Goal: Task Accomplishment & Management: Use online tool/utility

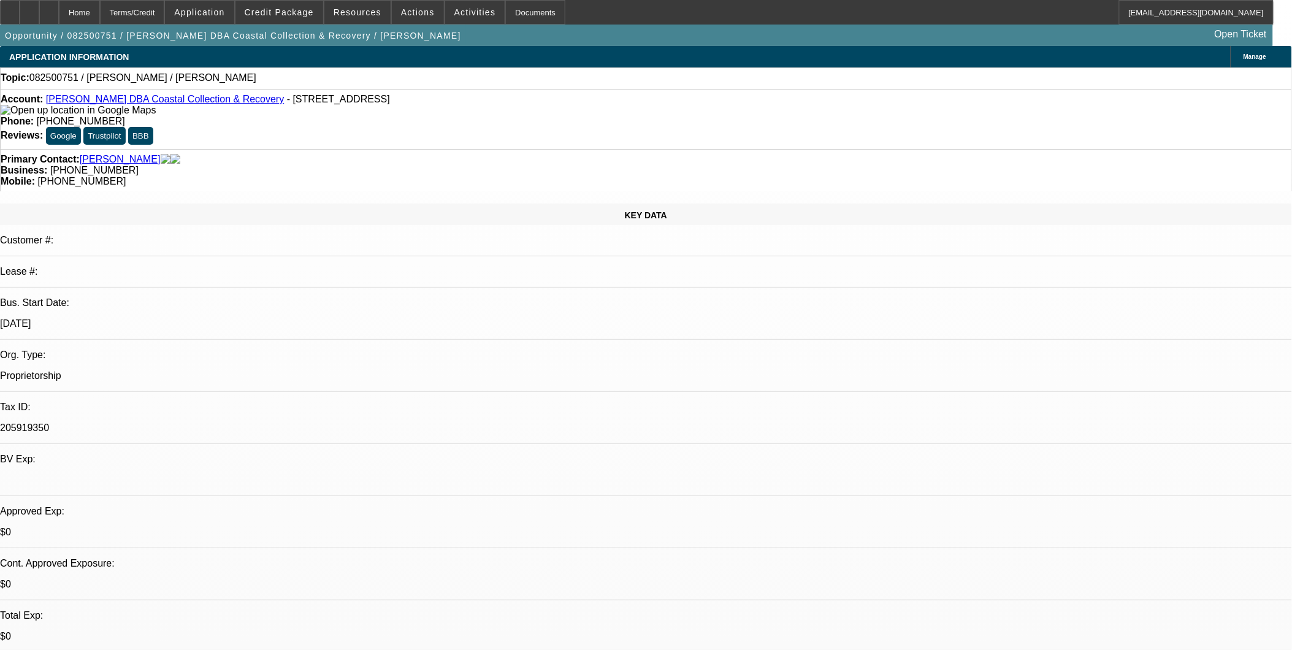
select select "0"
select select "2"
select select "0.1"
select select "1"
select select "2"
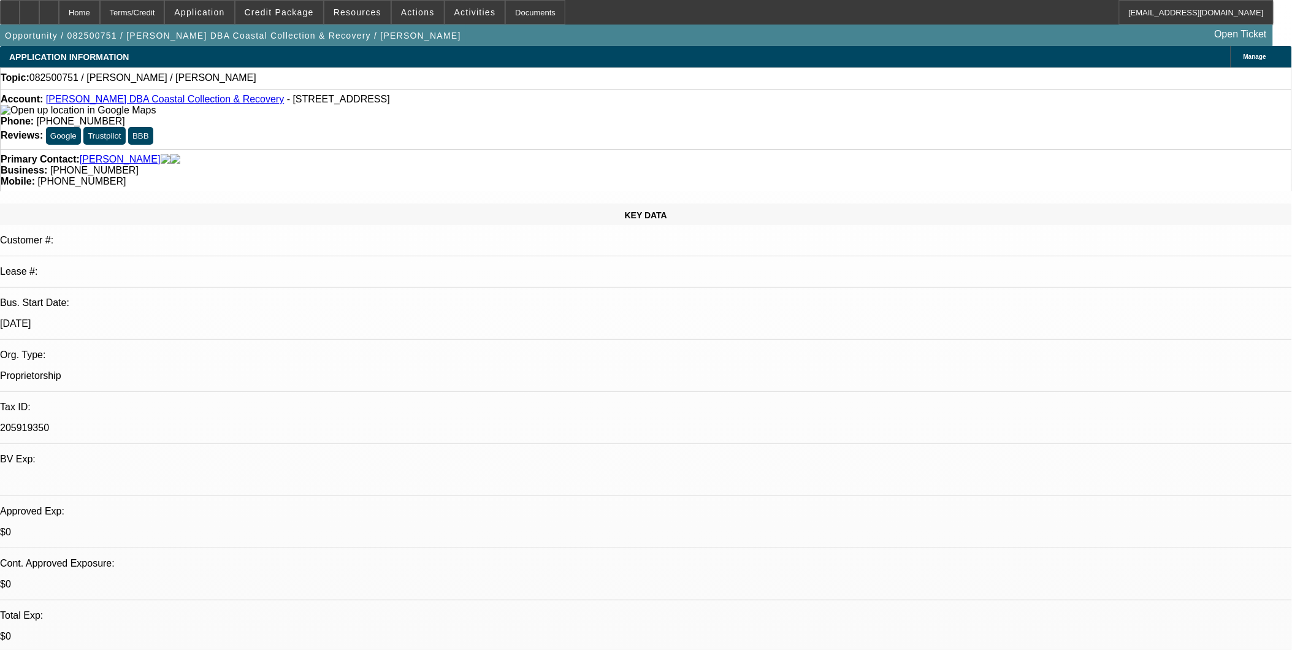
select select "4"
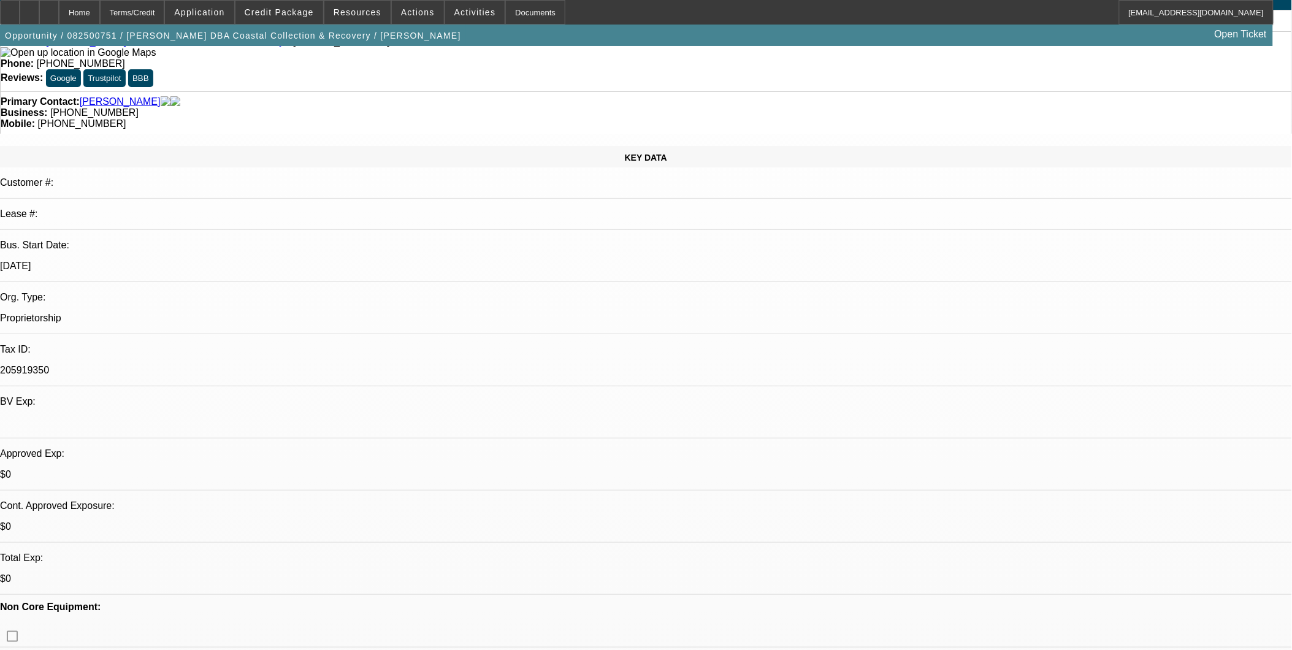
scroll to position [136, 0]
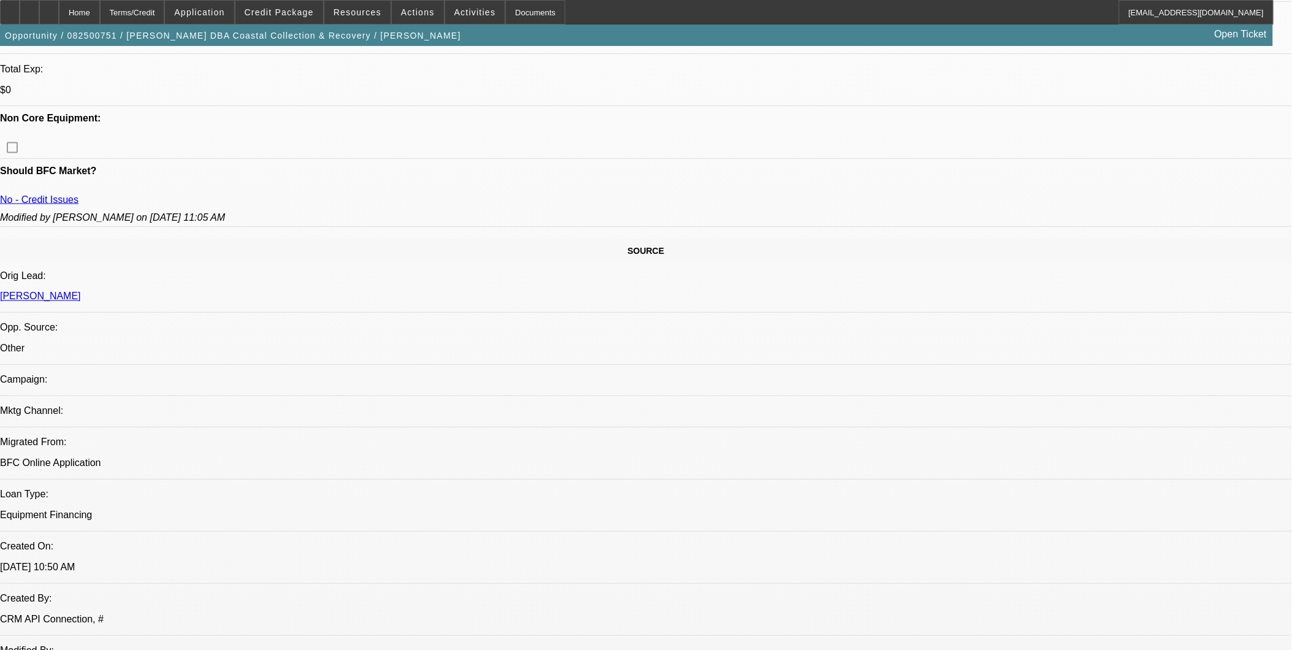
scroll to position [545, 0]
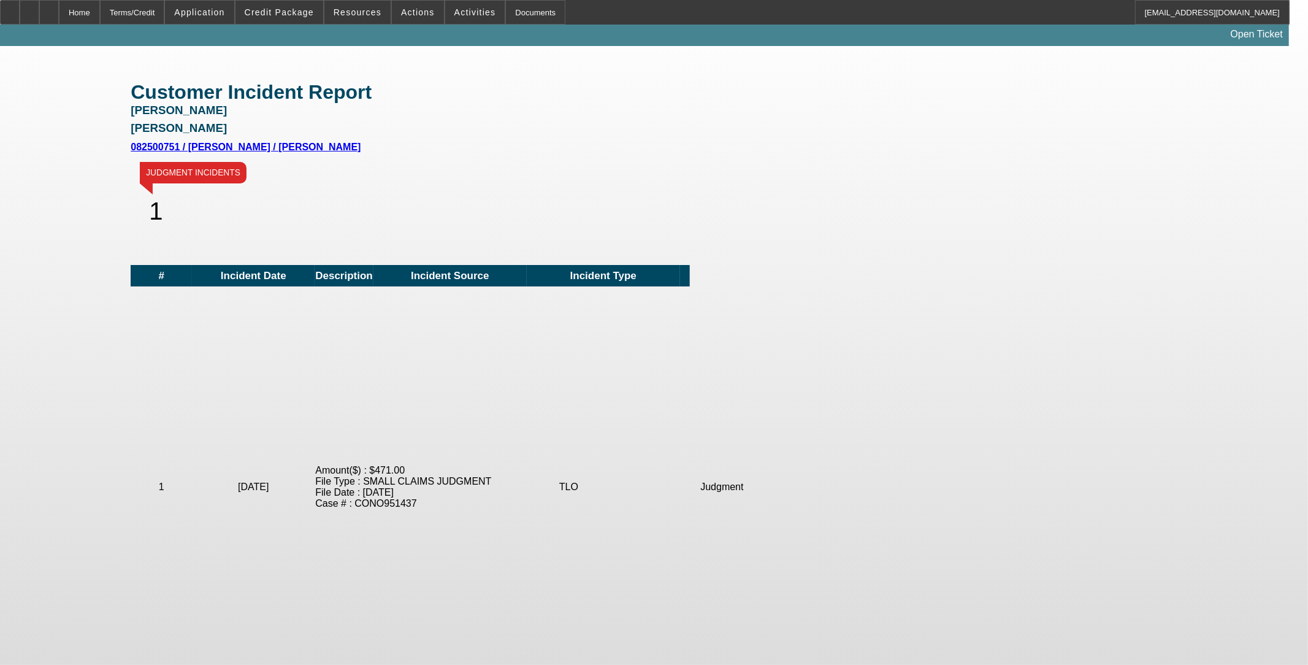
scroll to position [272, 0]
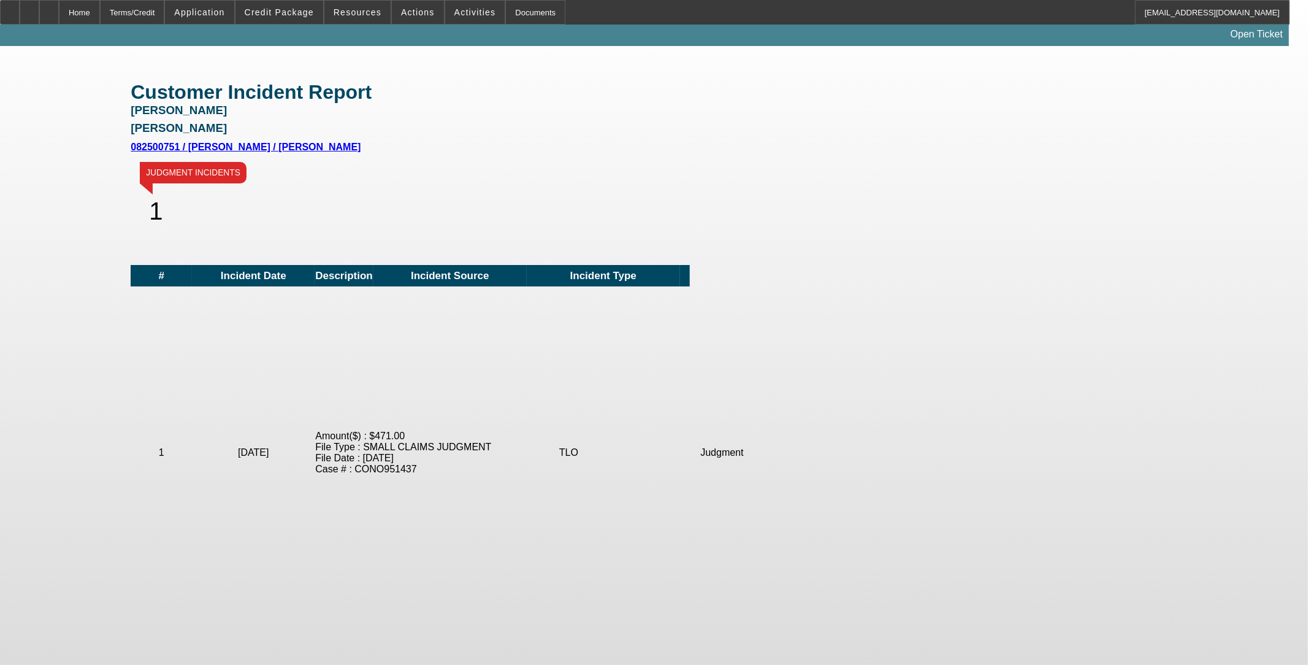
click at [1217, 369] on app-incident-view "Customer Incident Report James Longshore James Longshore 082500751 / James Long…" at bounding box center [654, 319] width 1308 height 534
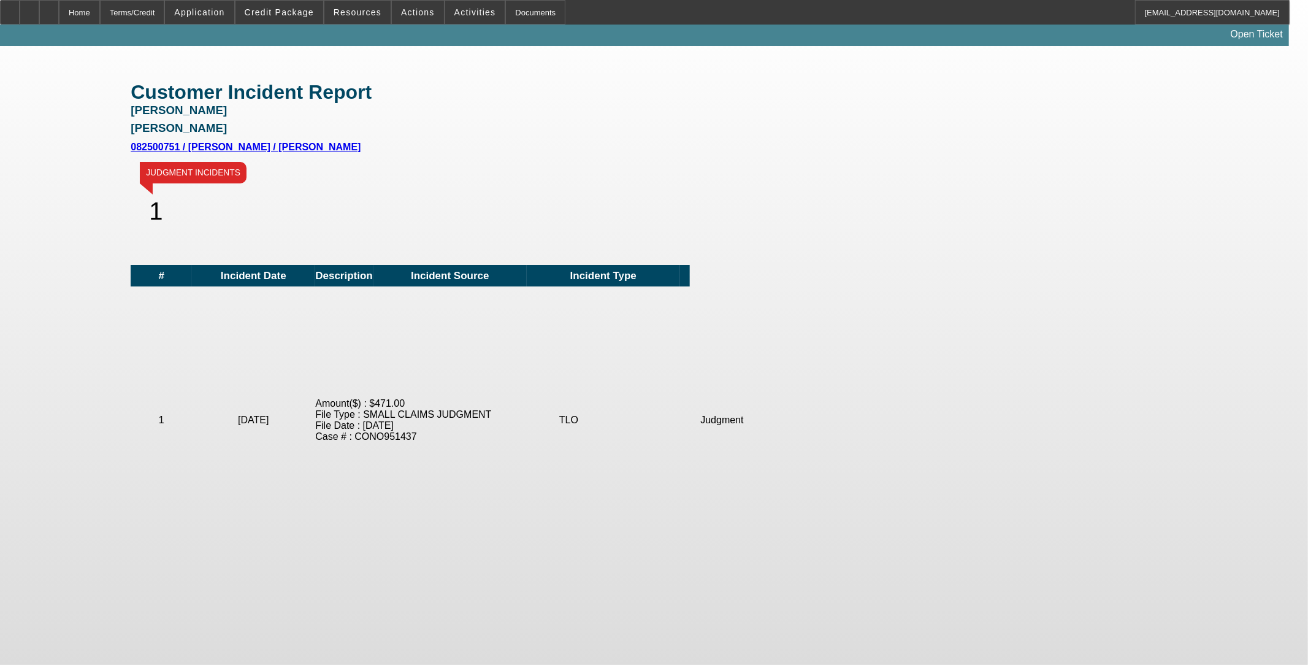
scroll to position [310, 0]
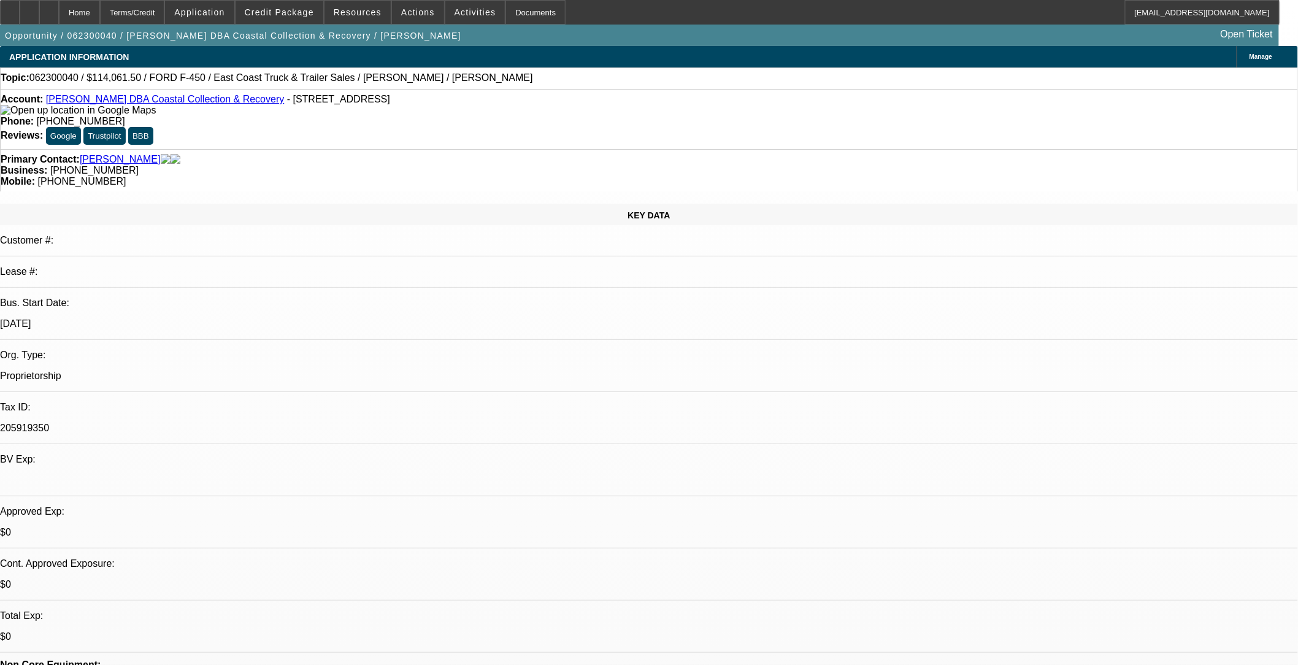
select select "0.1"
select select "0"
select select "0.1"
select select "0"
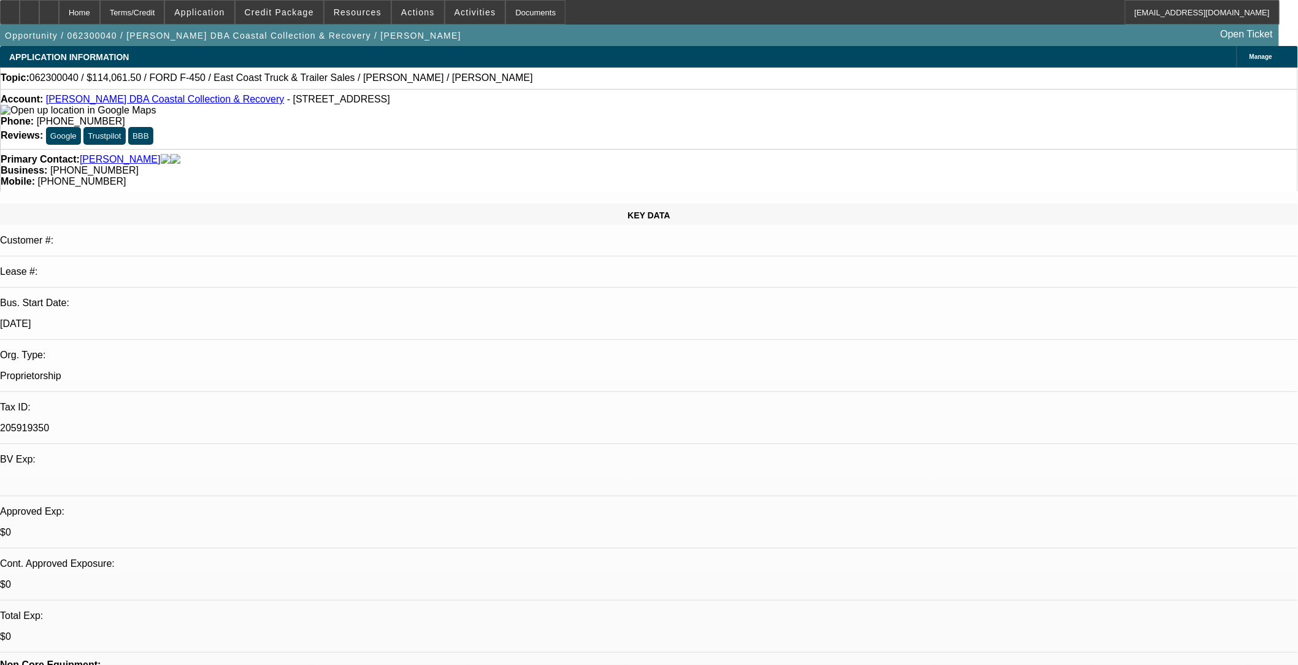
select select "0.1"
select select "0.15"
select select "2"
select select "0.1"
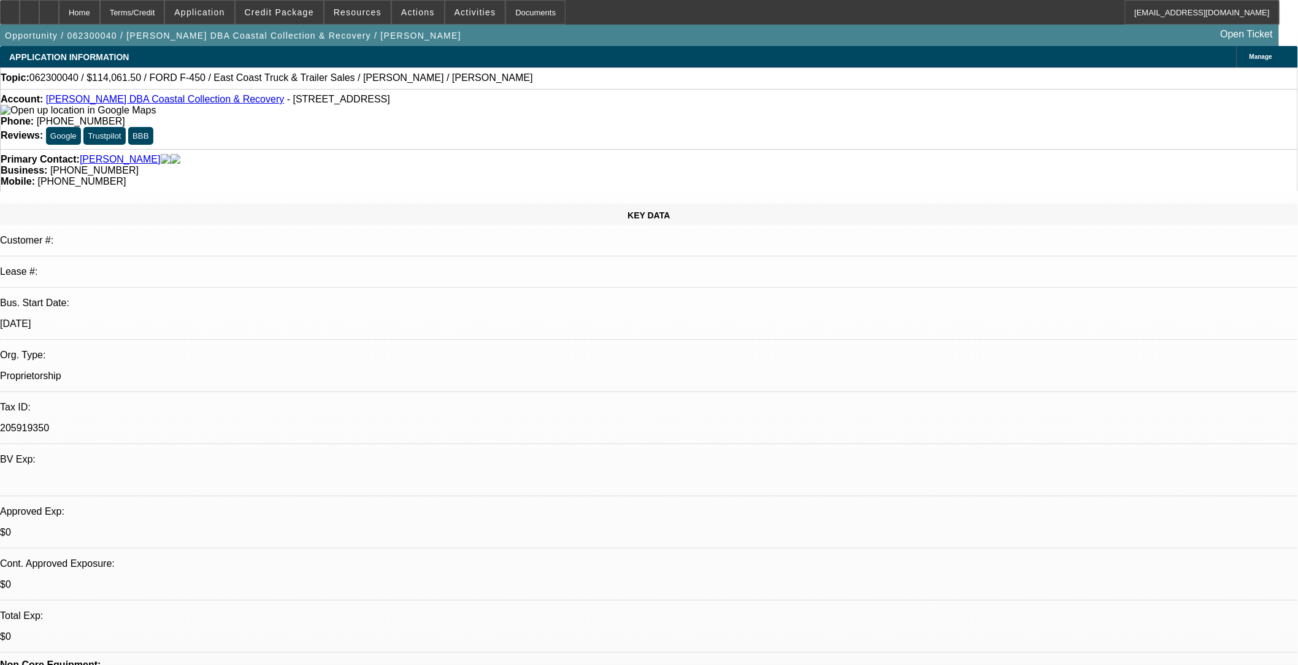
select select "2"
select select "0.1"
select select "1"
select select "4"
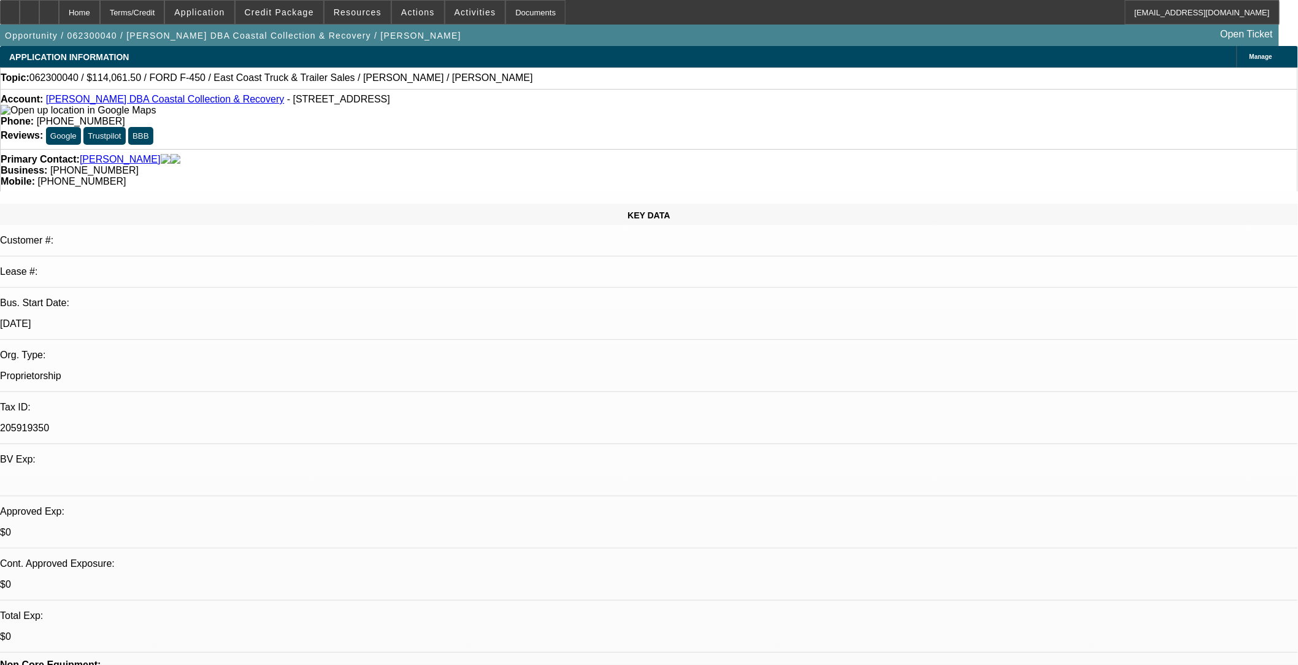
select select "1"
select select "4"
select select "1"
select select "2"
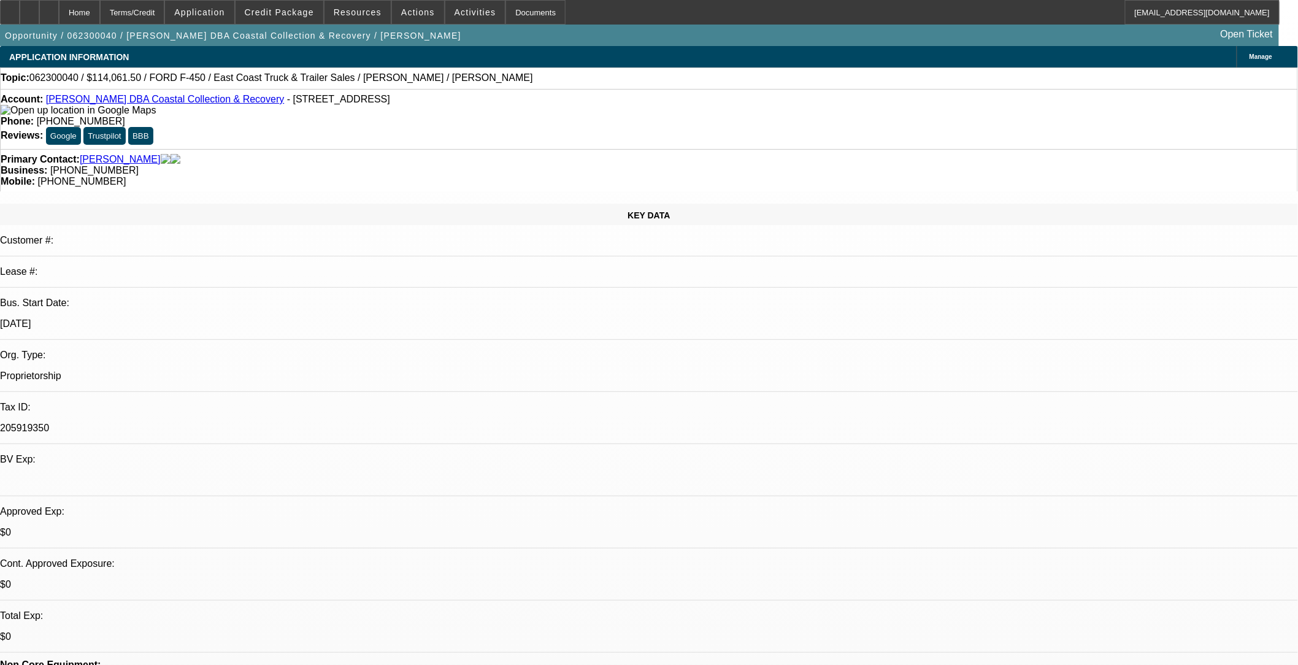
select select "4"
select select "1"
select select "2"
select select "4"
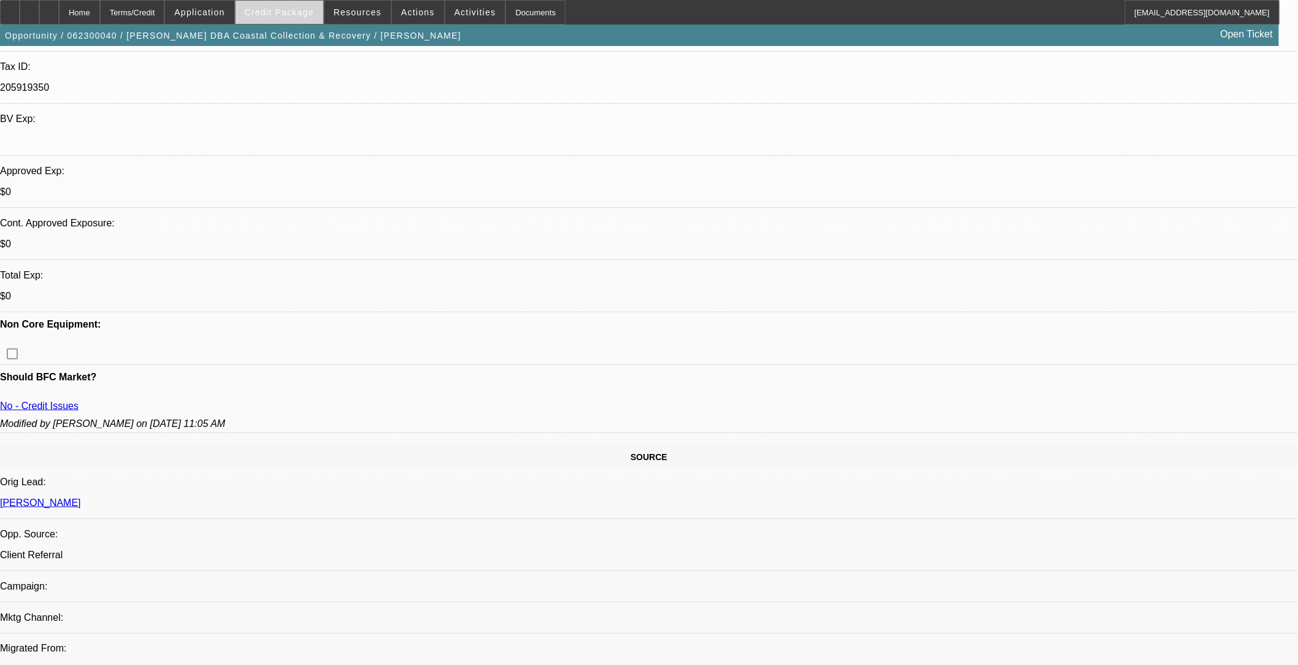
click at [296, 13] on span "Credit Package" at bounding box center [279, 12] width 69 height 10
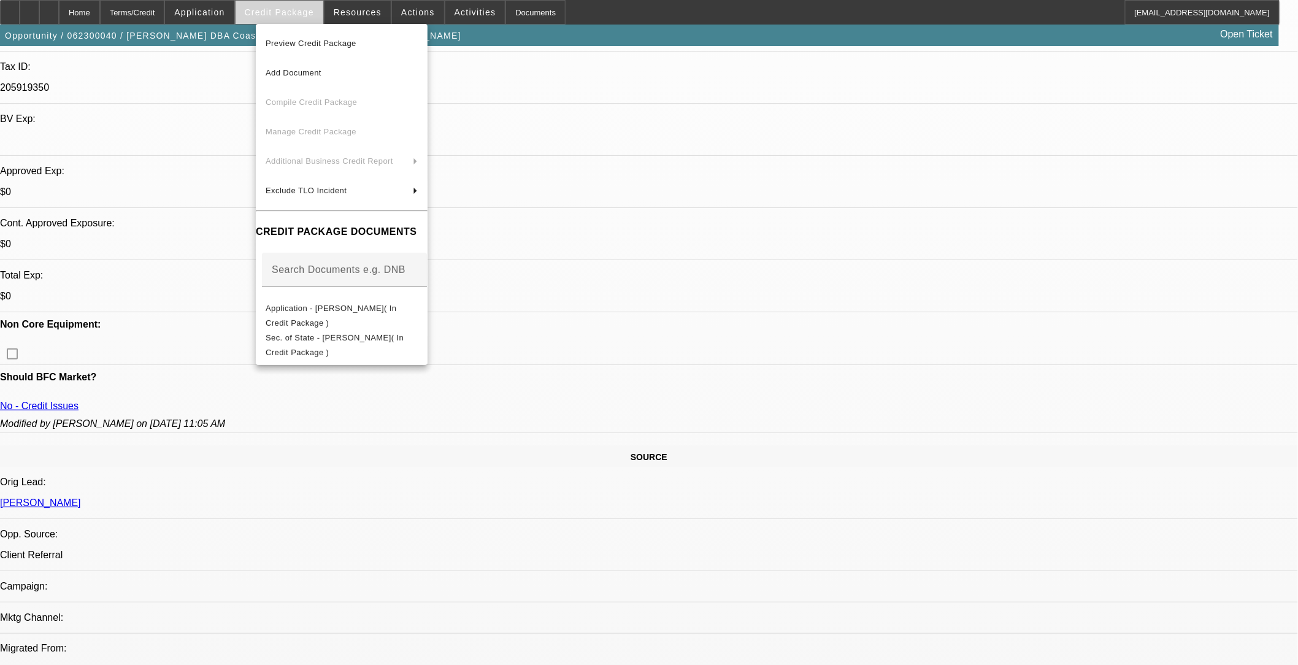
click at [296, 13] on div at bounding box center [649, 332] width 1298 height 665
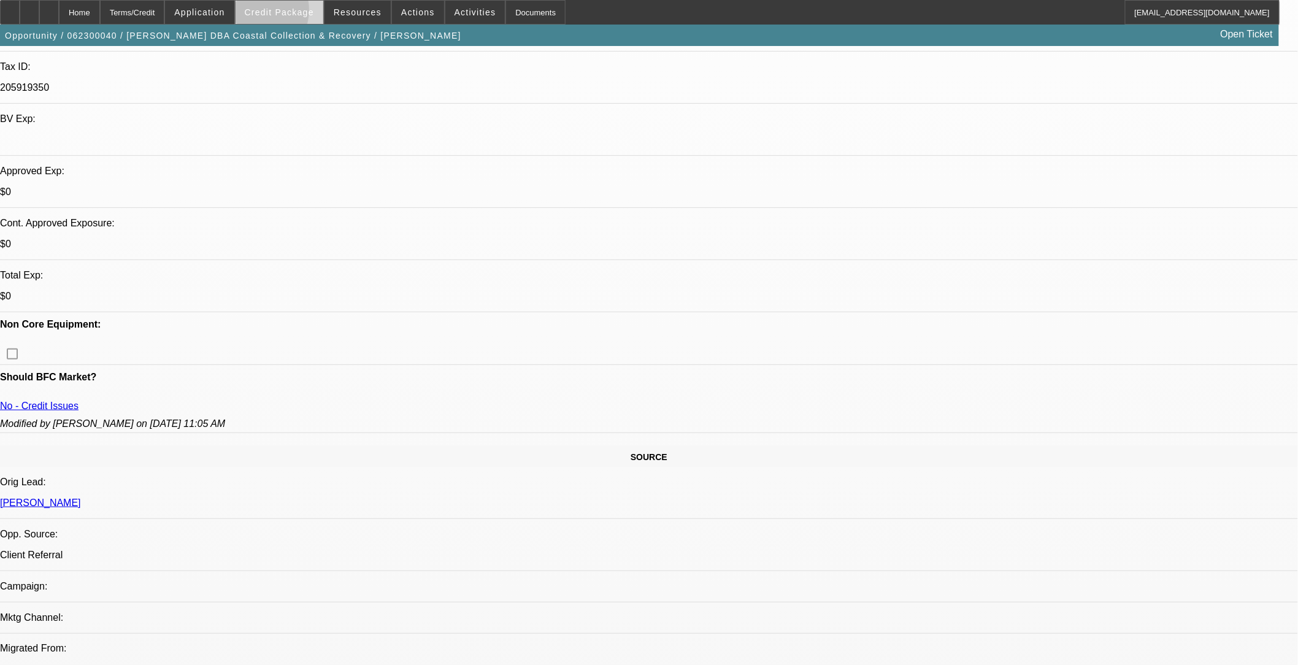
click at [274, 13] on span "Credit Package" at bounding box center [279, 12] width 69 height 10
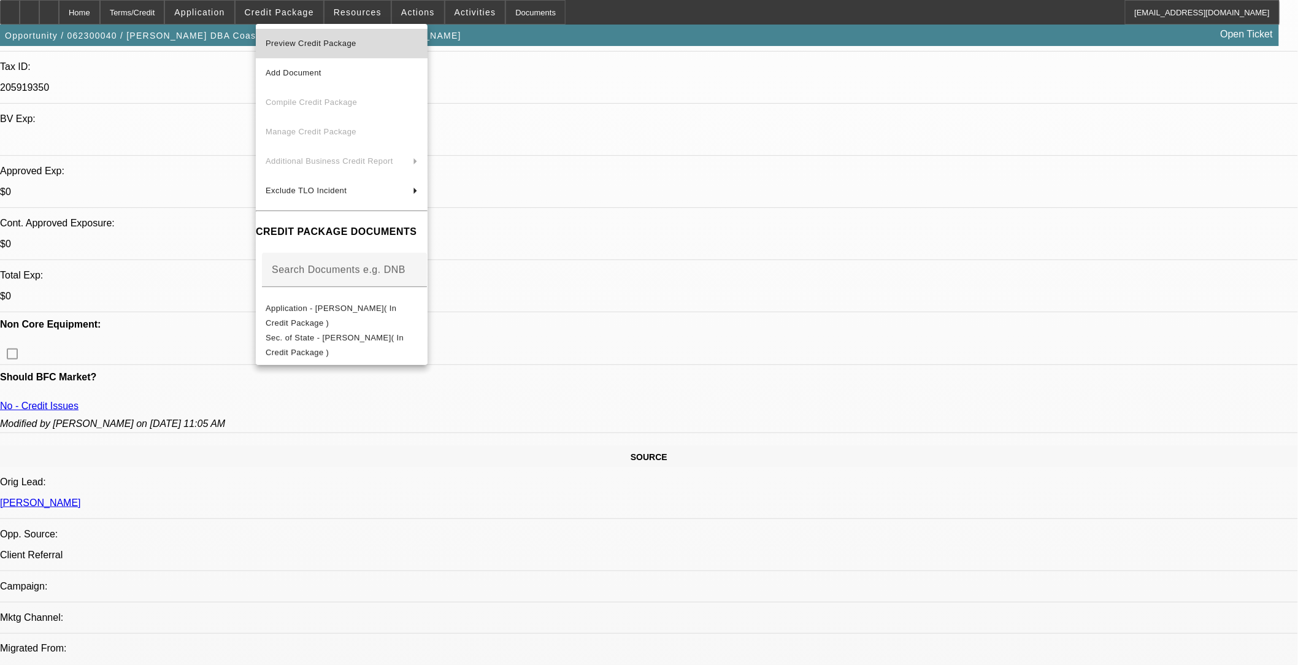
click at [303, 44] on span "Preview Credit Package" at bounding box center [311, 43] width 91 height 9
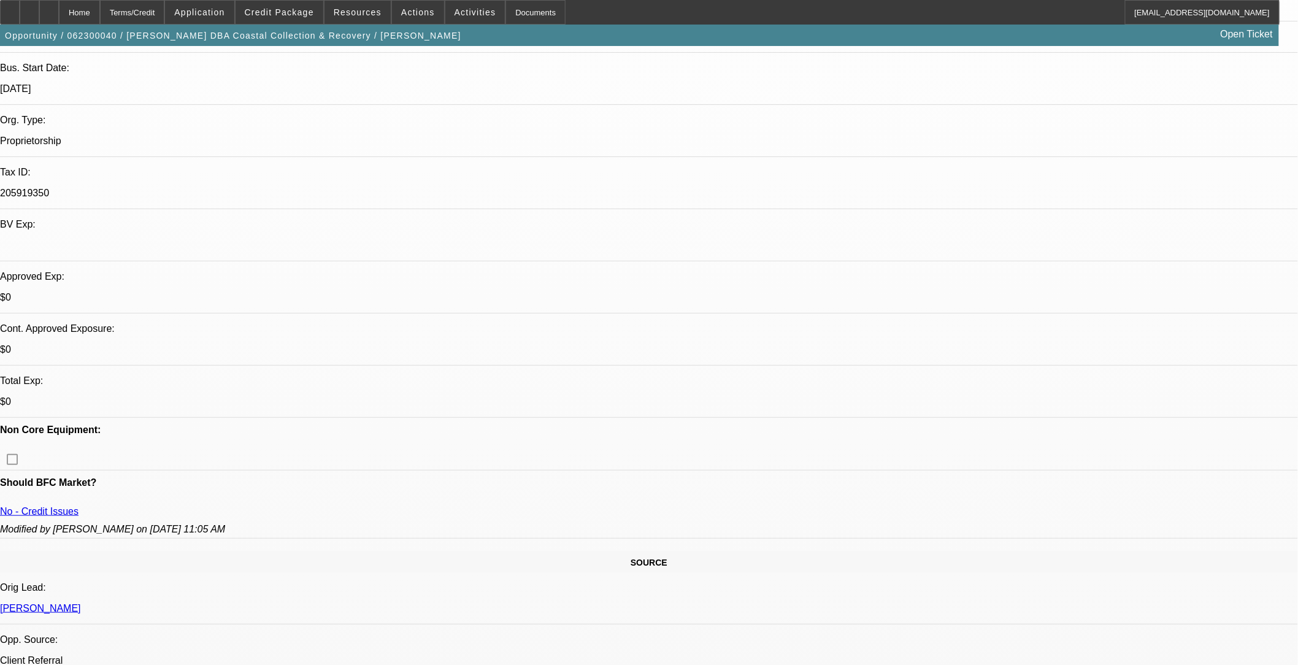
scroll to position [0, 0]
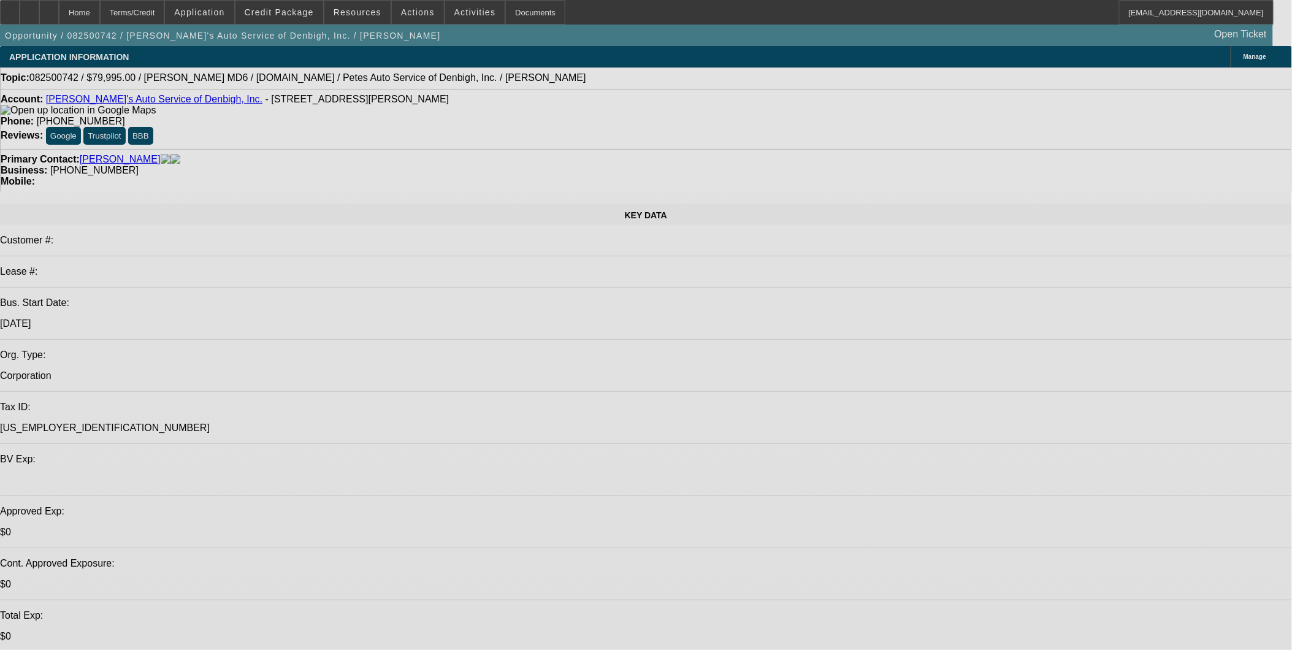
select select "0"
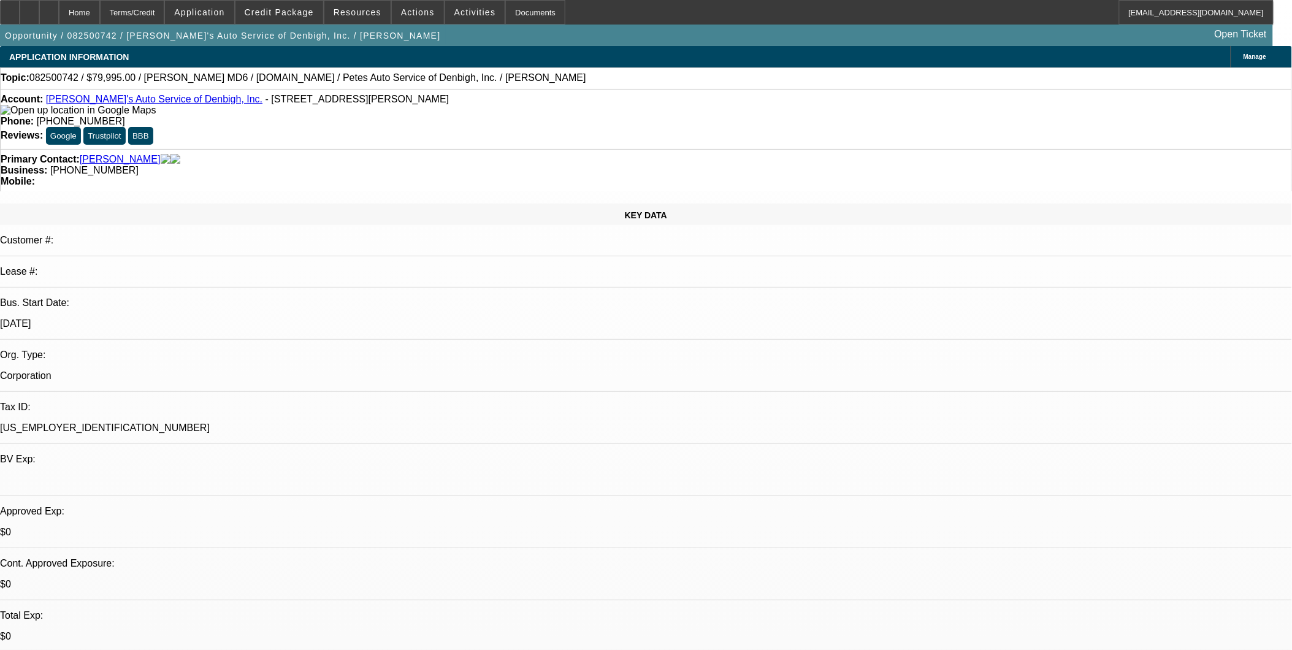
select select "0.1"
select select "0"
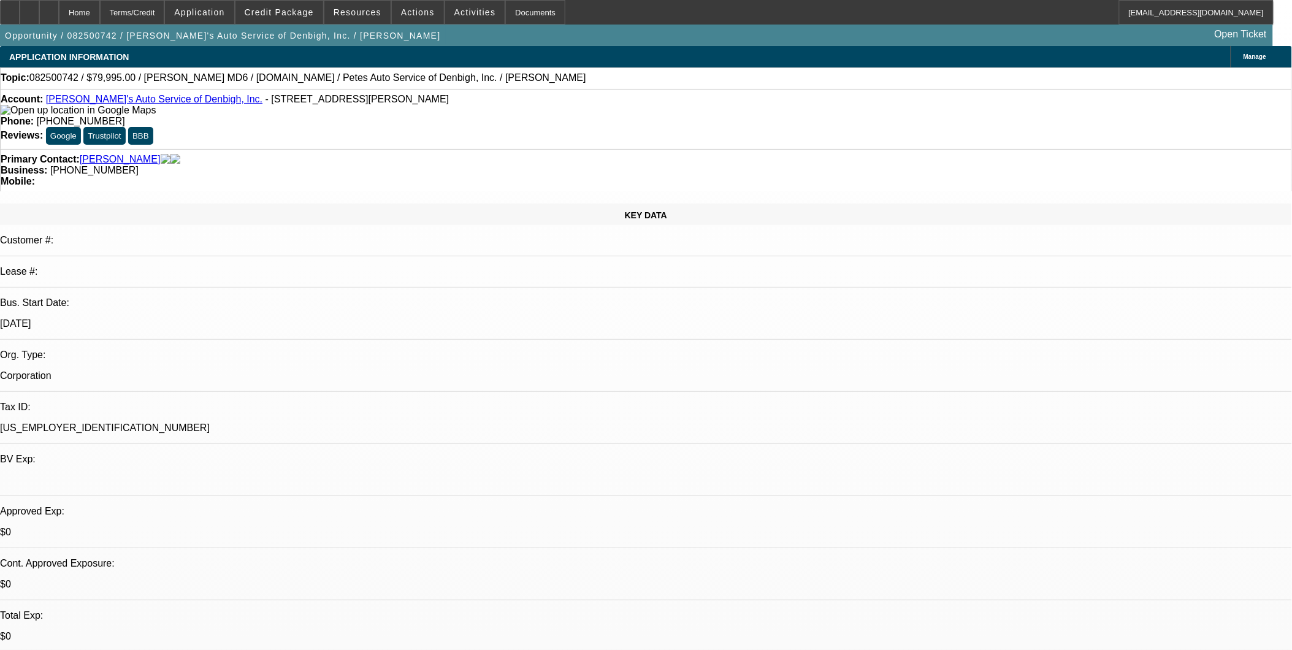
select select "0"
select select "1"
select select "3"
select select "4"
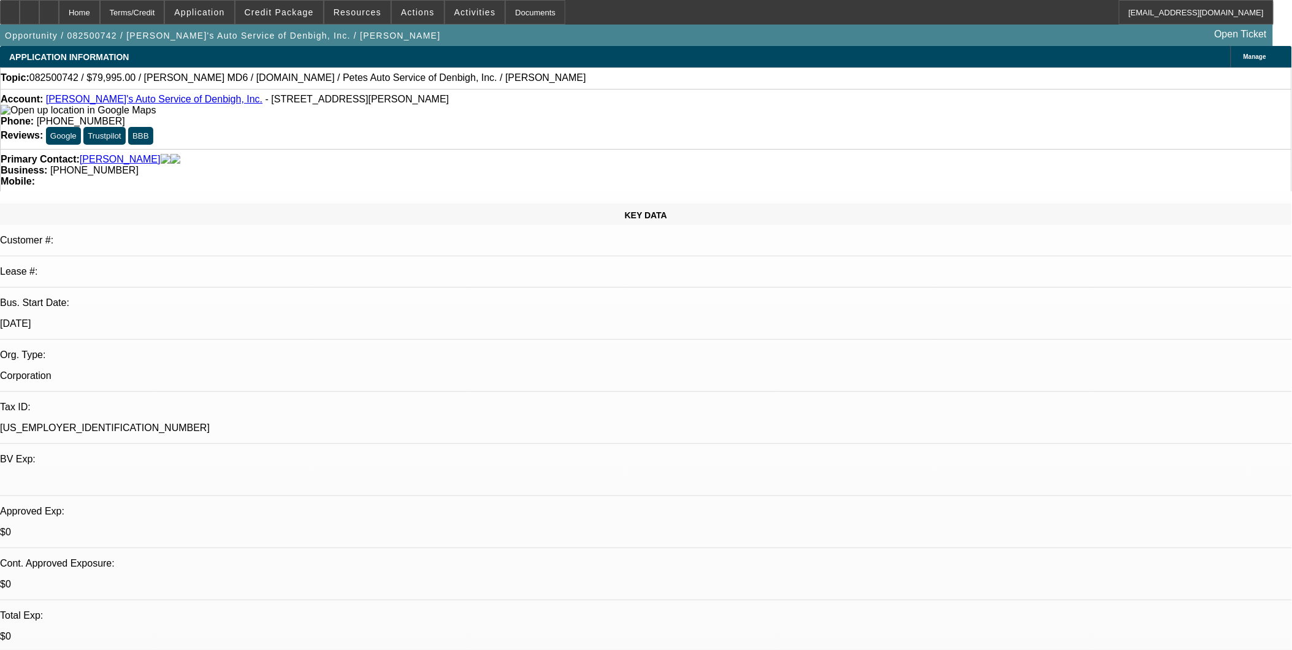
select select "1"
select select "3"
select select "6"
select select "1"
select select "3"
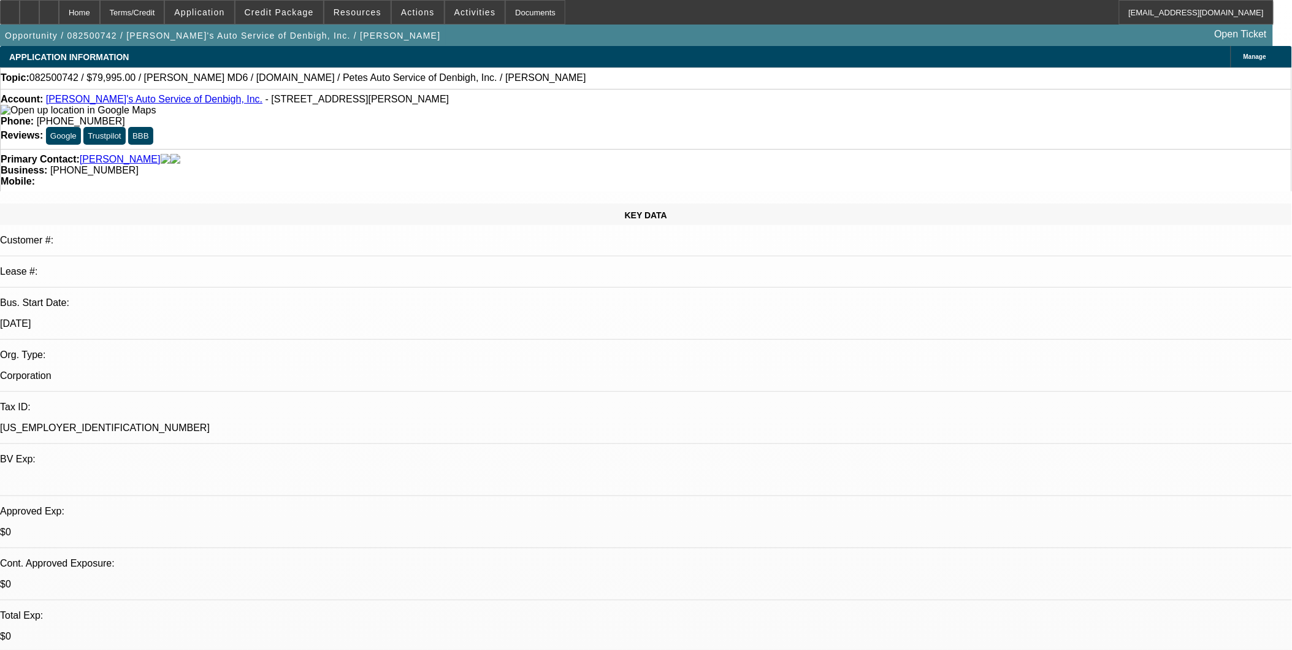
select select "6"
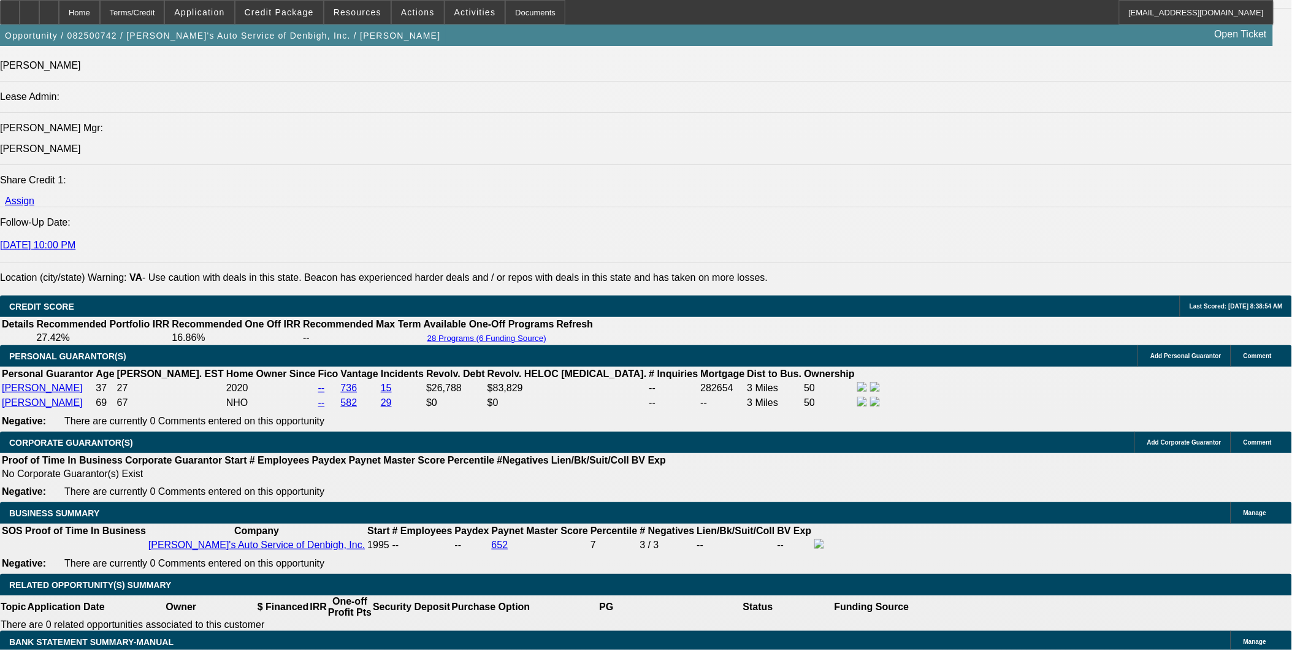
scroll to position [1567, 0]
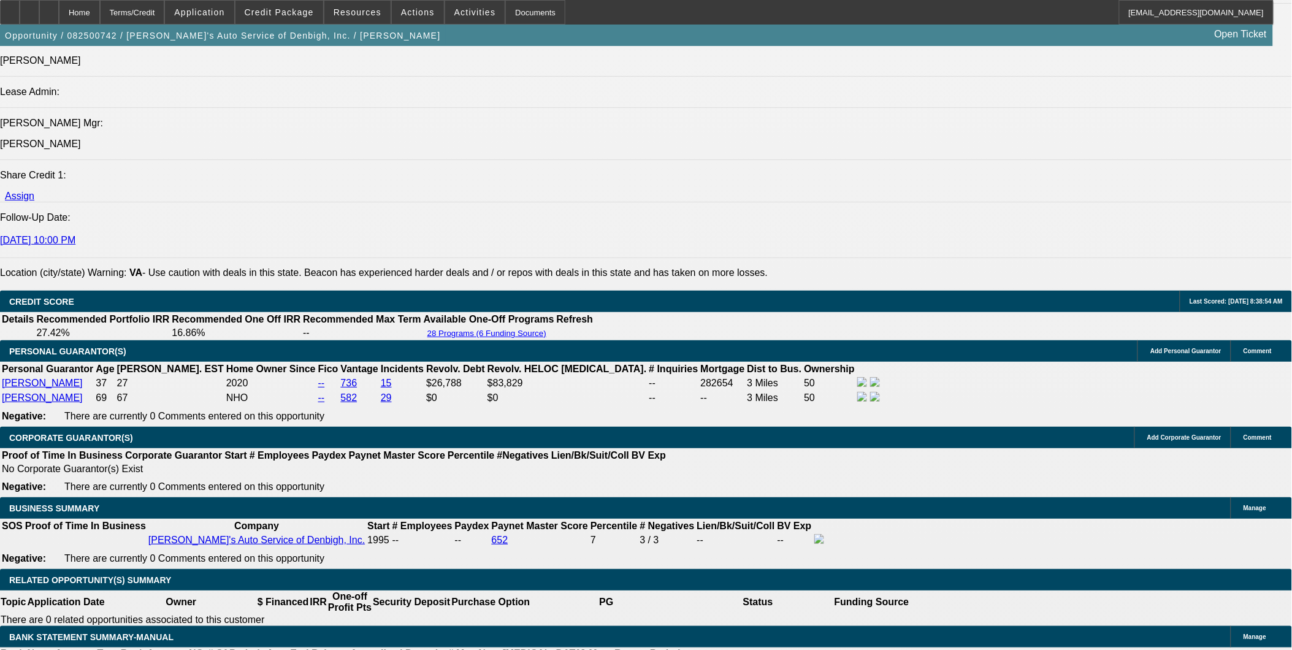
drag, startPoint x: 685, startPoint y: 312, endPoint x: 689, endPoint y: 294, distance: 17.7
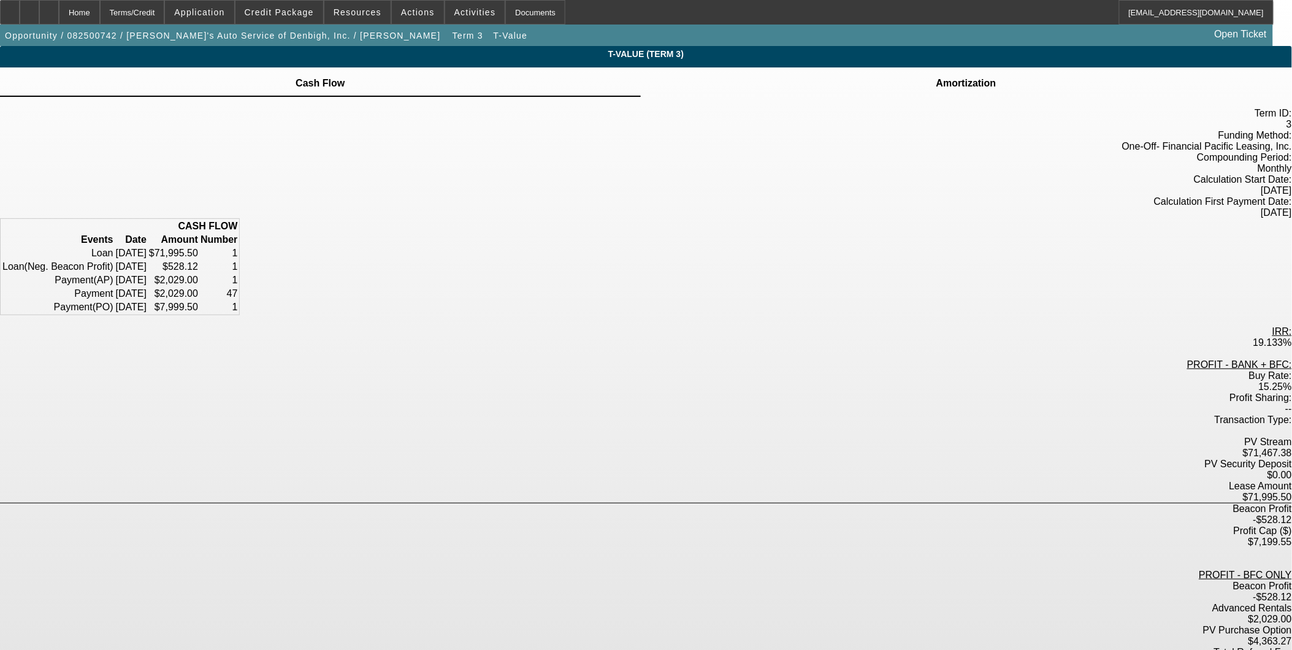
scroll to position [25, 0]
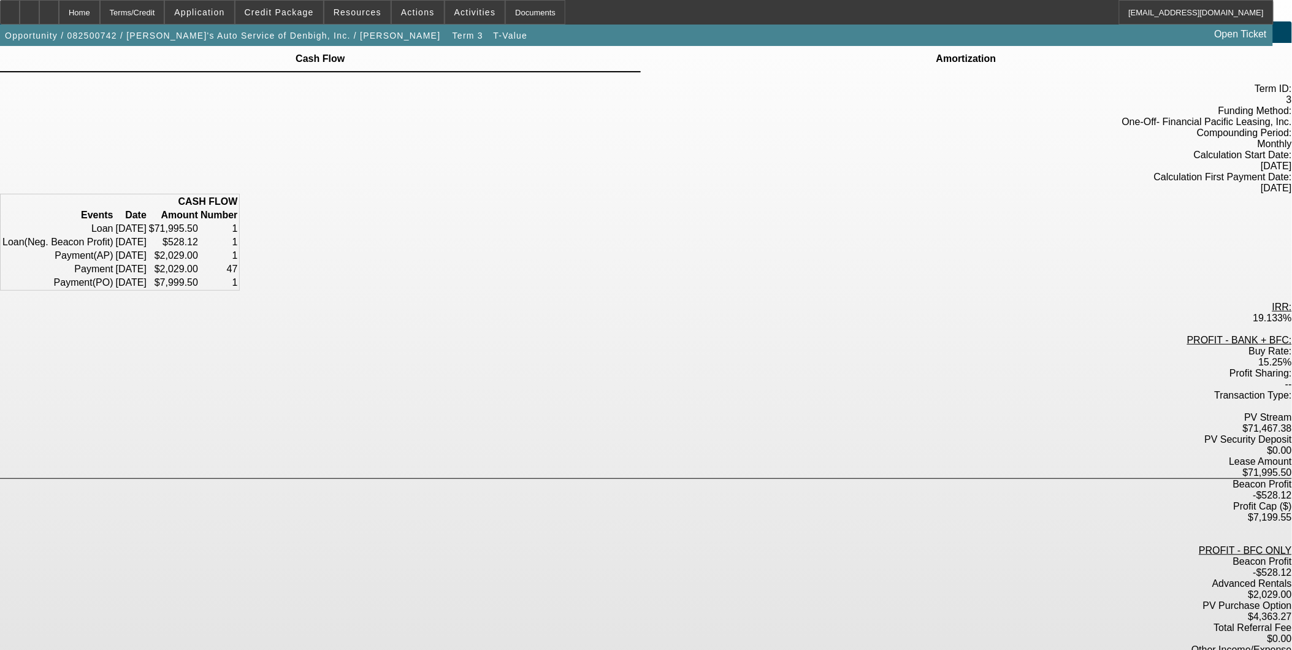
click at [892, 371] on div "Term ID: 3 Funding Method: One-Off - Financial Pacific Leasing, Inc. Compoundin…" at bounding box center [646, 471] width 1292 height 799
click at [158, 12] on div "Terms/Credit" at bounding box center [132, 12] width 65 height 25
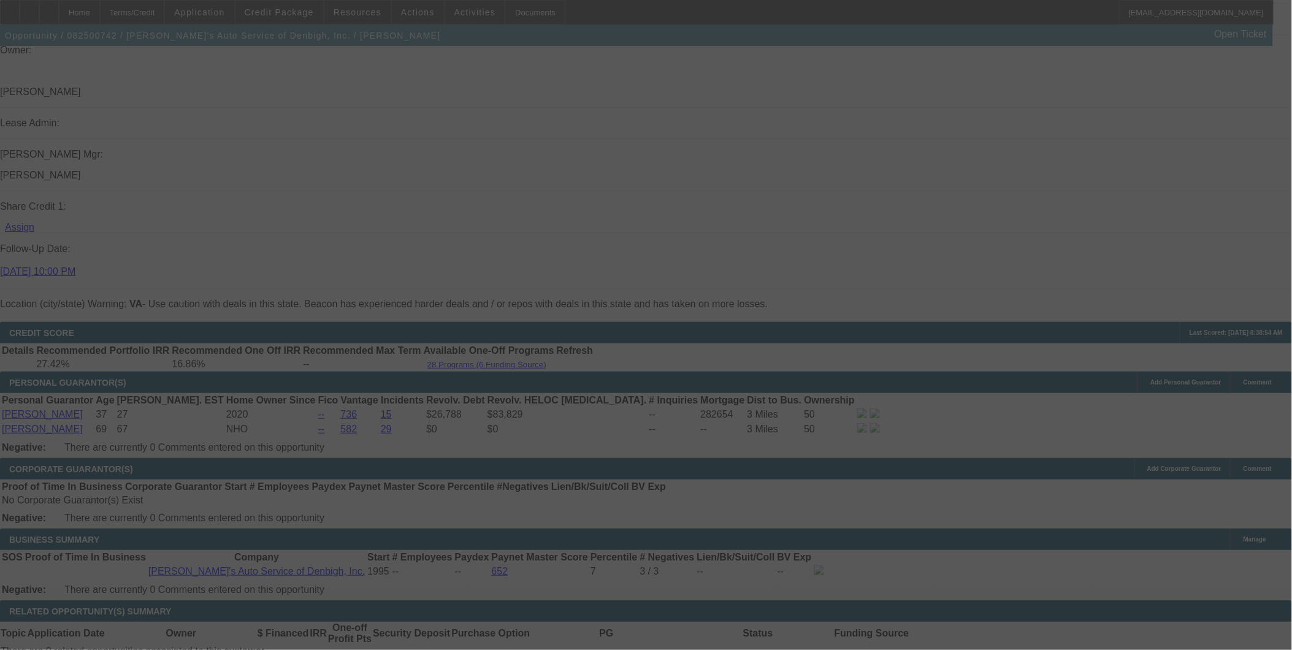
scroll to position [1579, 0]
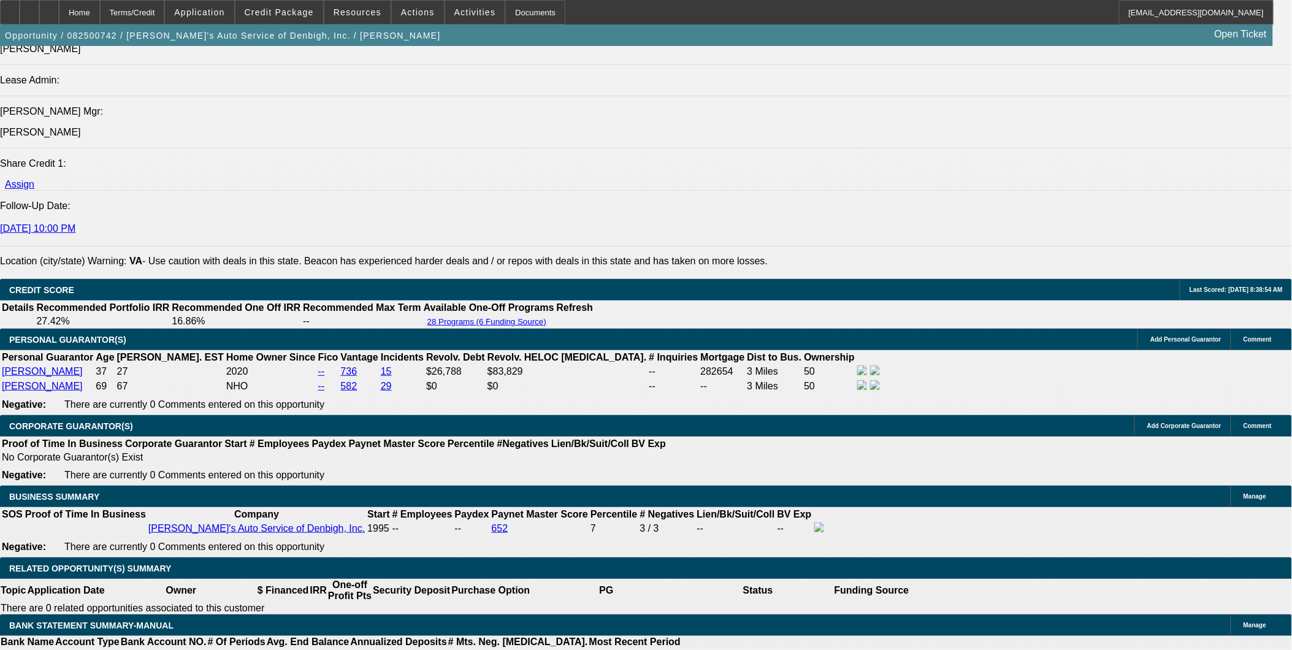
select select "0.1"
select select "0"
select select "3"
select select "0.1"
select select "4"
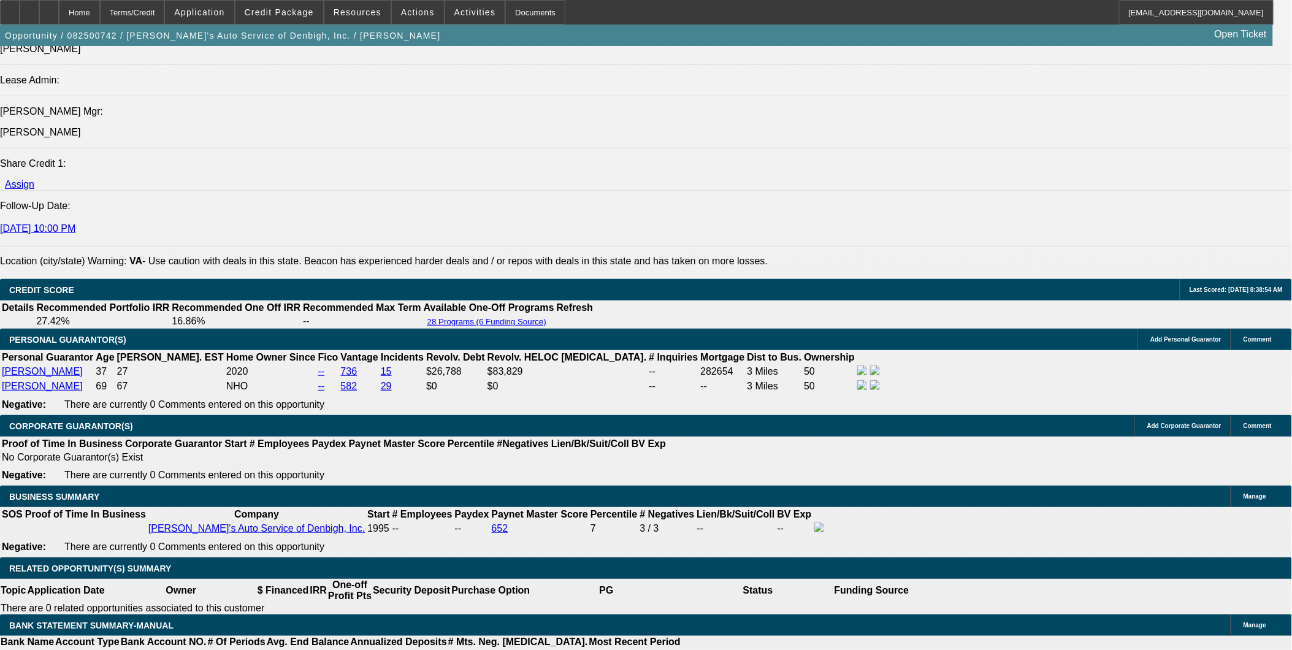
select select "0"
select select "3"
select select "0"
select select "6"
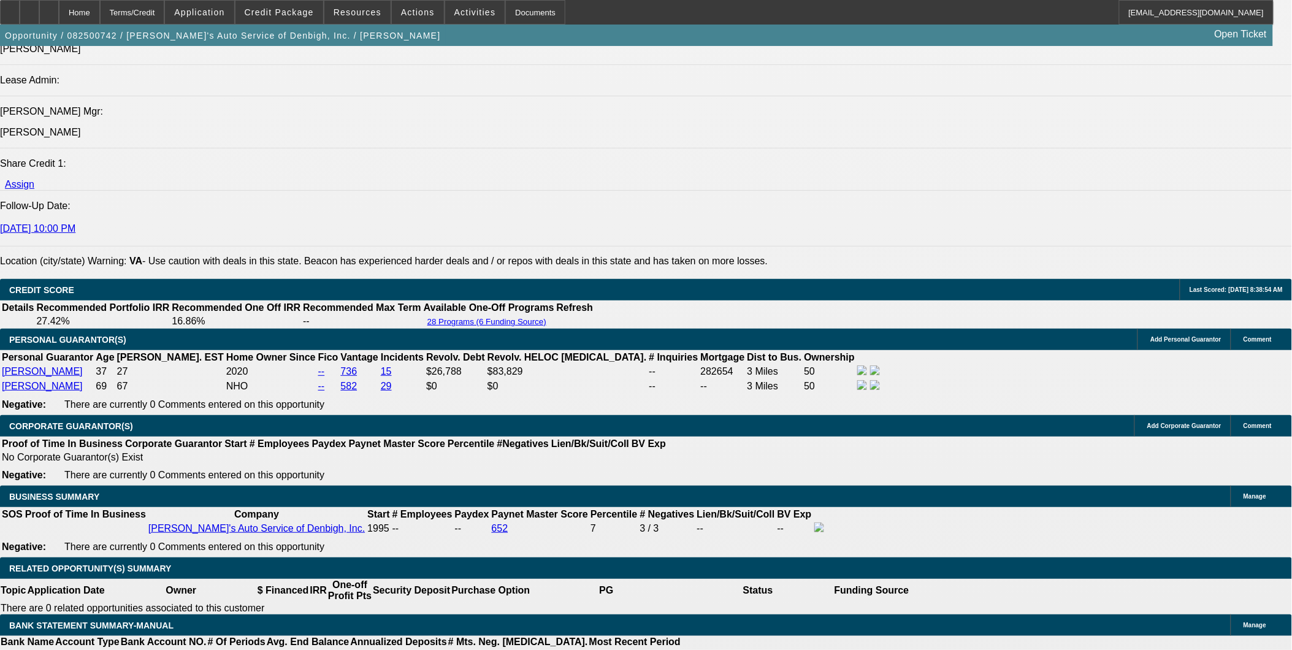
select select "0"
select select "3"
select select "0"
select select "6"
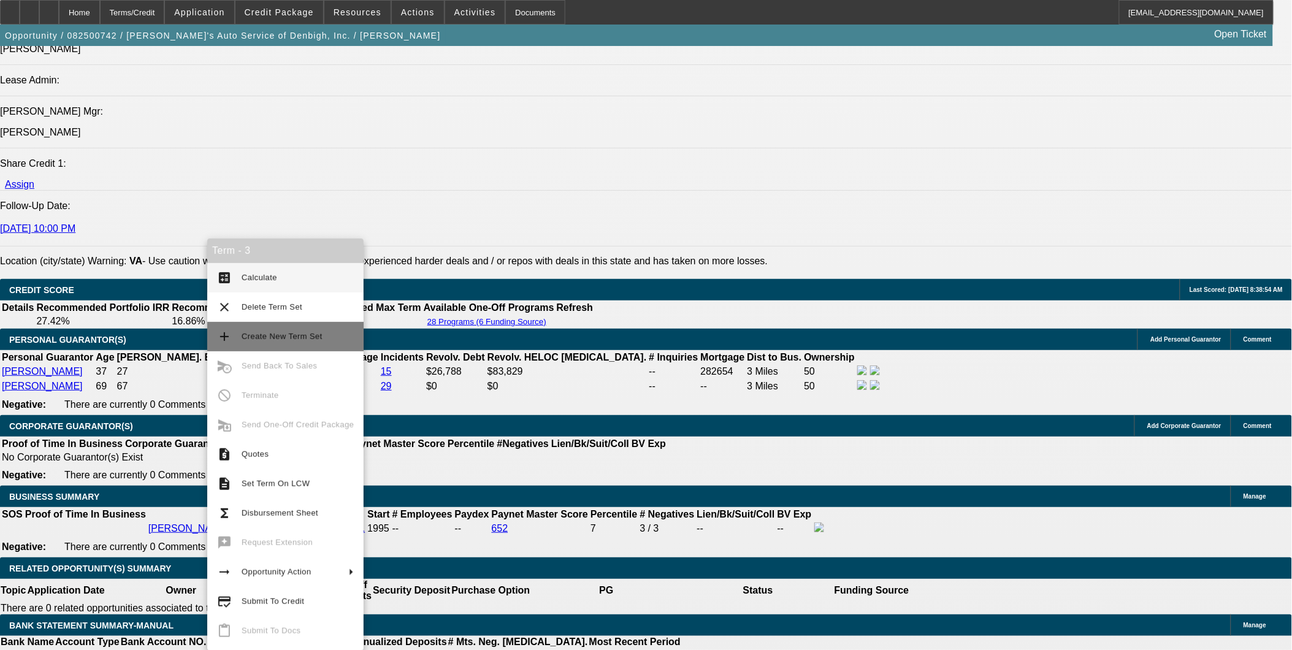
click at [263, 329] on span "Create New Term Set" at bounding box center [298, 336] width 112 height 15
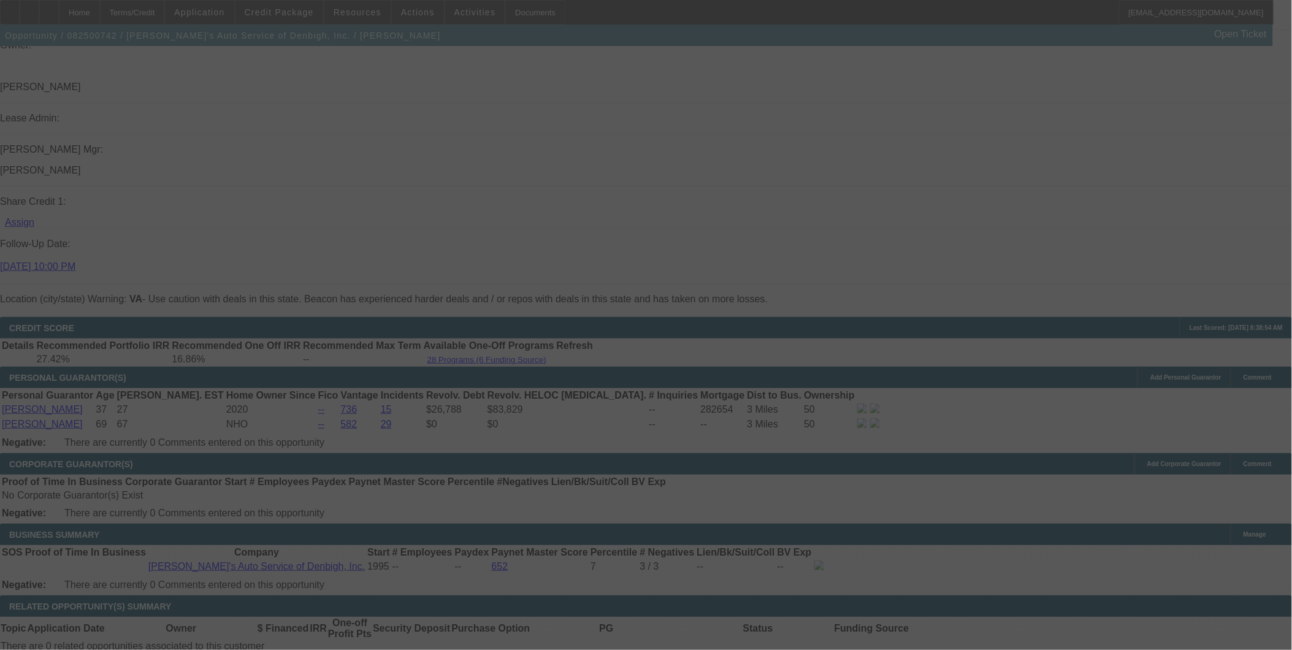
scroll to position [1579, 0]
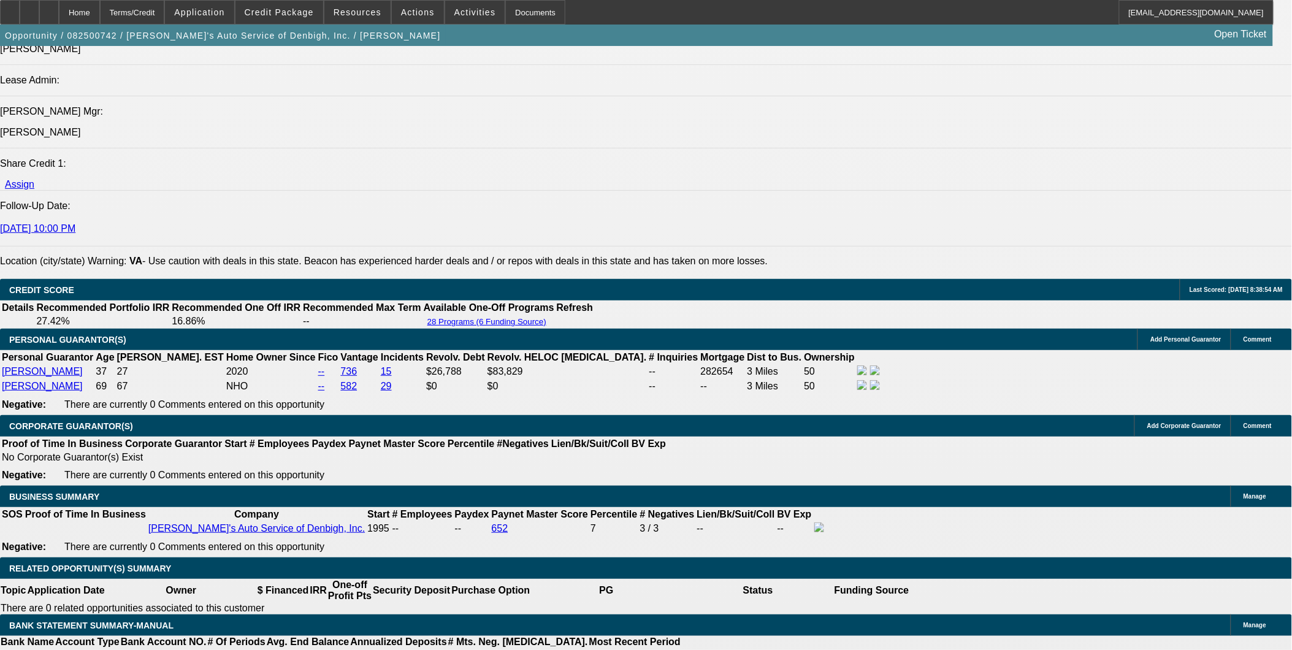
select select "0.1"
select select "0"
select select "0.1"
select select "0"
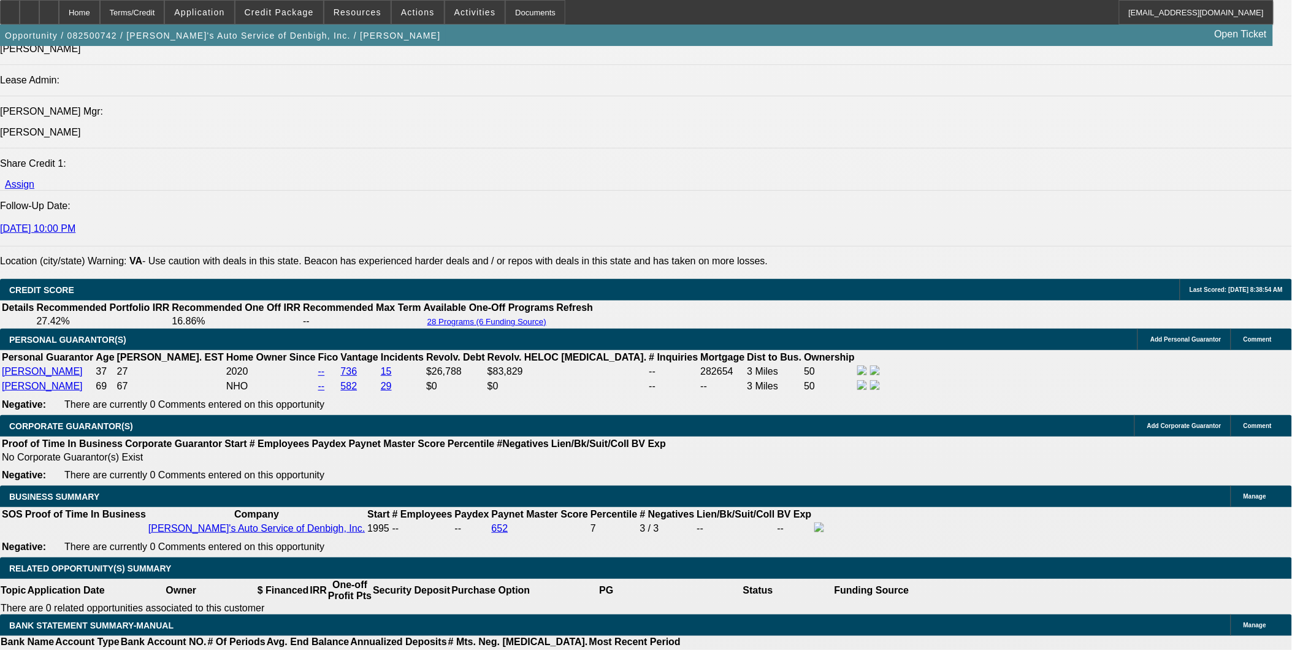
select select "0.1"
select select "0"
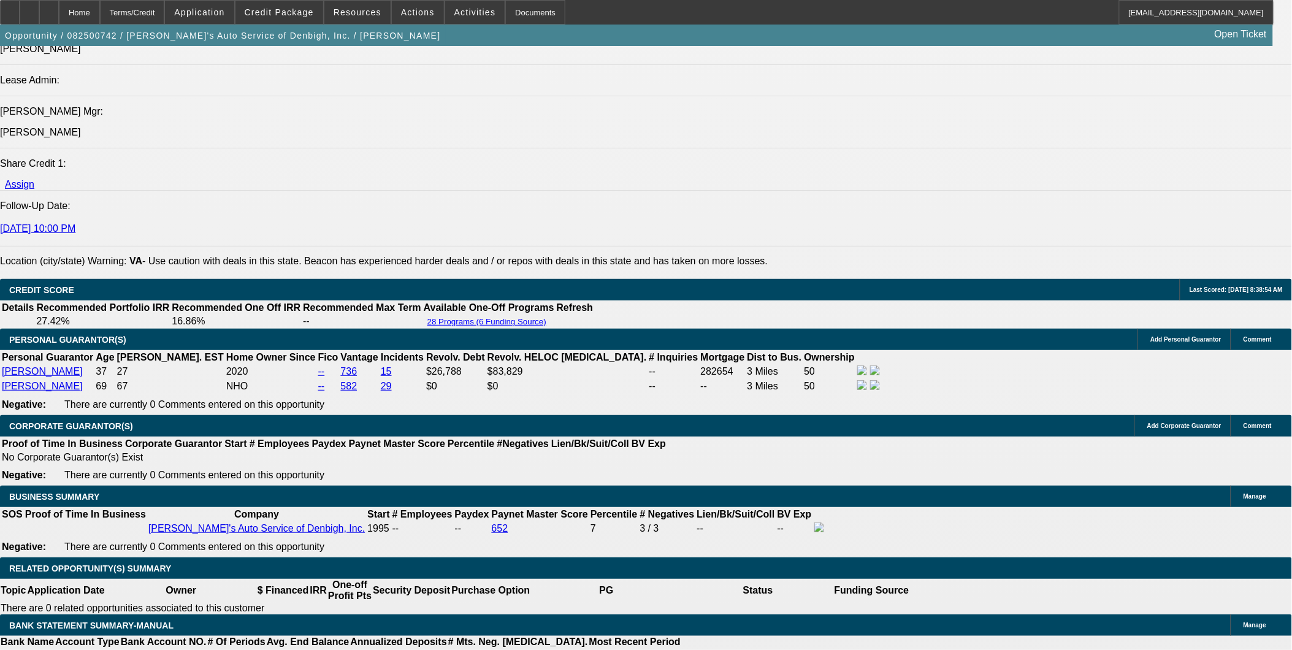
select select "0"
select select "1"
select select "3"
select select "4"
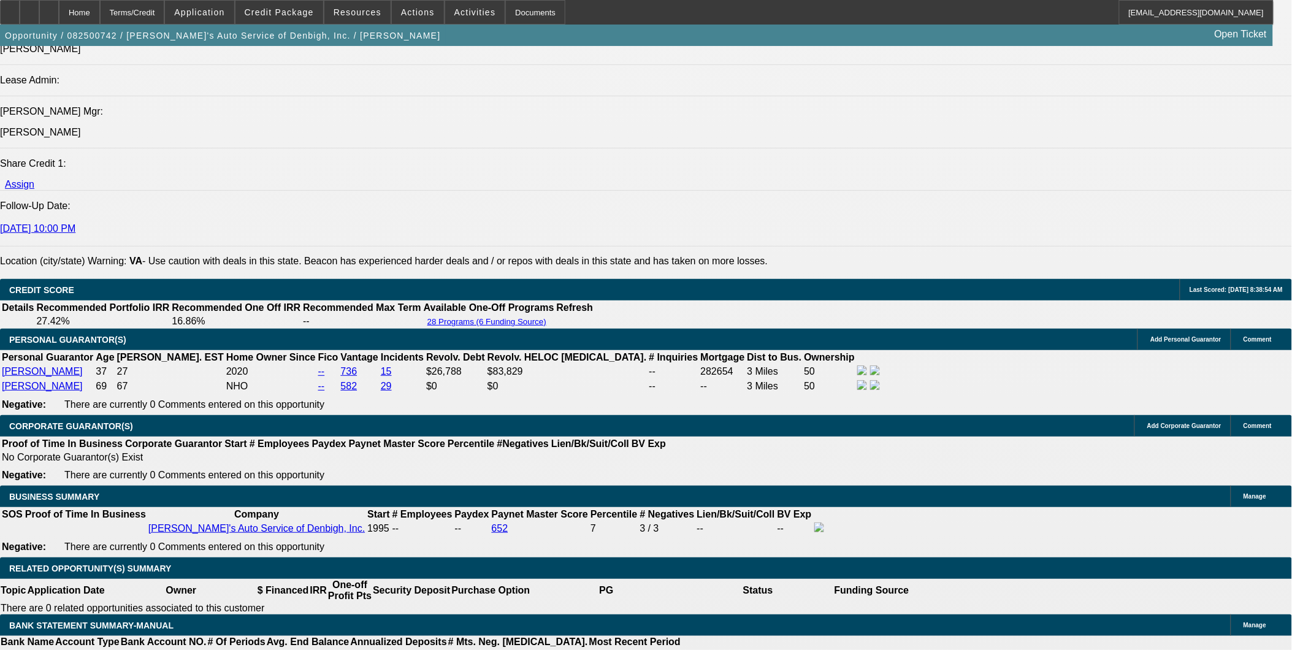
select select "1"
select select "3"
select select "4"
select select "1"
select select "3"
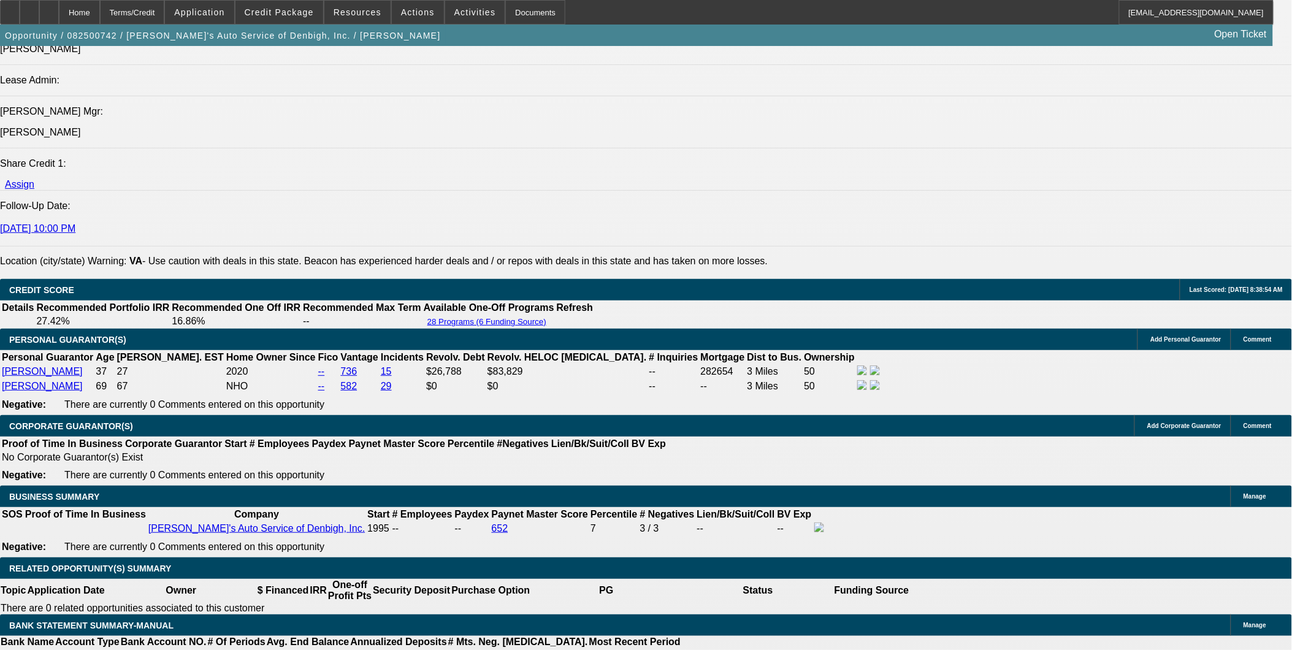
select select "6"
select select "1"
select select "3"
select select "6"
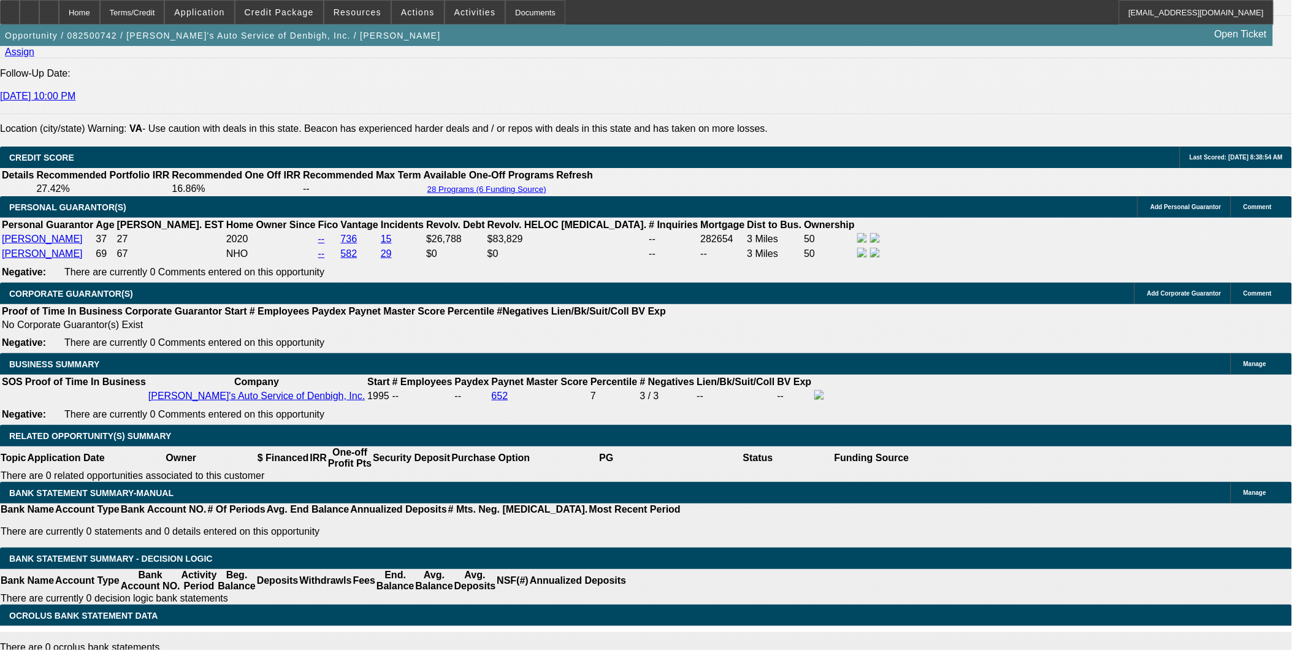
scroll to position [1715, 0]
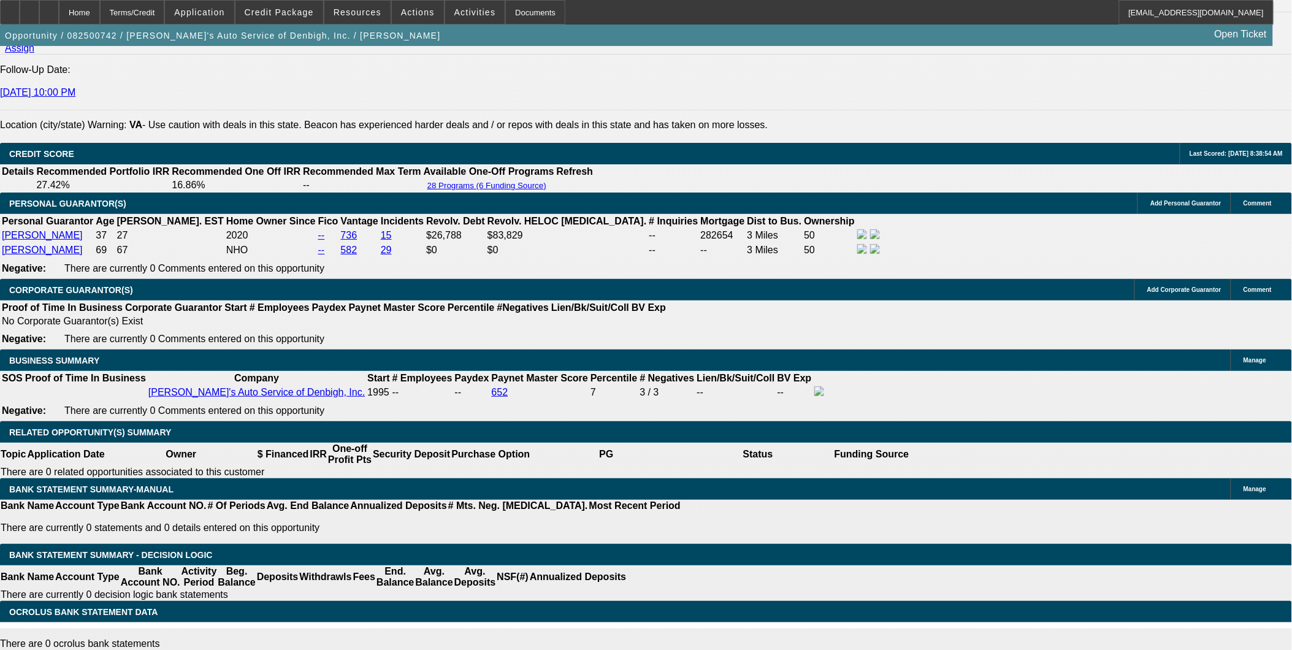
select select "17"
type input "UNKNOWN"
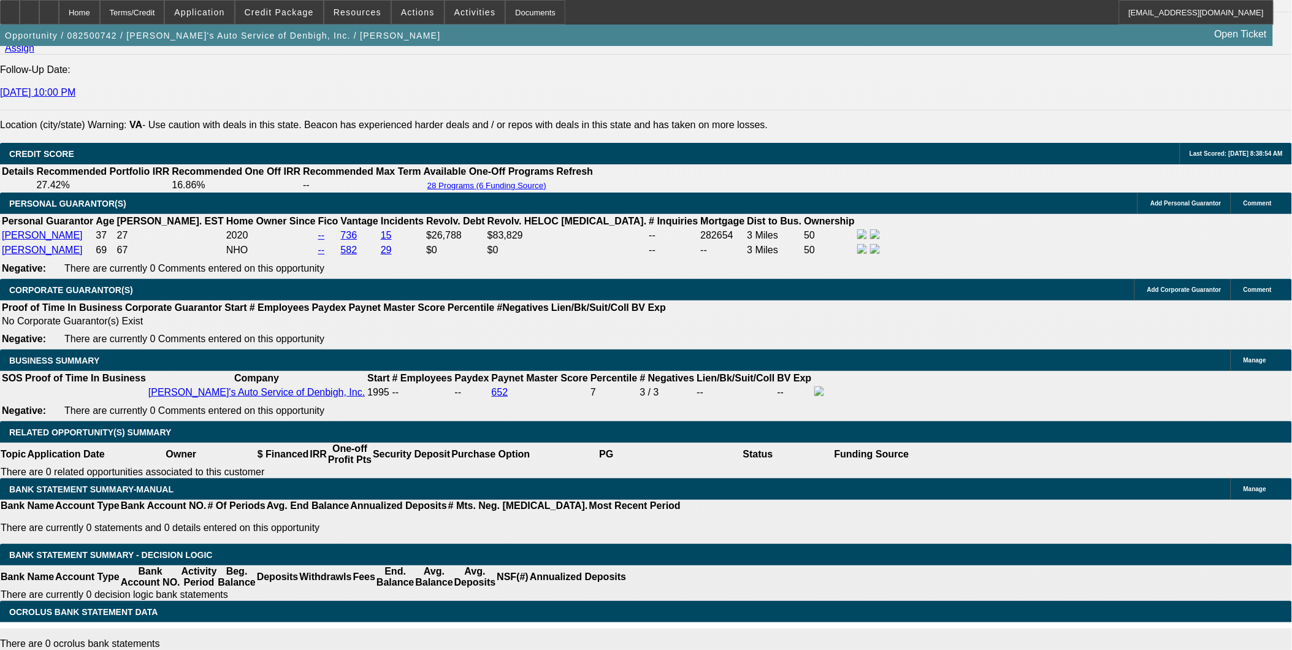
select select "0.2"
type input "$15,999.00"
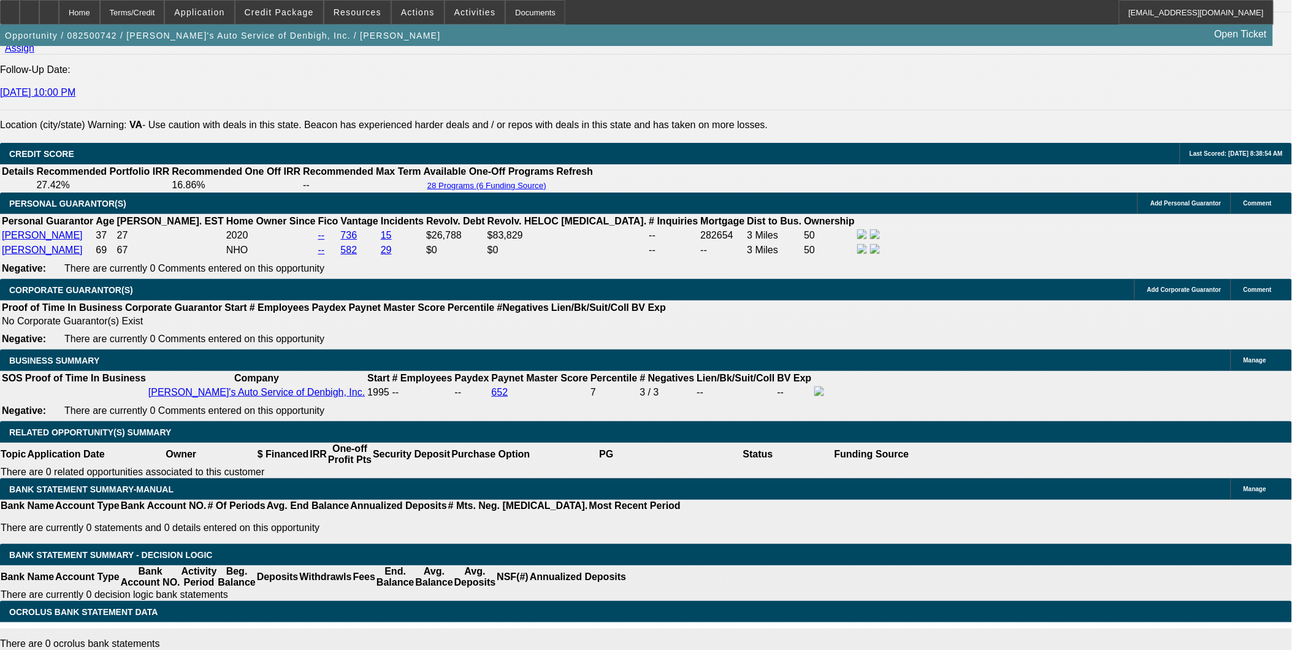
click at [247, 119] on body "Home Terms/Credit Application Credit Package Resources Actions Activities Docum…" at bounding box center [646, 602] width 1292 height 4635
type input "$77,000.00"
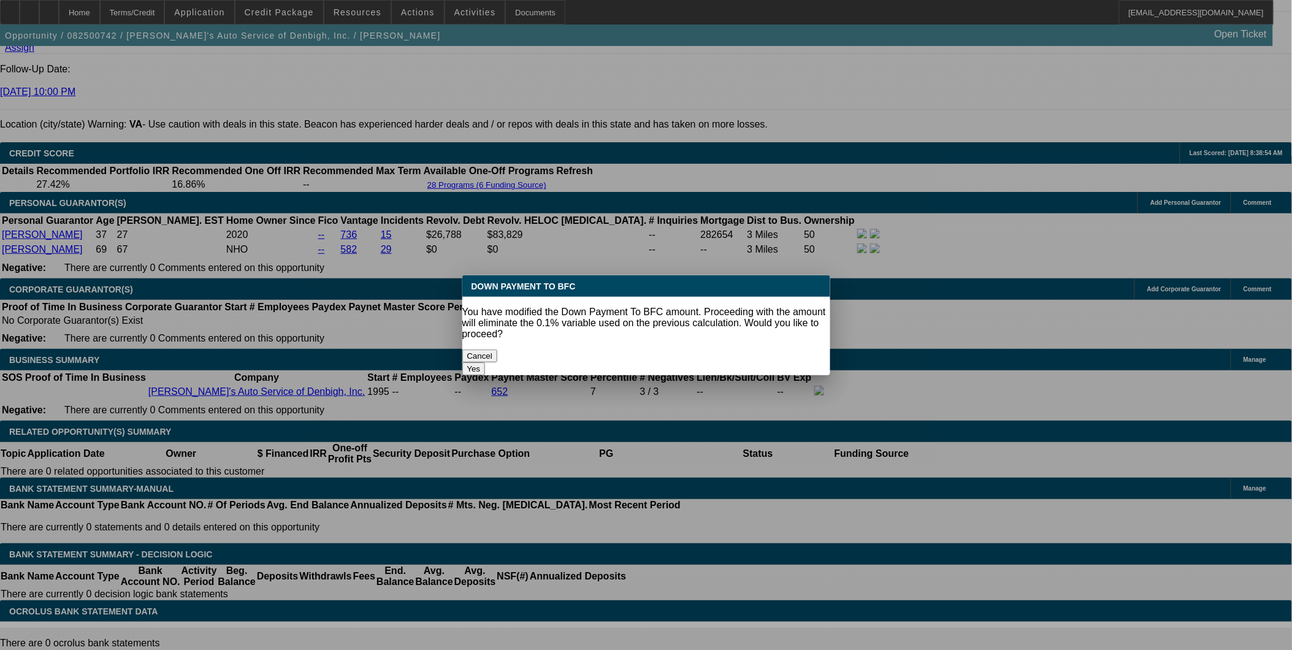
scroll to position [0, 0]
click at [486, 363] on button "Yes" at bounding box center [474, 369] width 23 height 13
select select "0"
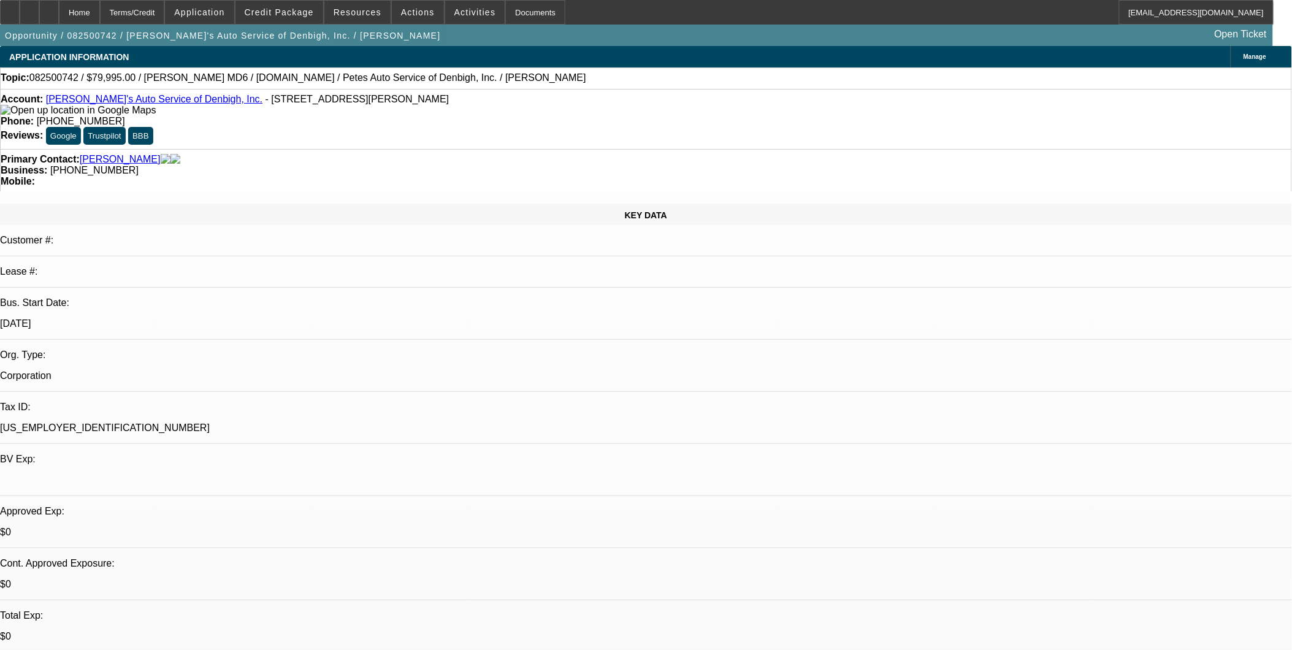
type input "$84.41"
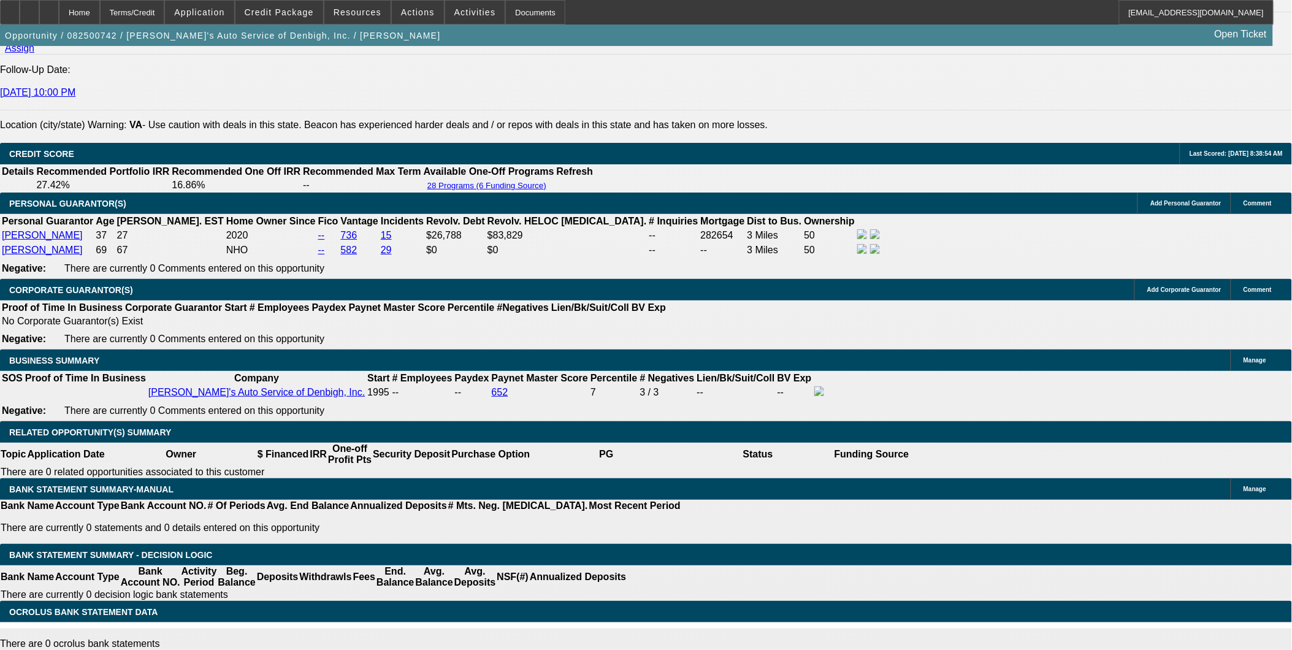
type input "$3,995.00"
type input "2050"
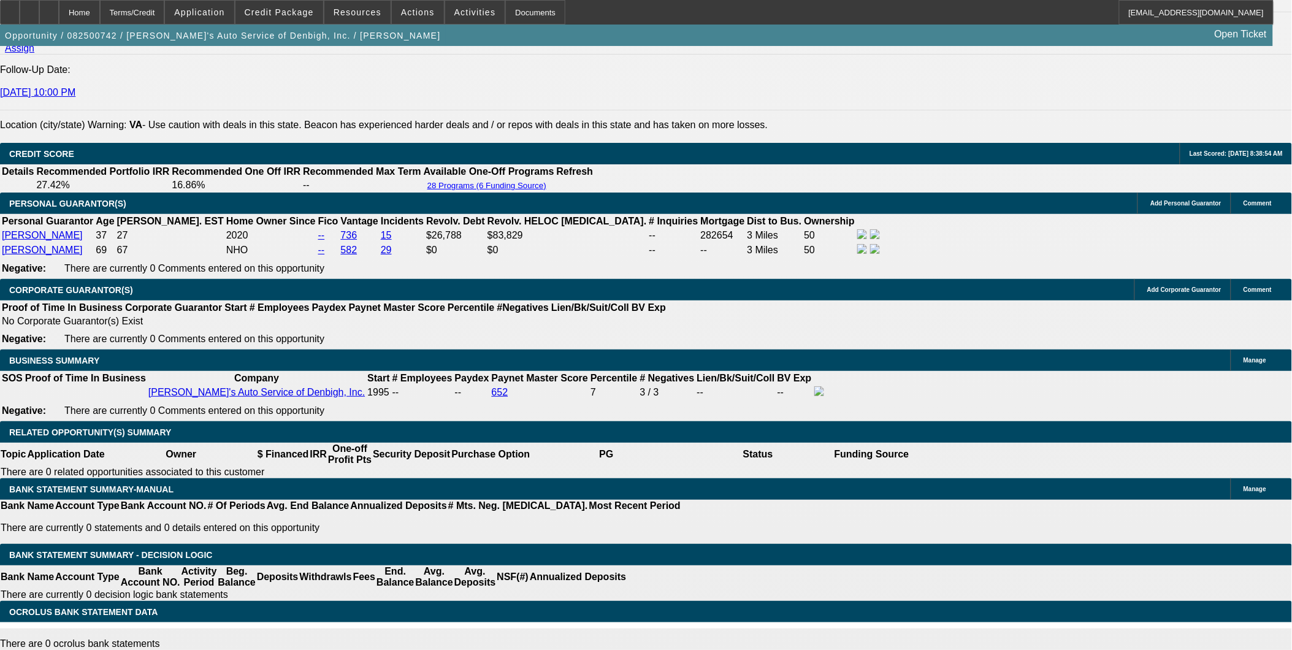
type input "13.3"
type input "$2,050.00"
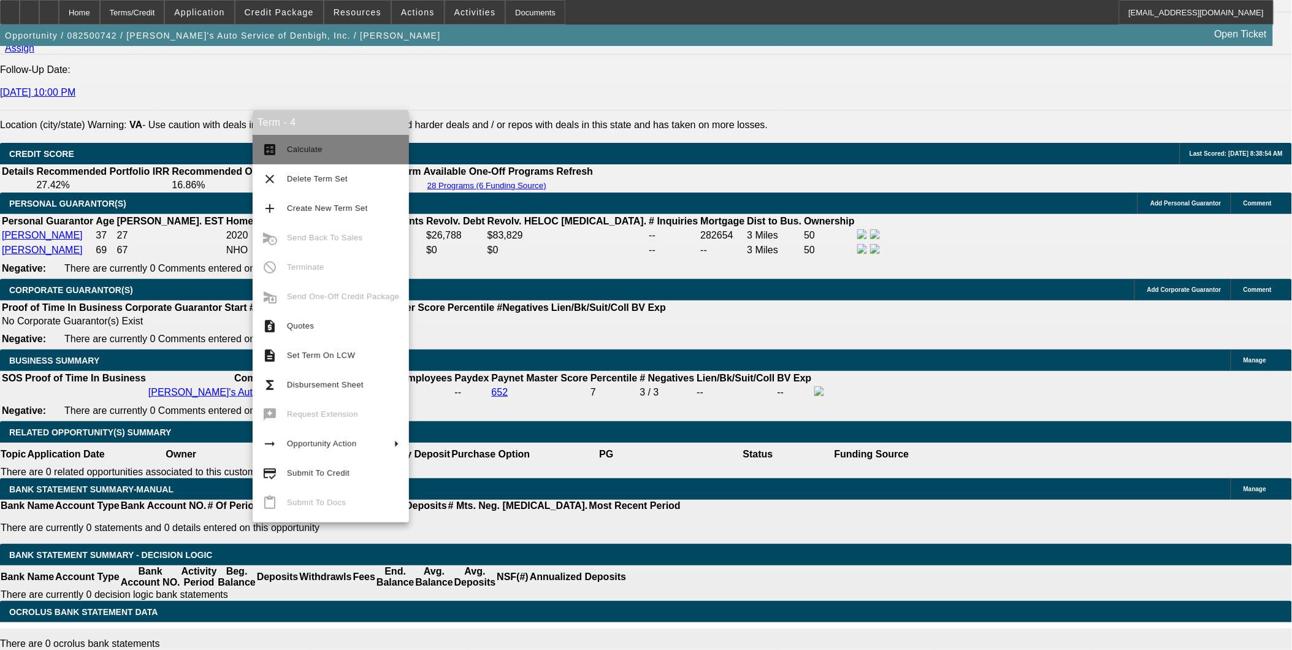
click at [302, 145] on span "Calculate" at bounding box center [305, 149] width 36 height 9
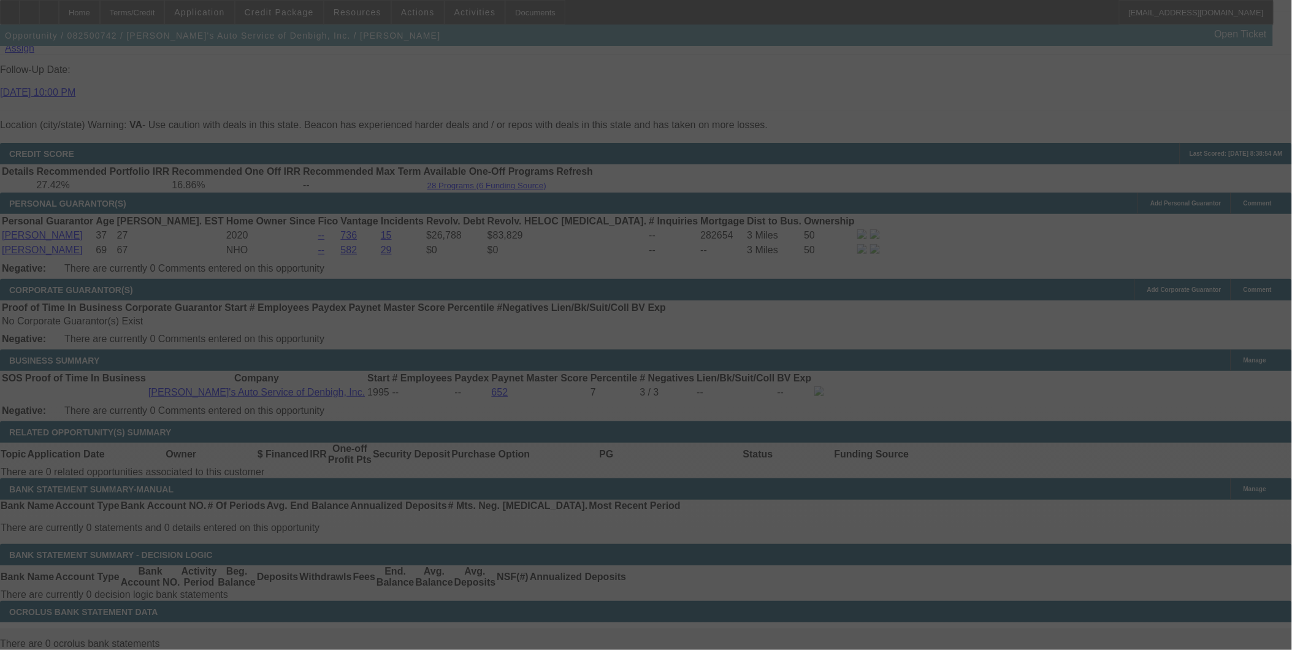
select select "0"
select select "3"
select select "0.2"
select select "17"
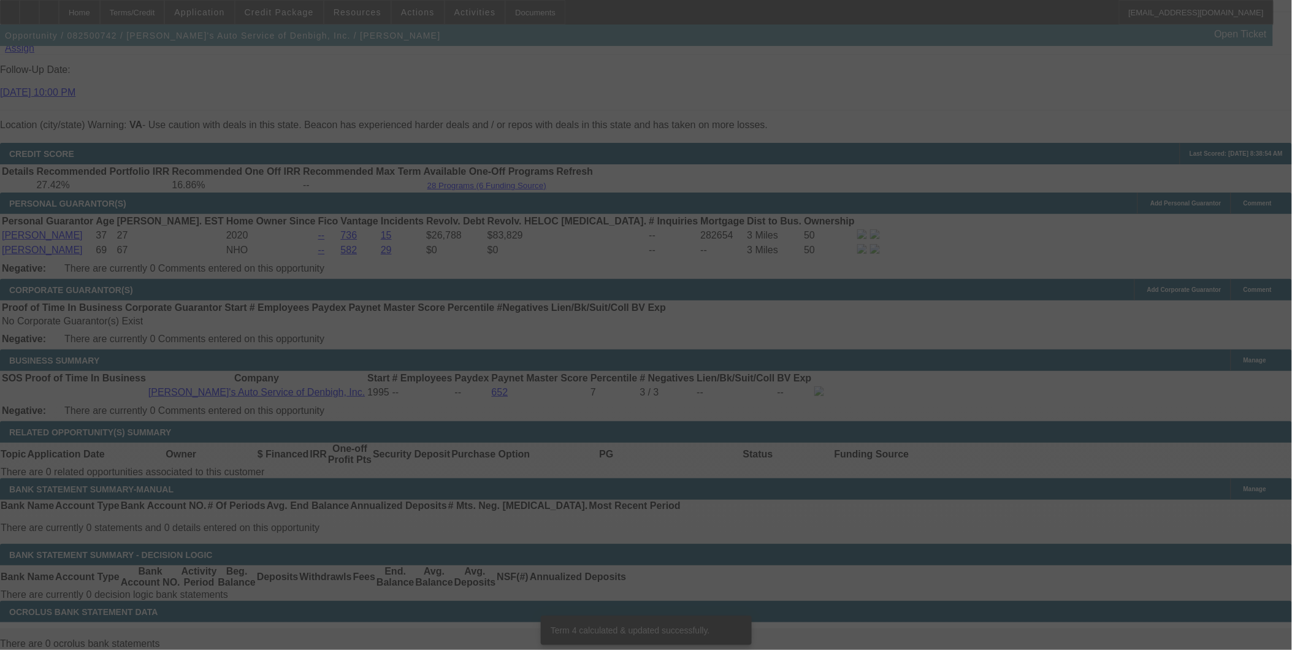
scroll to position [1697, 0]
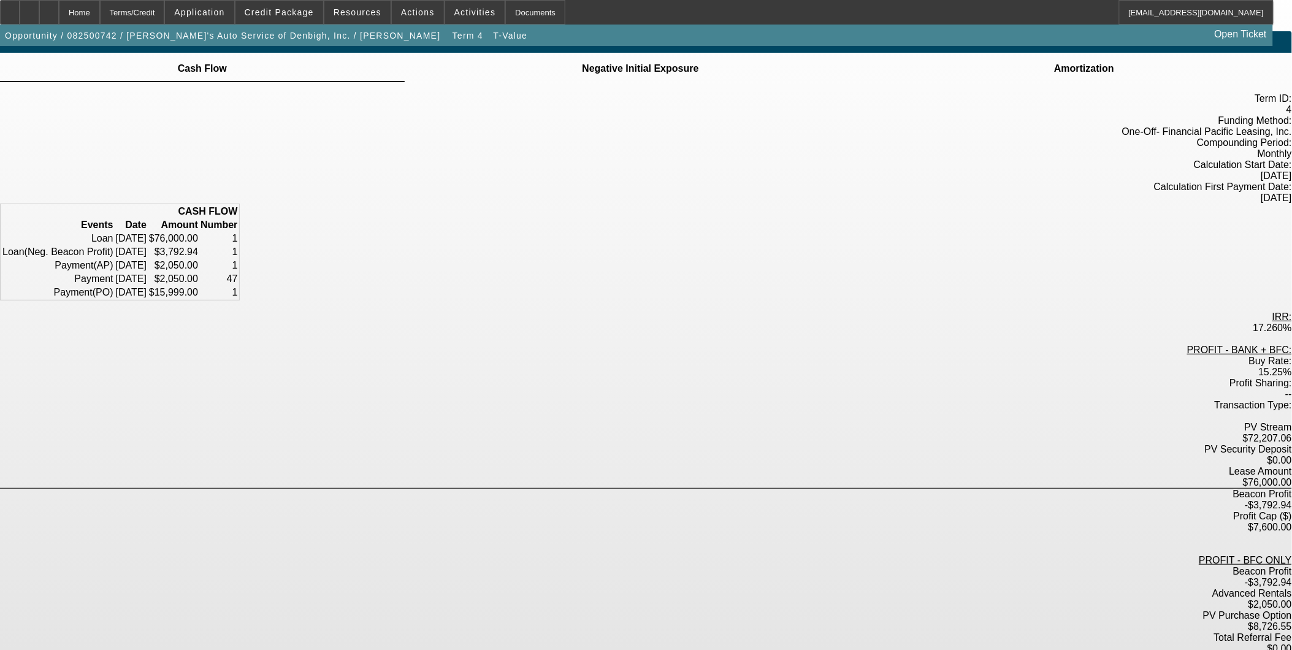
scroll to position [25, 0]
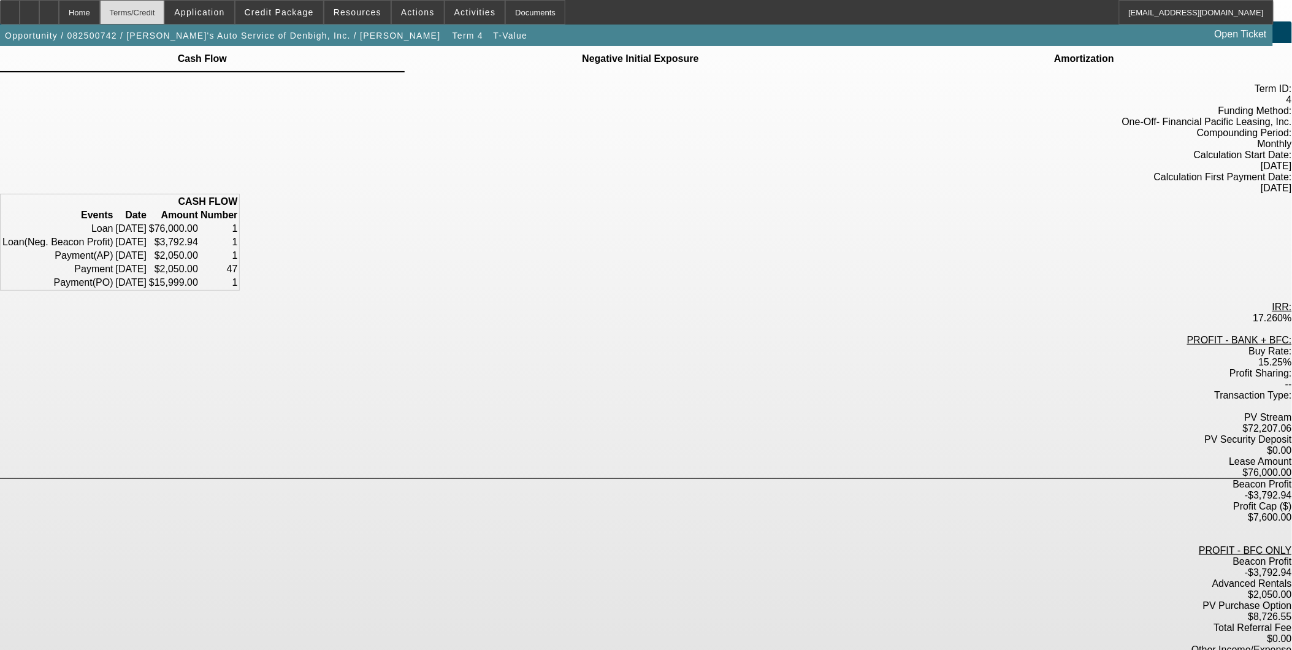
click at [156, 11] on div "Terms/Credit" at bounding box center [132, 12] width 65 height 25
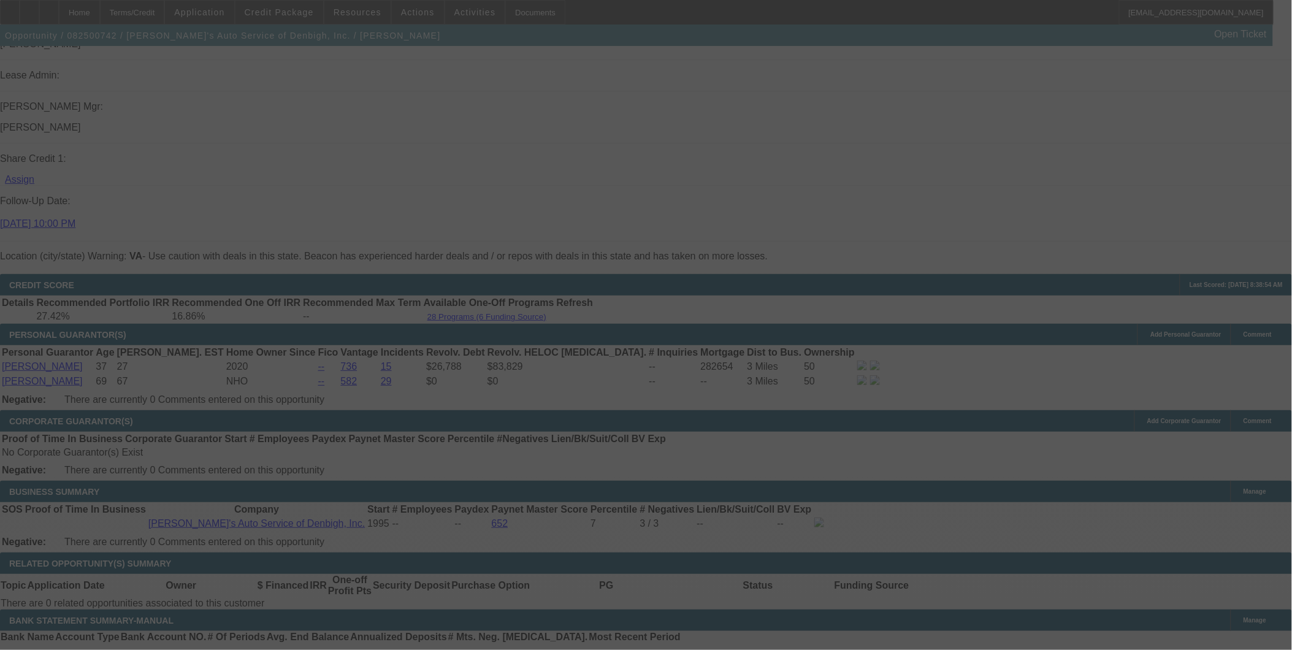
scroll to position [1579, 0]
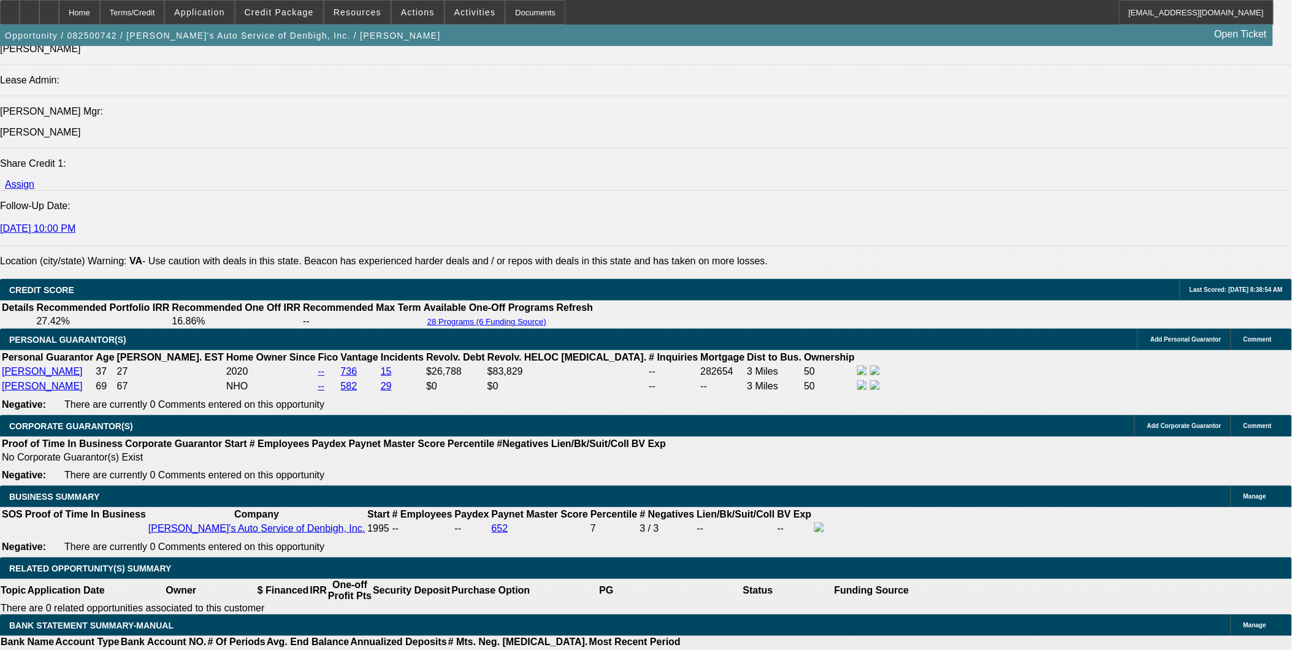
select select "0"
select select "3"
select select "0.2"
select select "17"
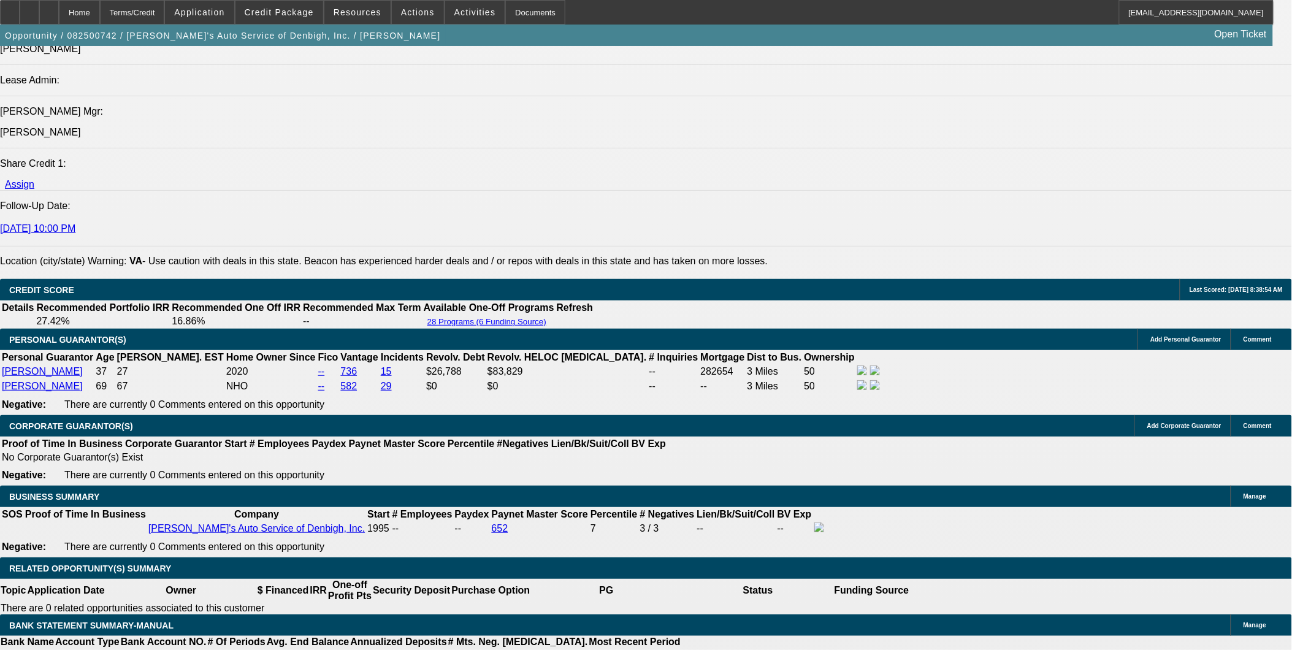
select select "0.1"
select select "0"
select select "3"
select select "0.1"
select select "4"
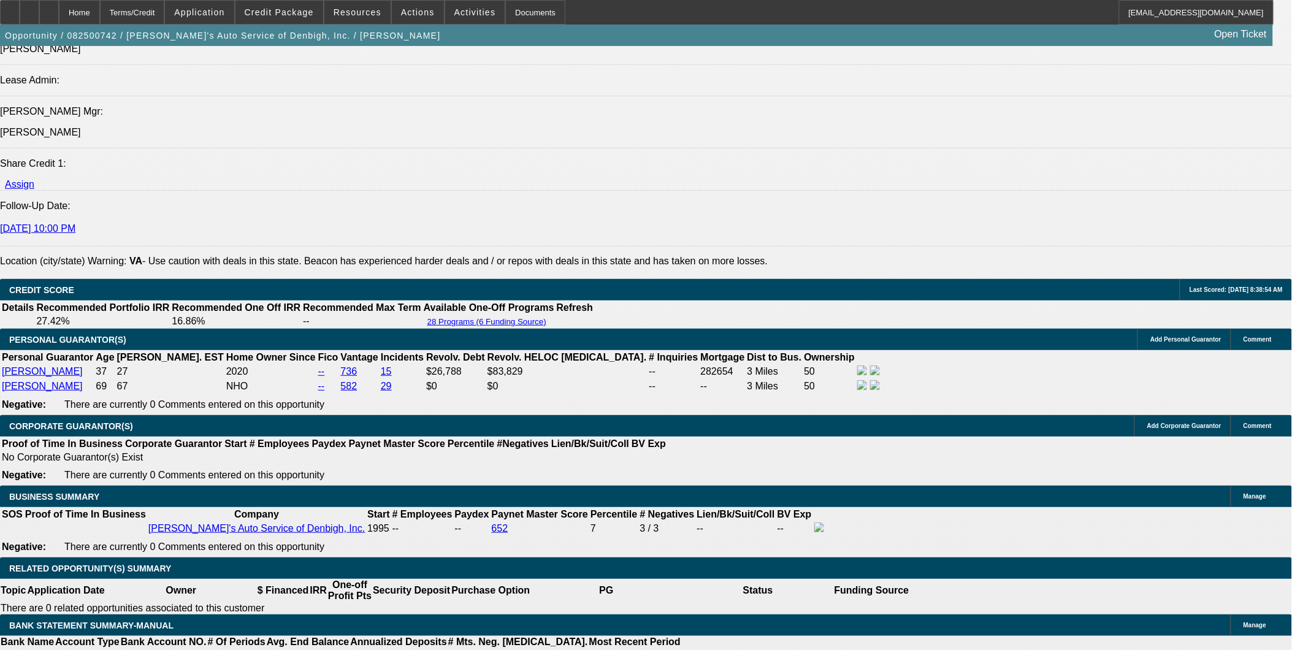
select select "0"
select select "3"
select select "0"
select select "6"
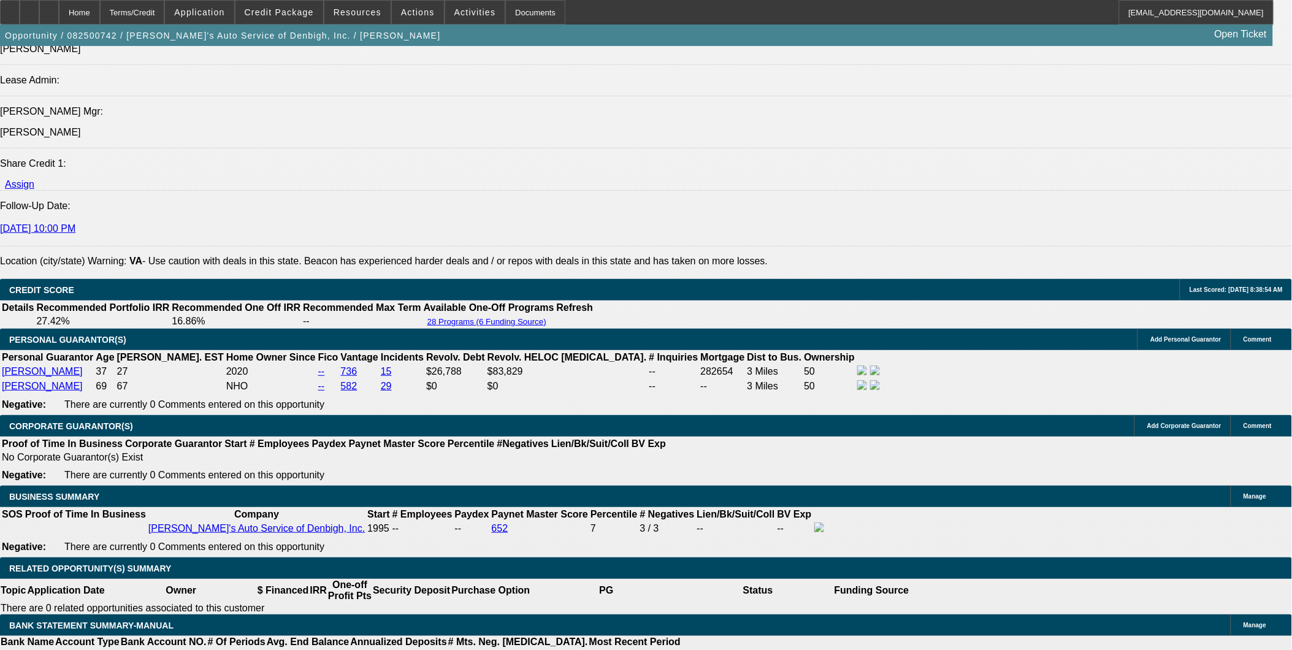
select select "0"
select select "3"
select select "0"
select select "6"
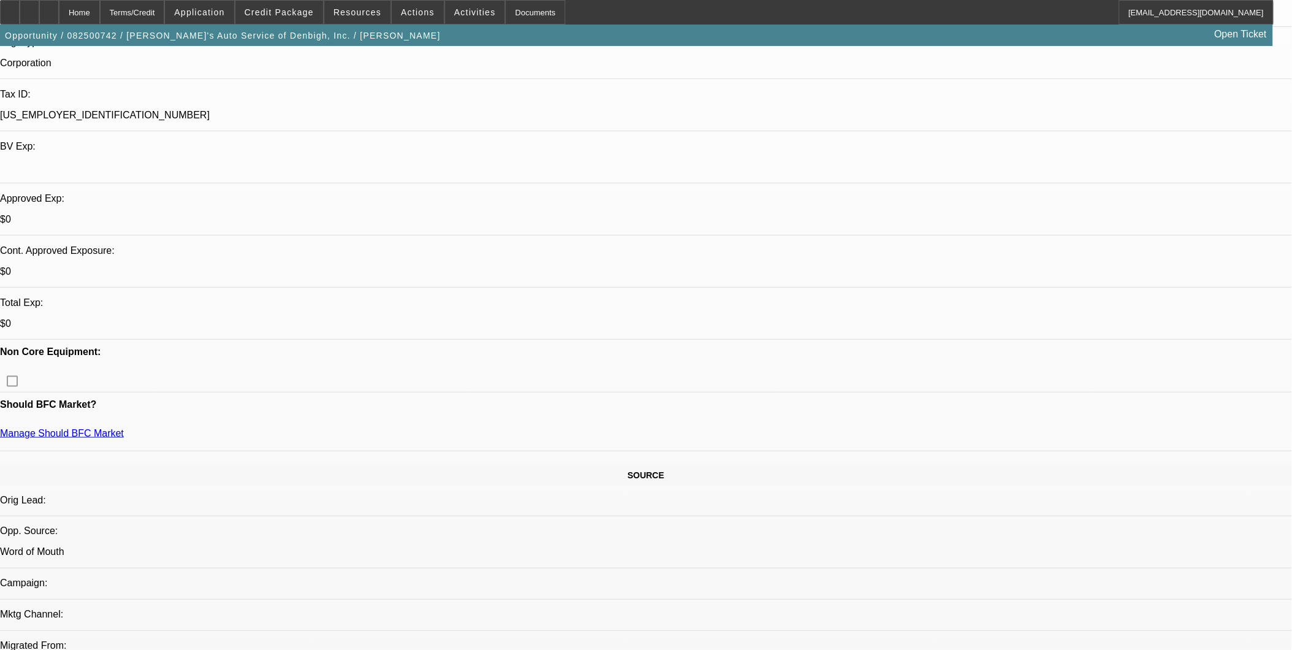
scroll to position [284, 0]
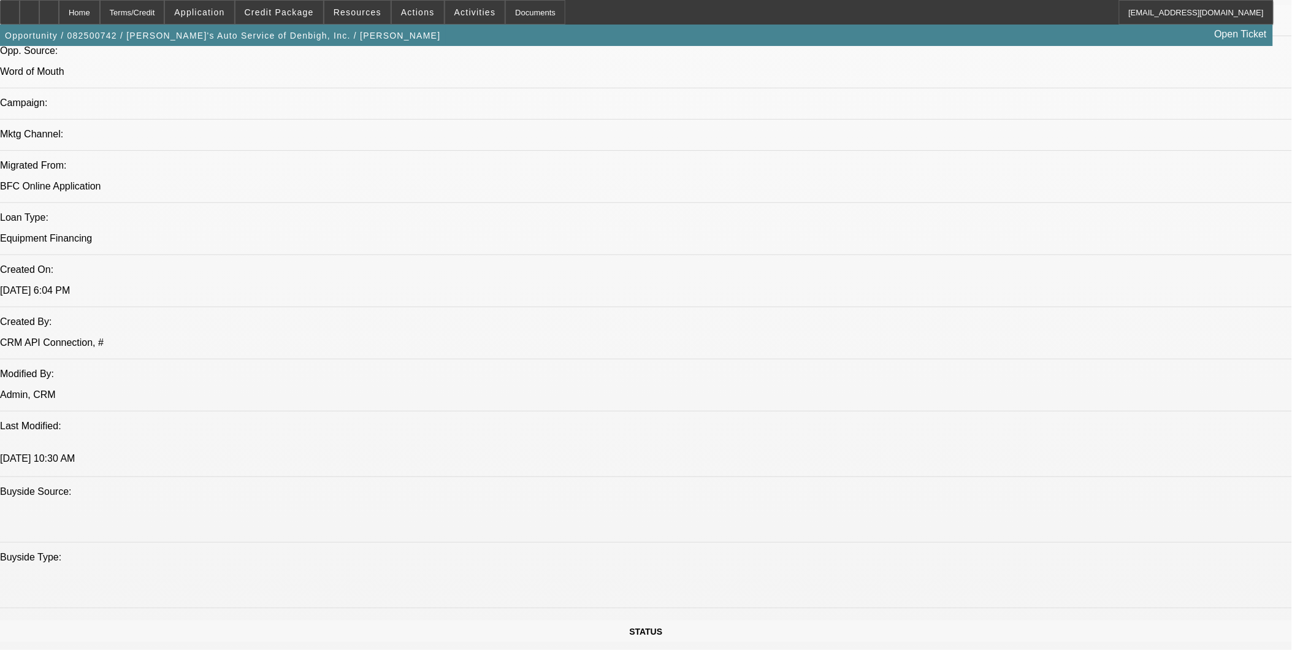
scroll to position [761, 0]
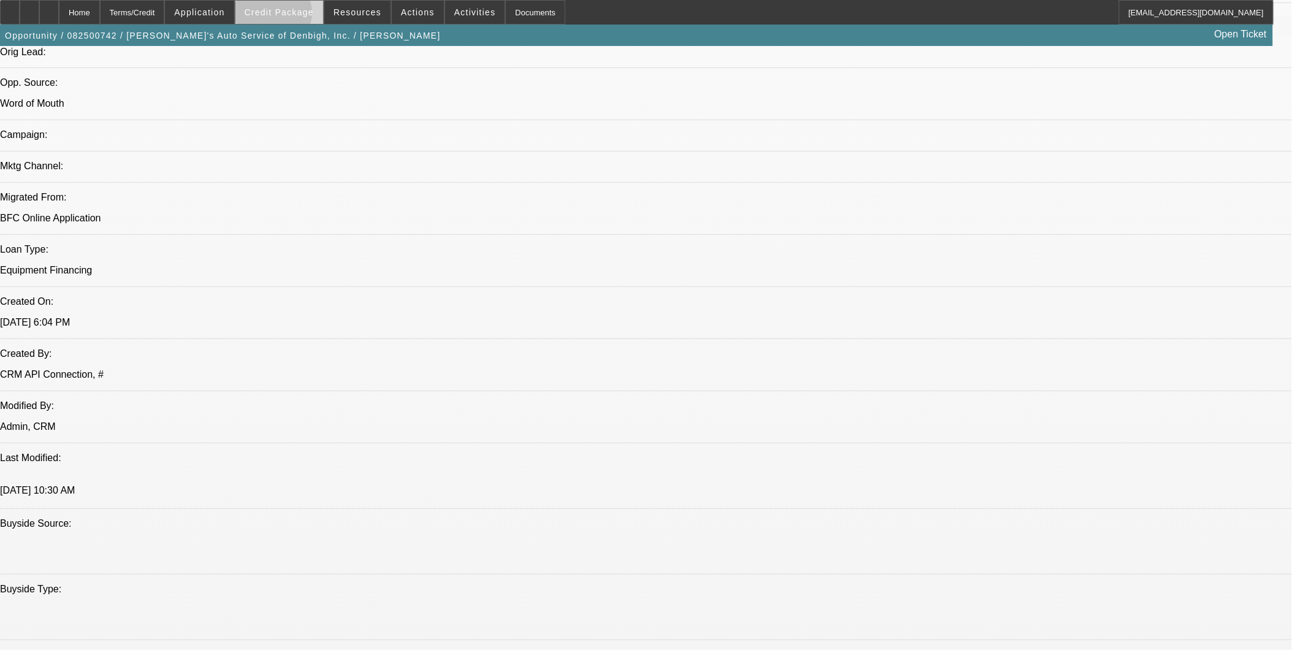
click at [293, 16] on span "Credit Package" at bounding box center [279, 12] width 69 height 10
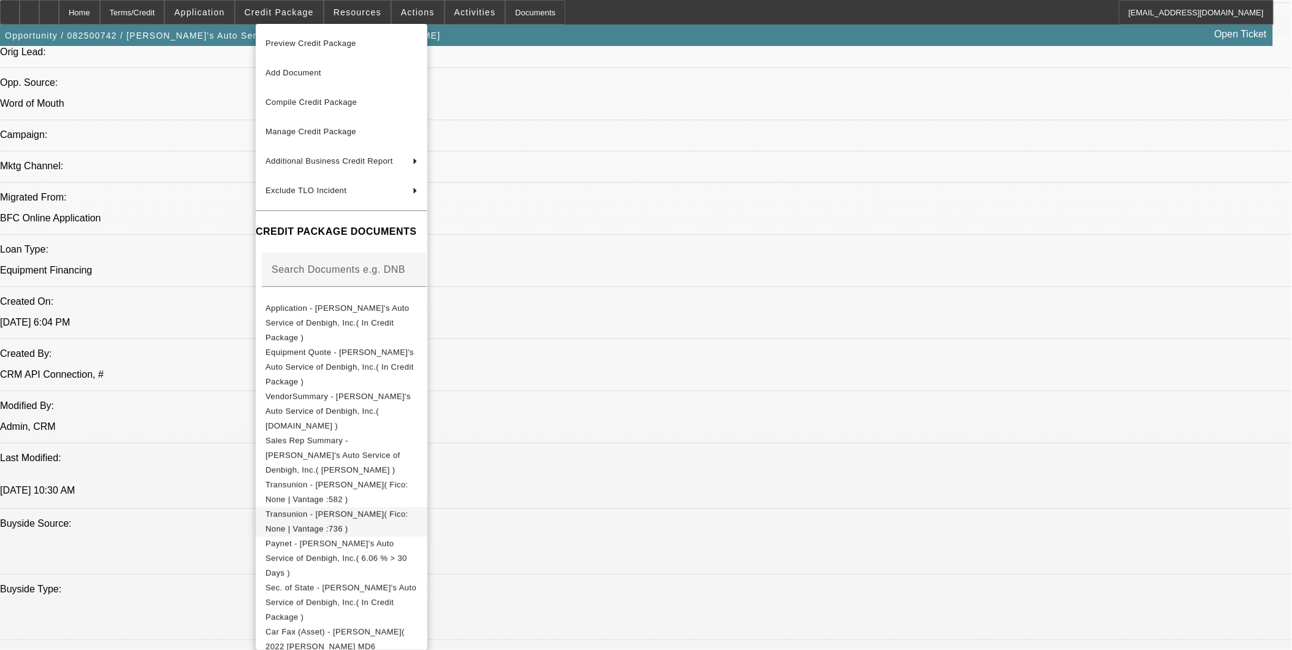
scroll to position [63, 0]
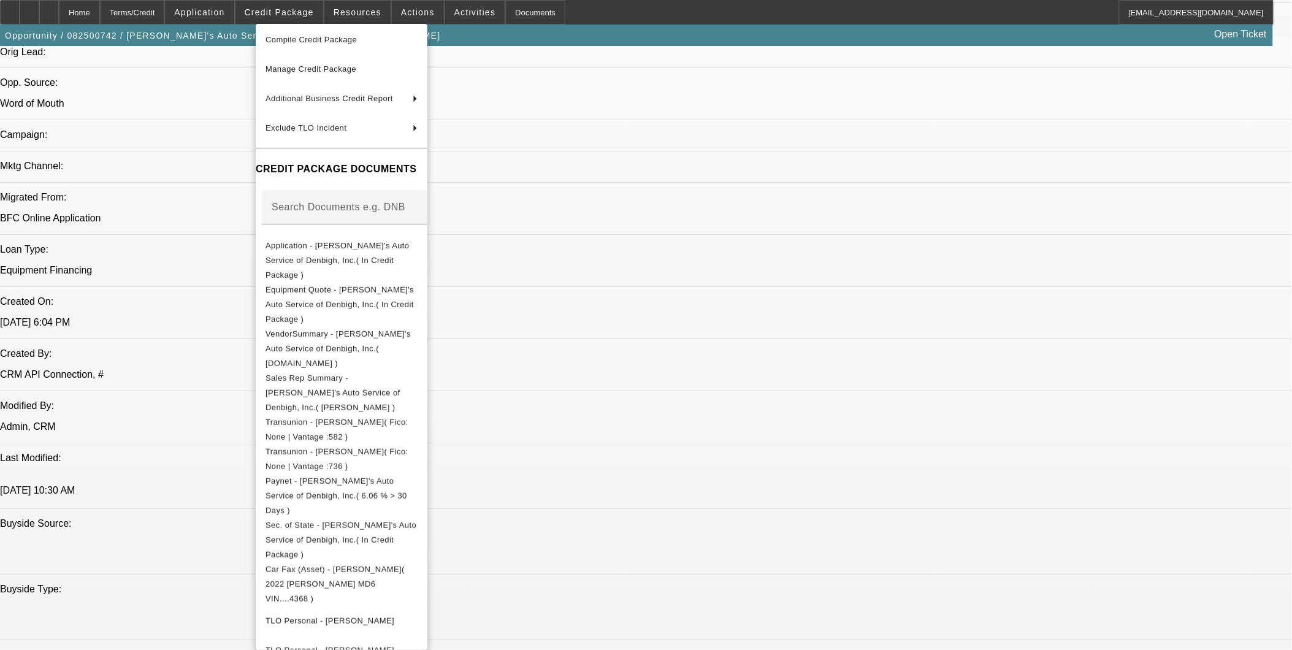
click at [655, 340] on div at bounding box center [646, 325] width 1292 height 650
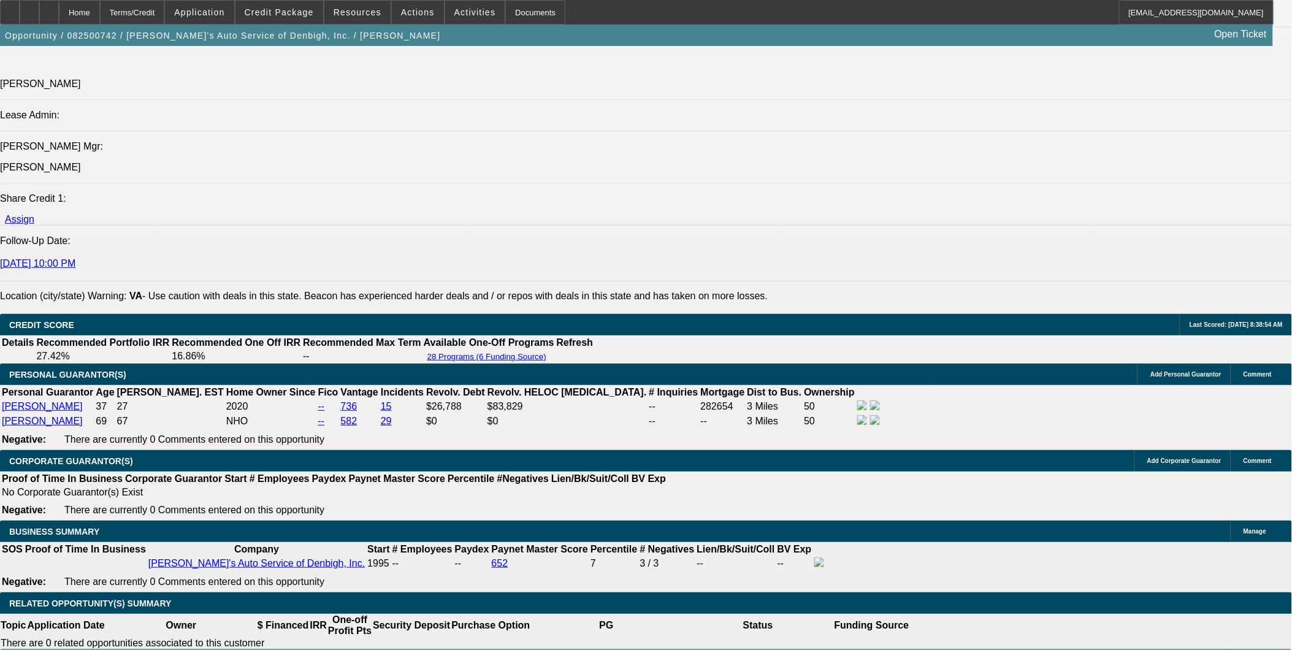
scroll to position [1579, 0]
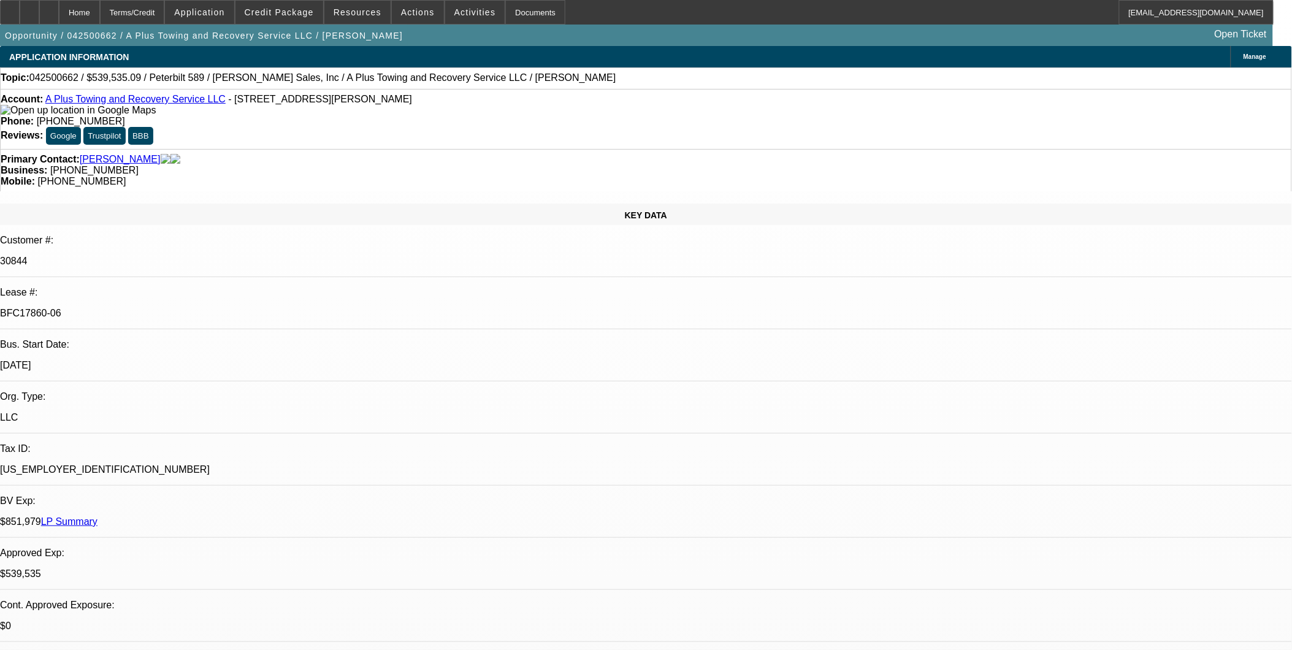
select select "0"
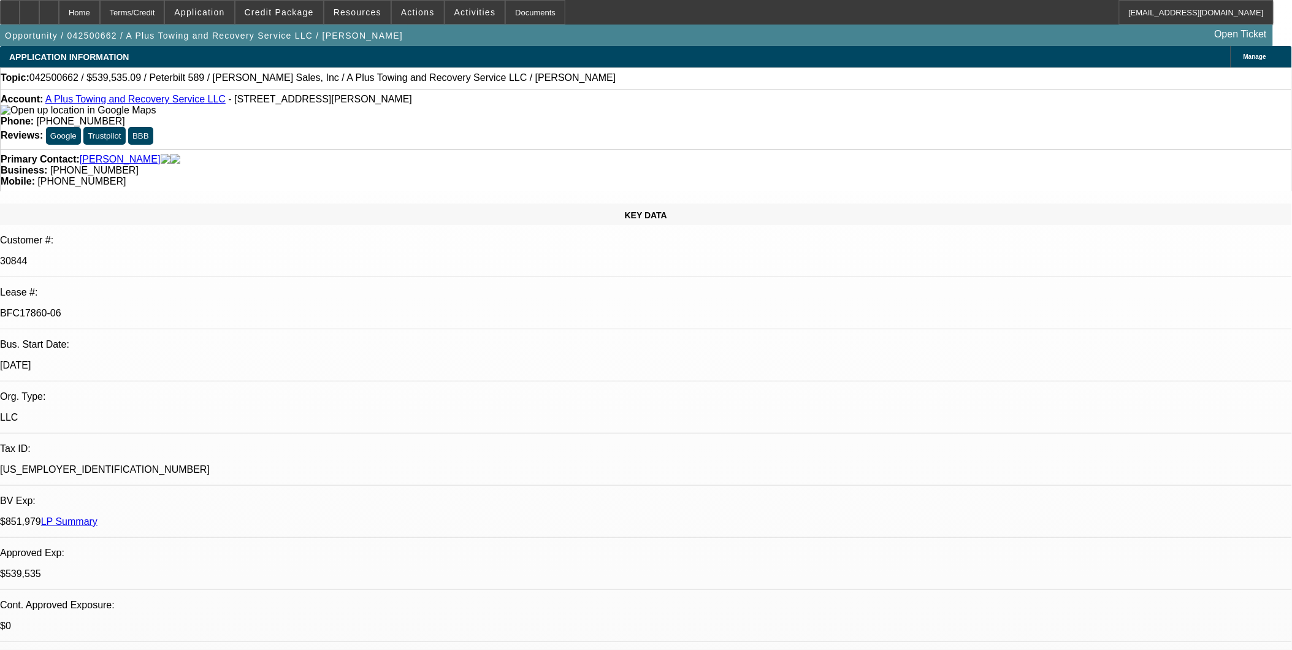
select select "0"
select select "1"
select select "2"
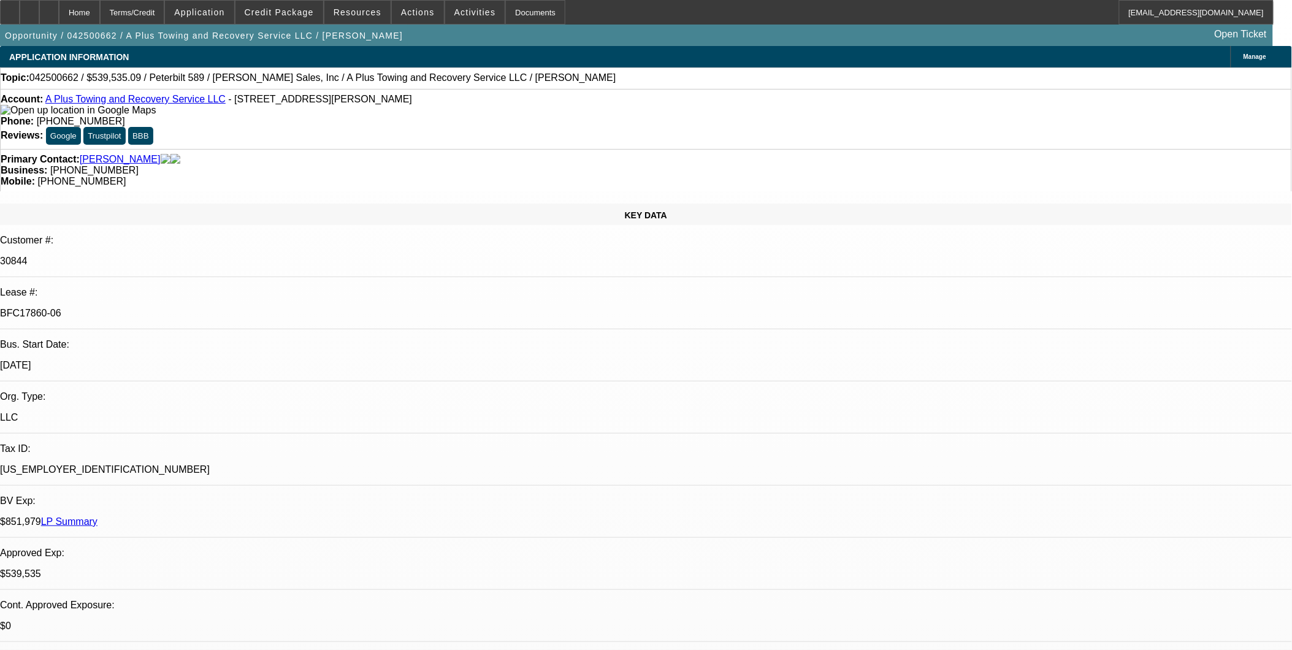
select select "6"
select select "1"
select select "2"
select select "6"
select select "1"
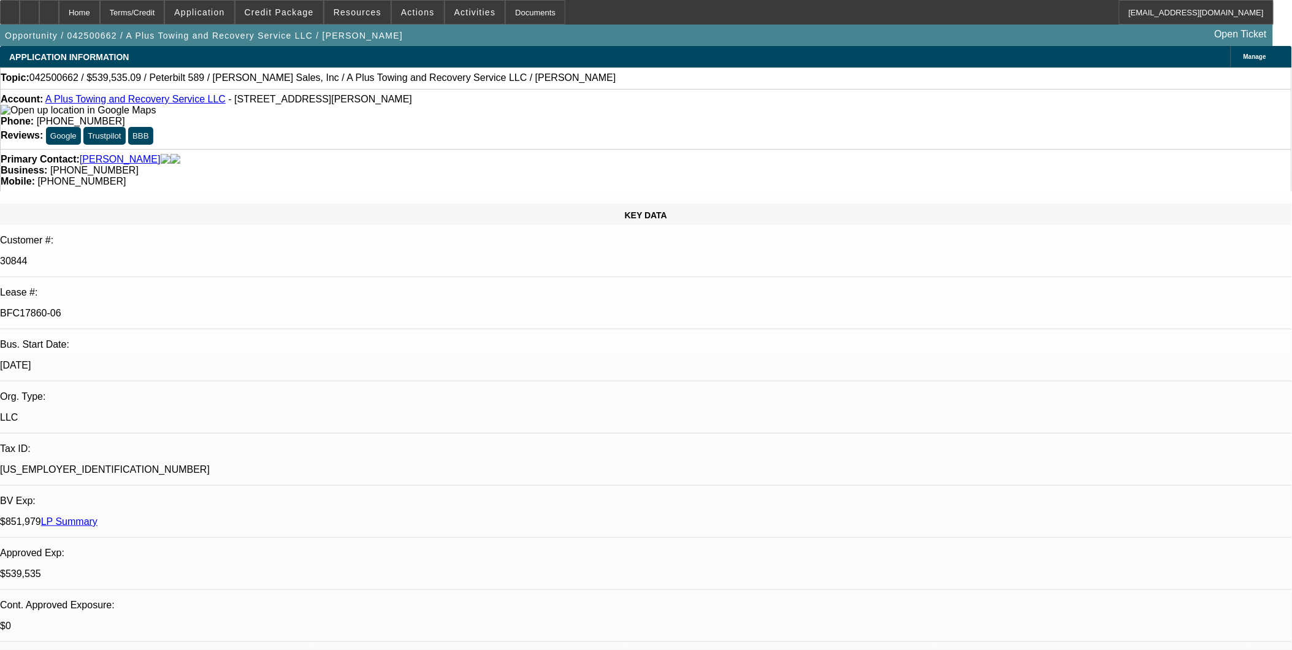
select select "2"
select select "6"
select select "1"
select select "2"
select select "6"
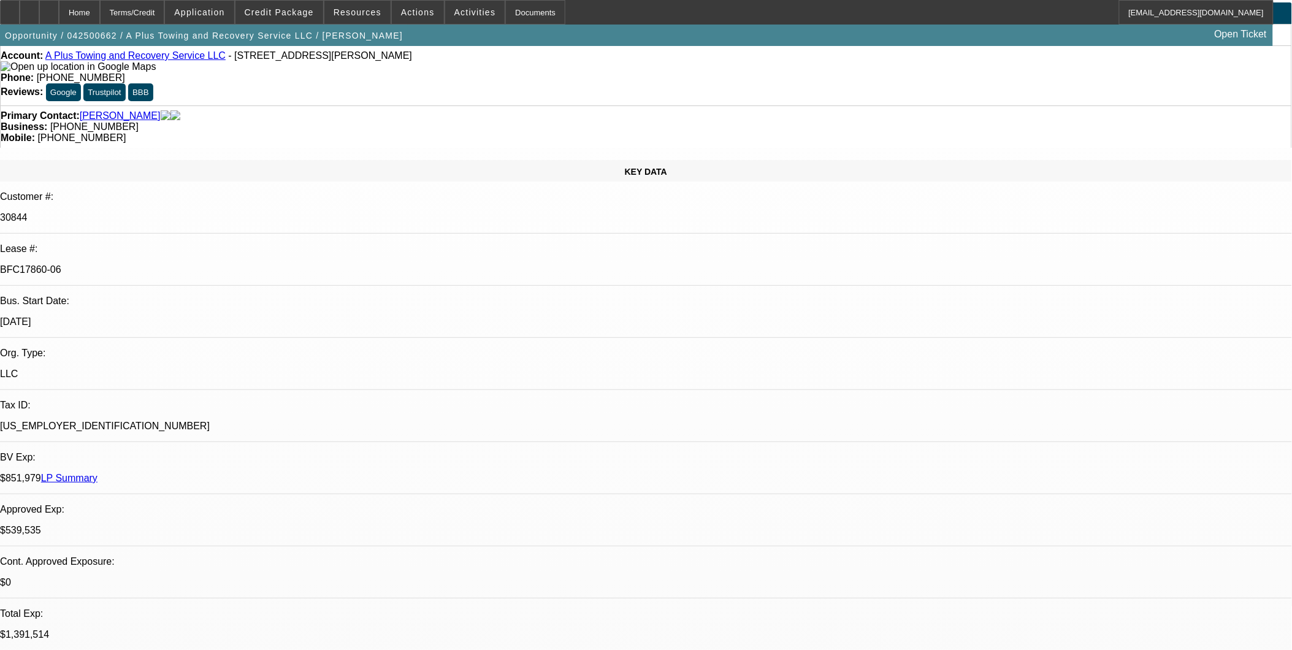
scroll to position [204, 0]
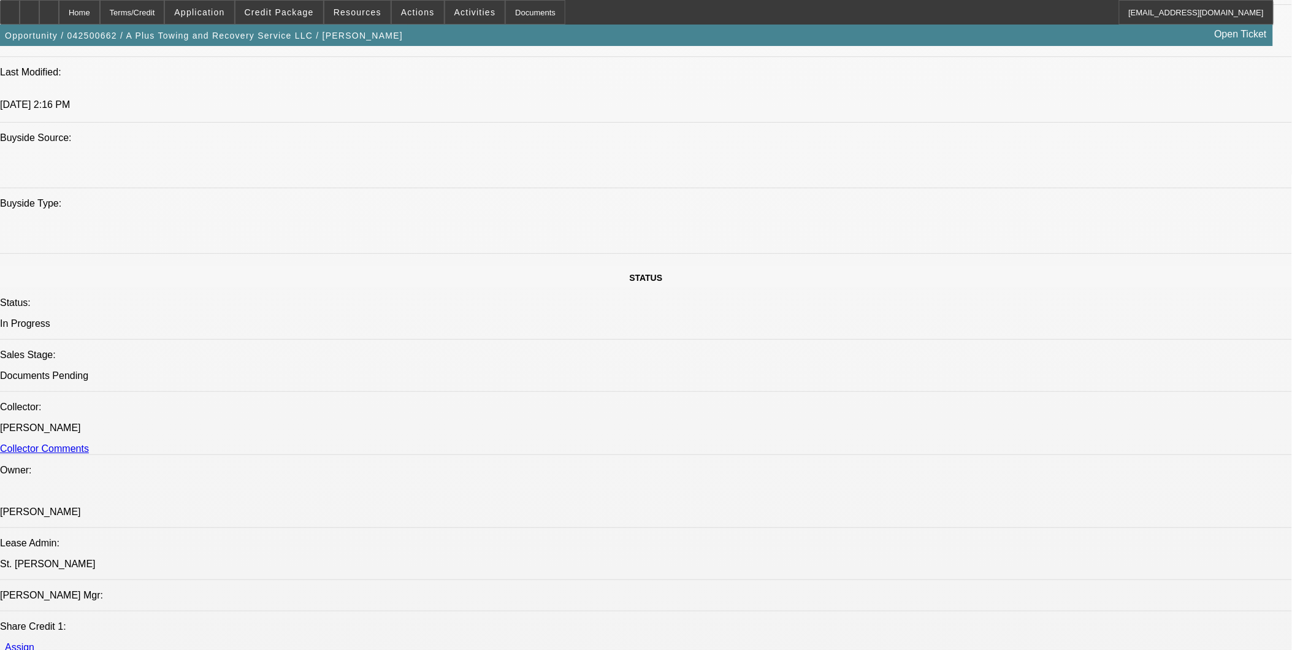
scroll to position [1158, 0]
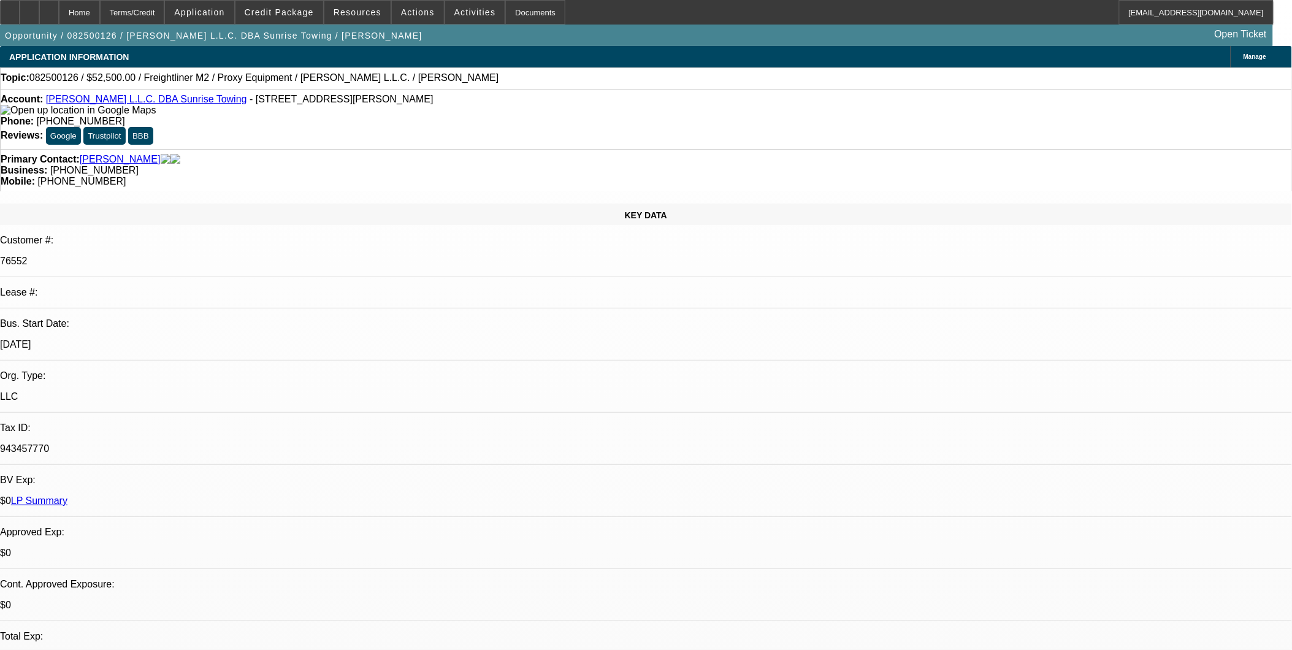
select select "0"
select select "0.1"
select select "0"
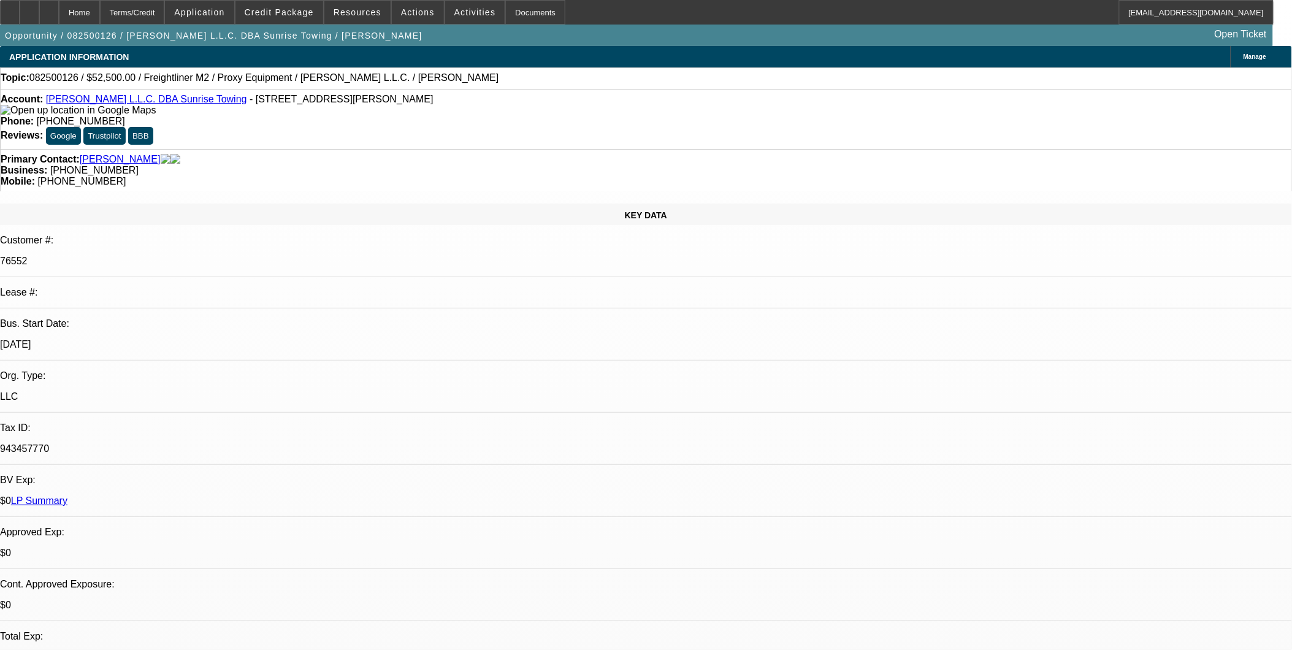
select select "0.1"
select select "0"
select select "0.1"
select select "0"
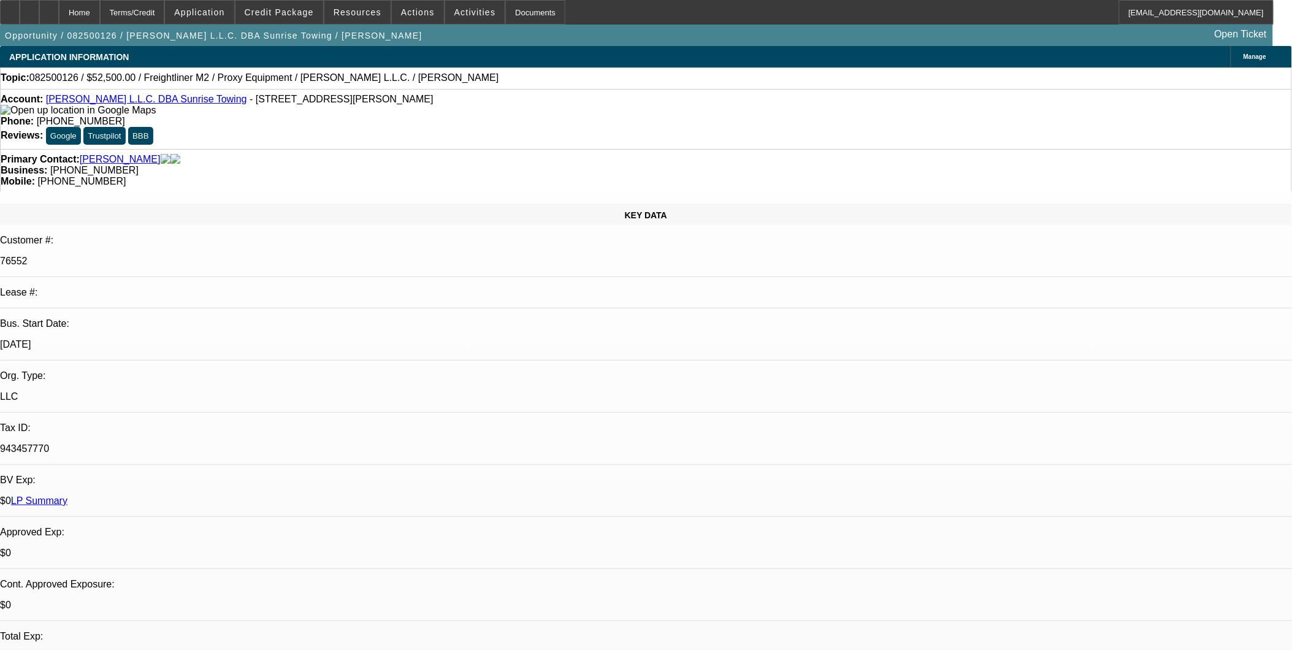
select select "0"
select select "0.1"
select select "1"
select select "4"
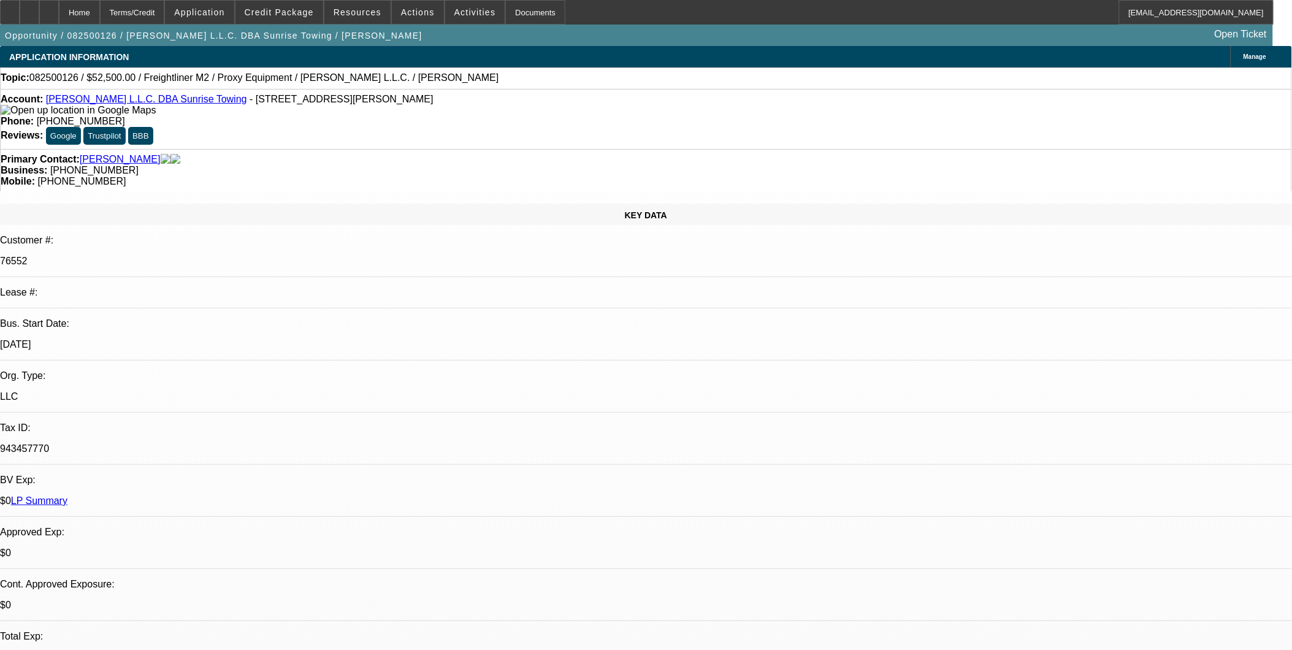
select select "1"
select select "4"
select select "1"
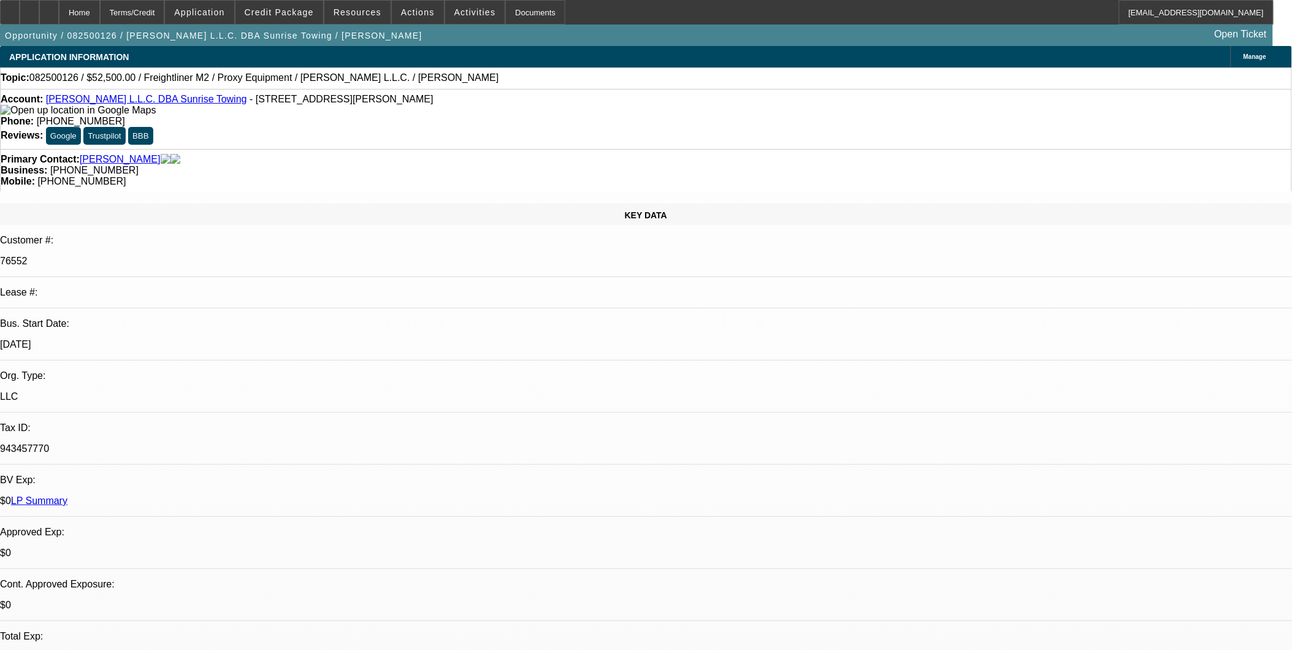
select select "4"
select select "1"
select select "4"
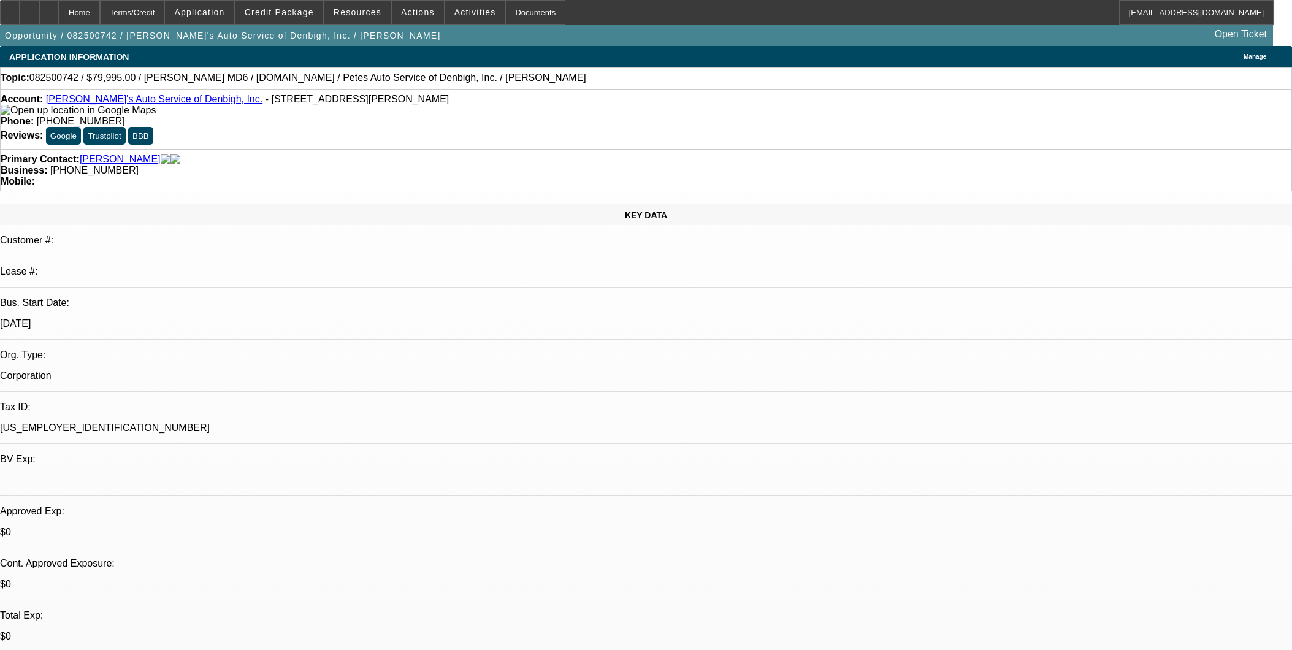
select select "0"
select select "3"
select select "0.2"
select select "17"
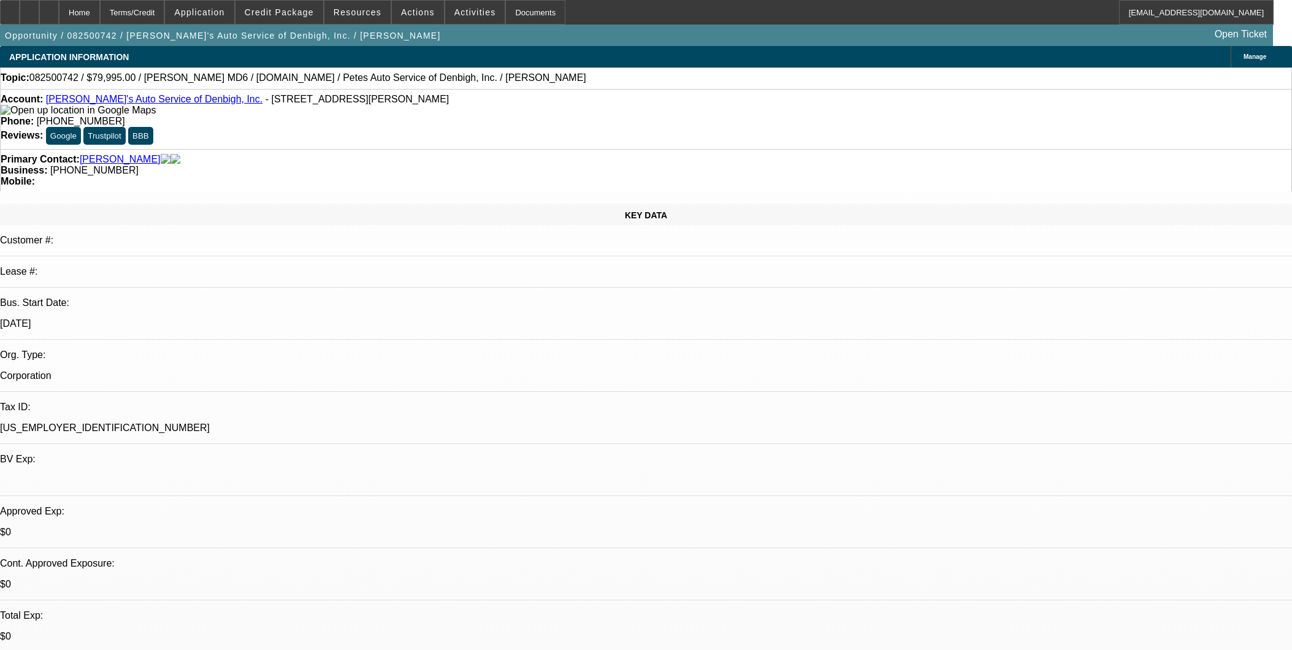
select select "0.1"
select select "0"
select select "3"
select select "0.1"
select select "4"
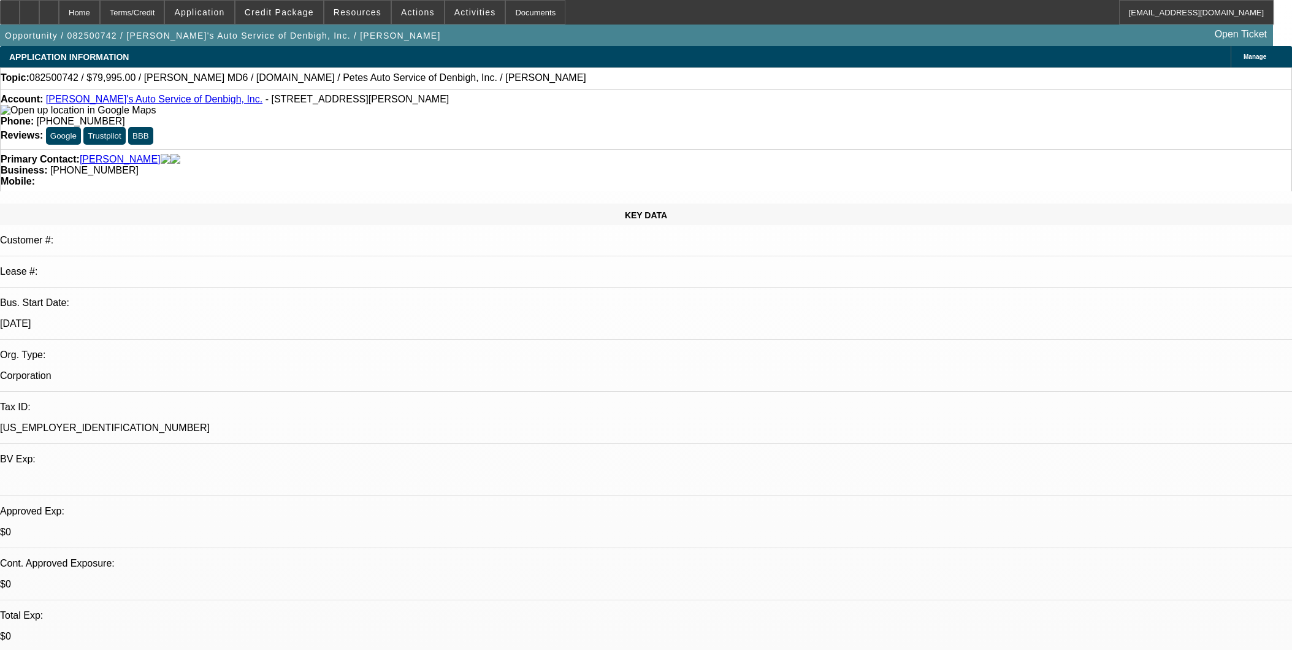
select select "0"
select select "3"
select select "0"
select select "6"
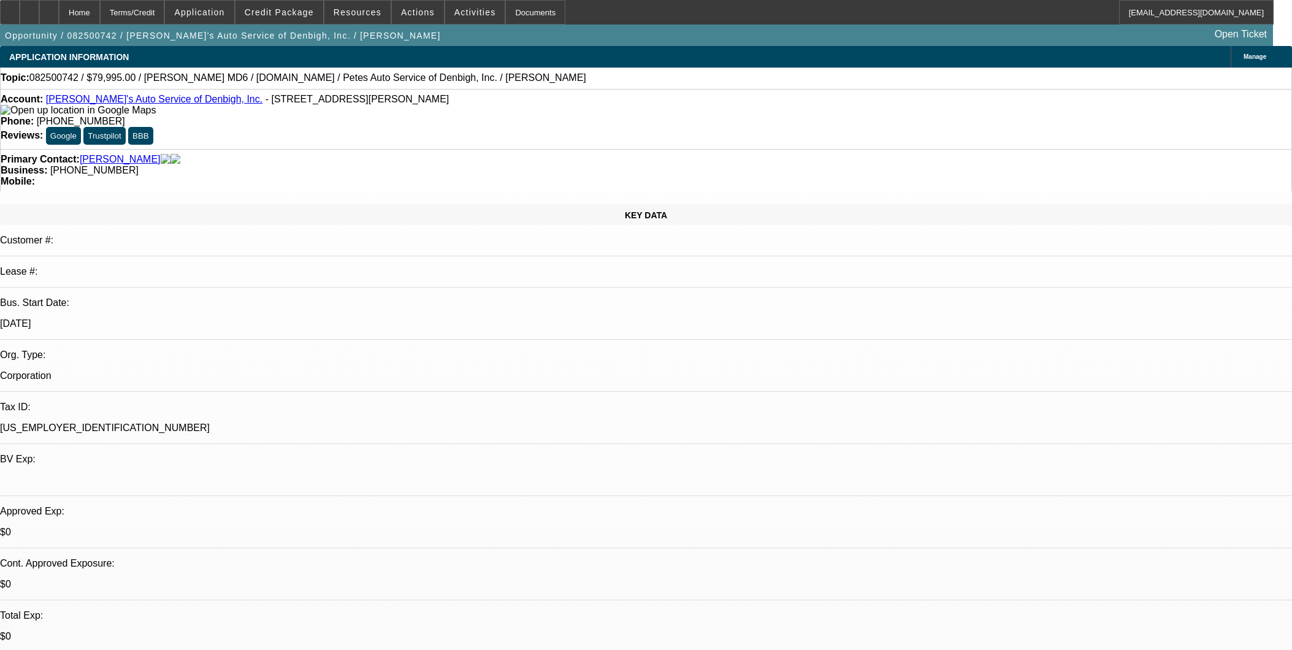
select select "0"
select select "3"
select select "0"
select select "6"
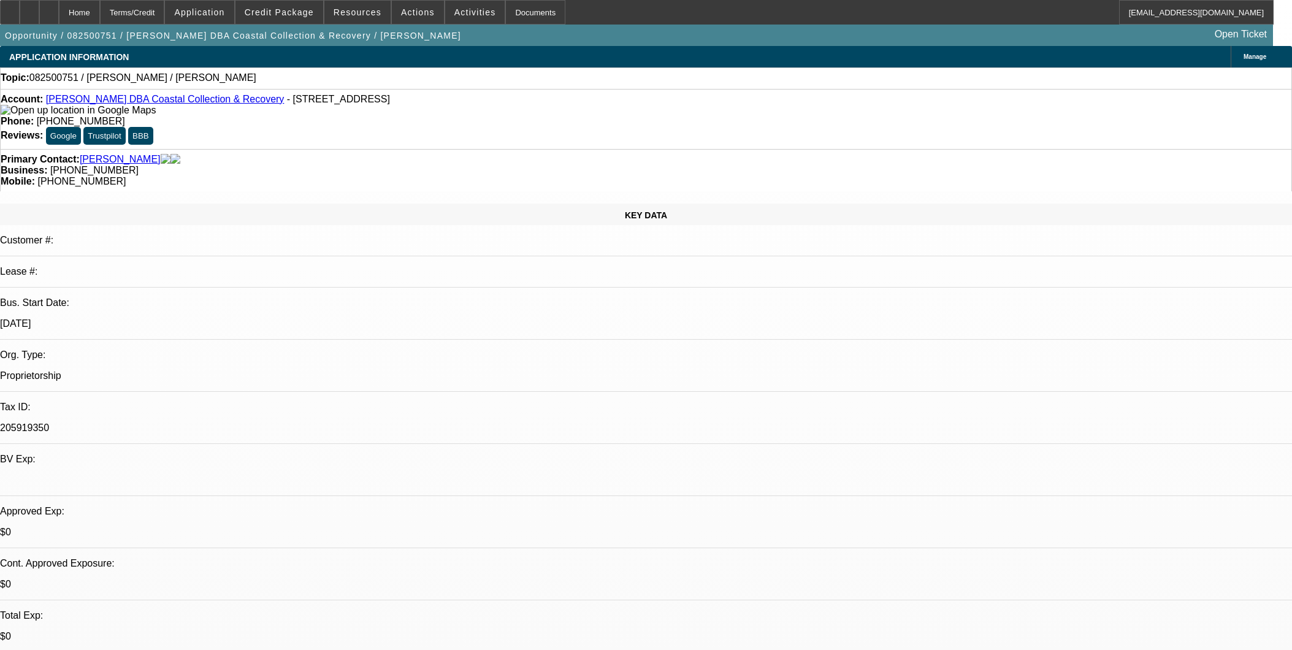
select select "0"
select select "2"
select select "0.1"
select select "4"
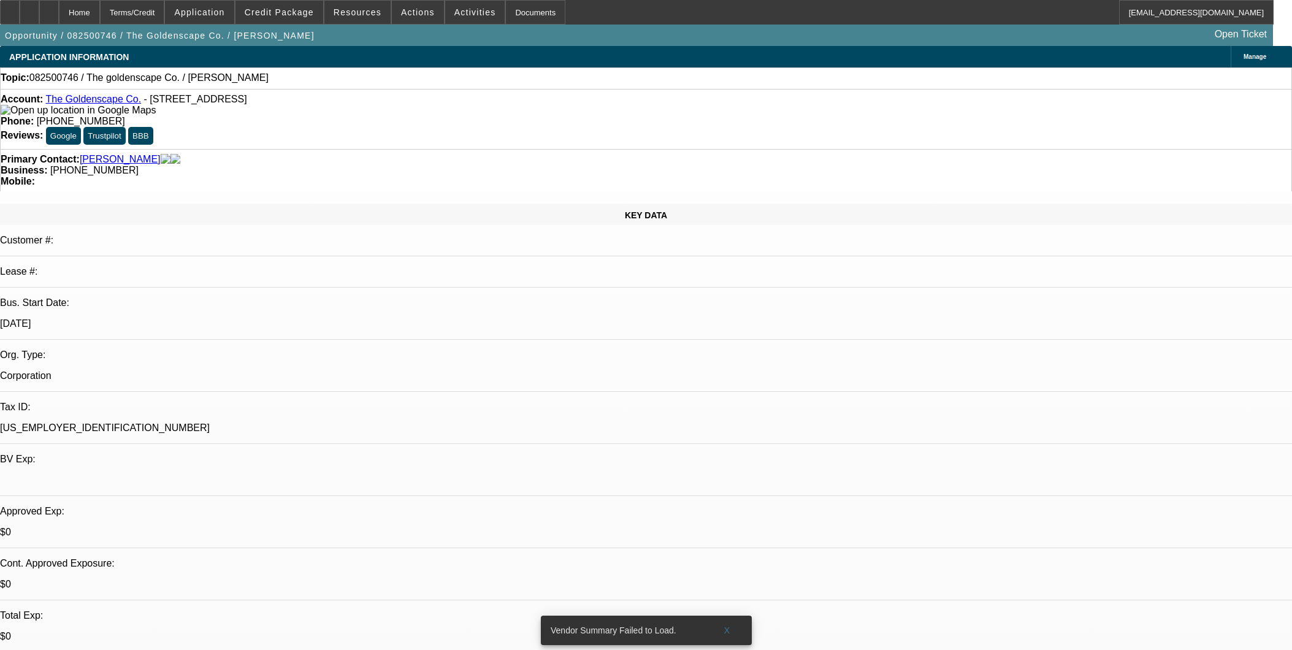
select select "0"
select select "2"
select select "0.1"
select select "4"
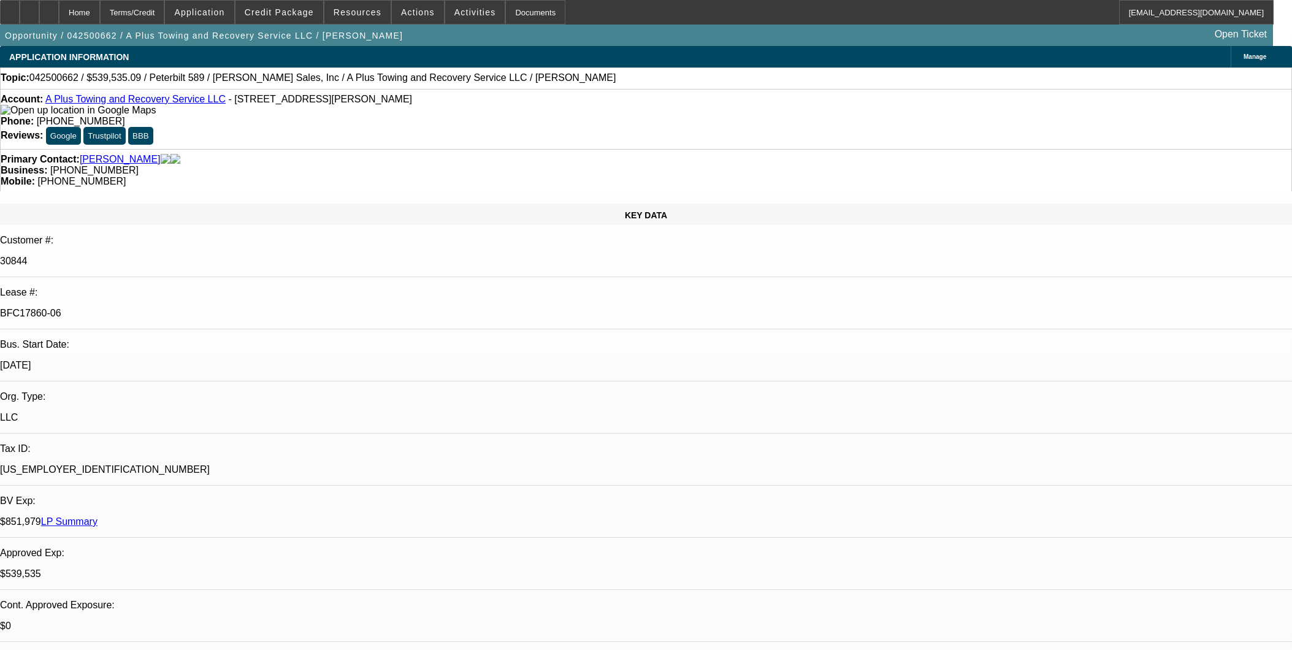
select select "0"
select select "2"
select select "0"
select select "6"
select select "0"
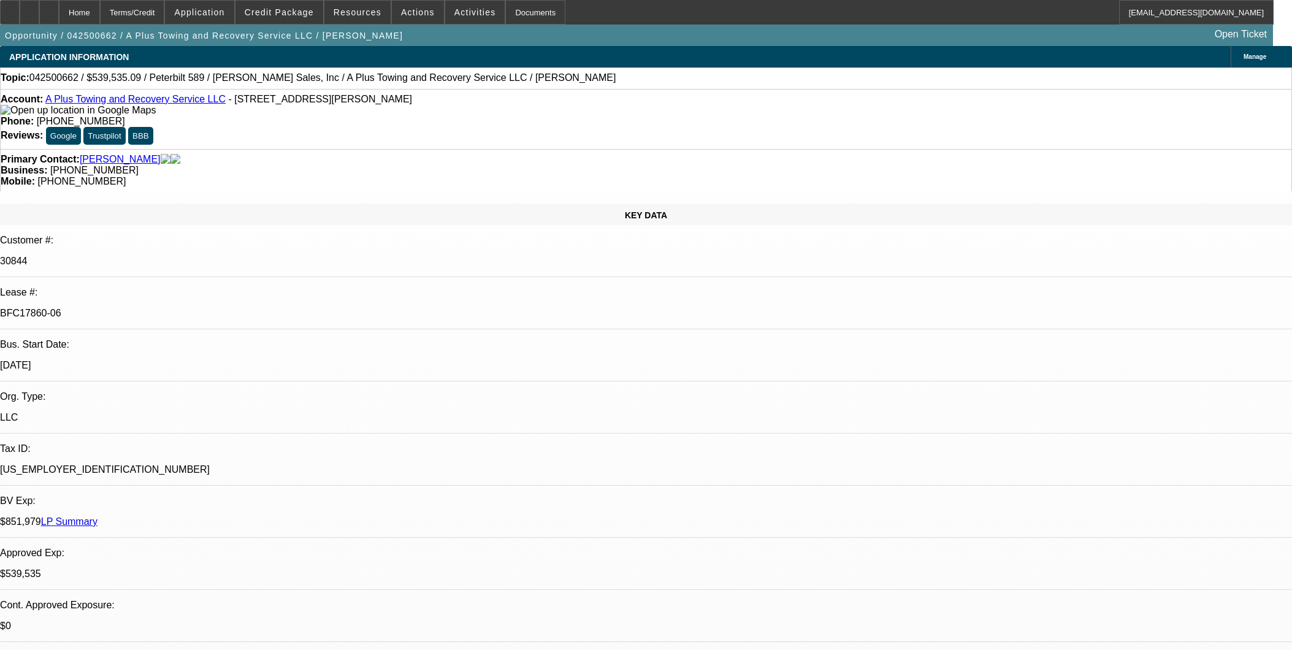
select select "2"
select select "0"
select select "6"
select select "0"
select select "2"
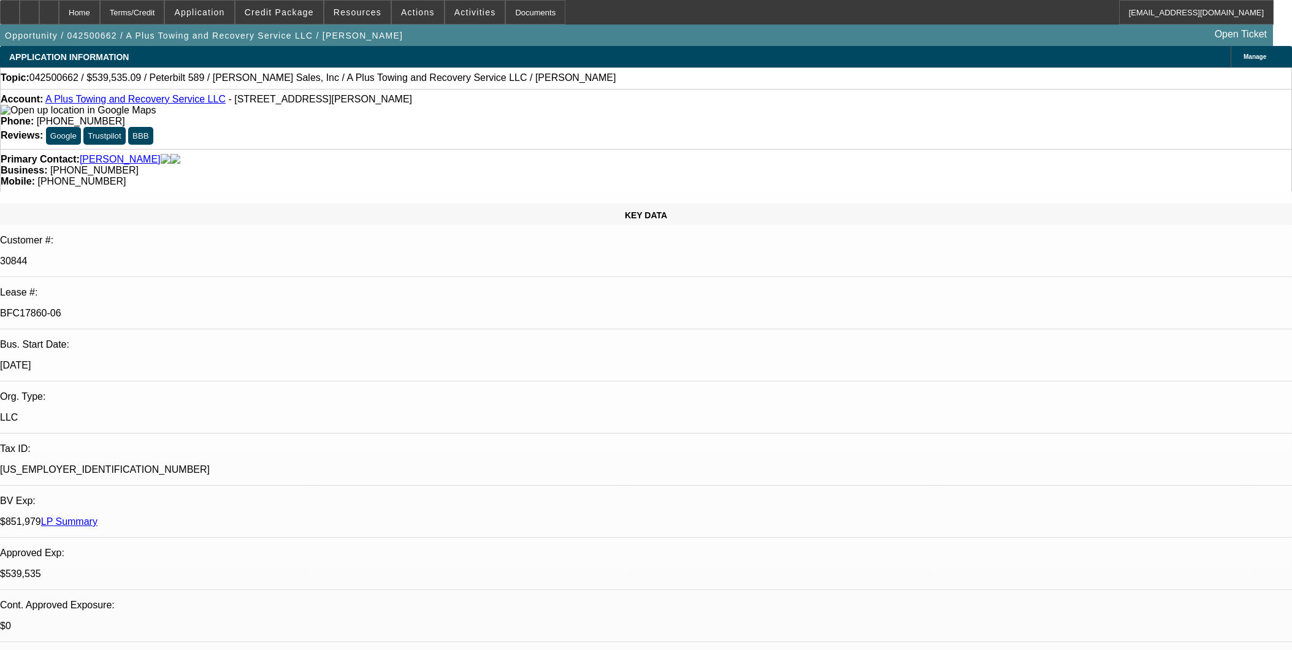
select select "0"
select select "6"
select select "0"
select select "2"
select select "0"
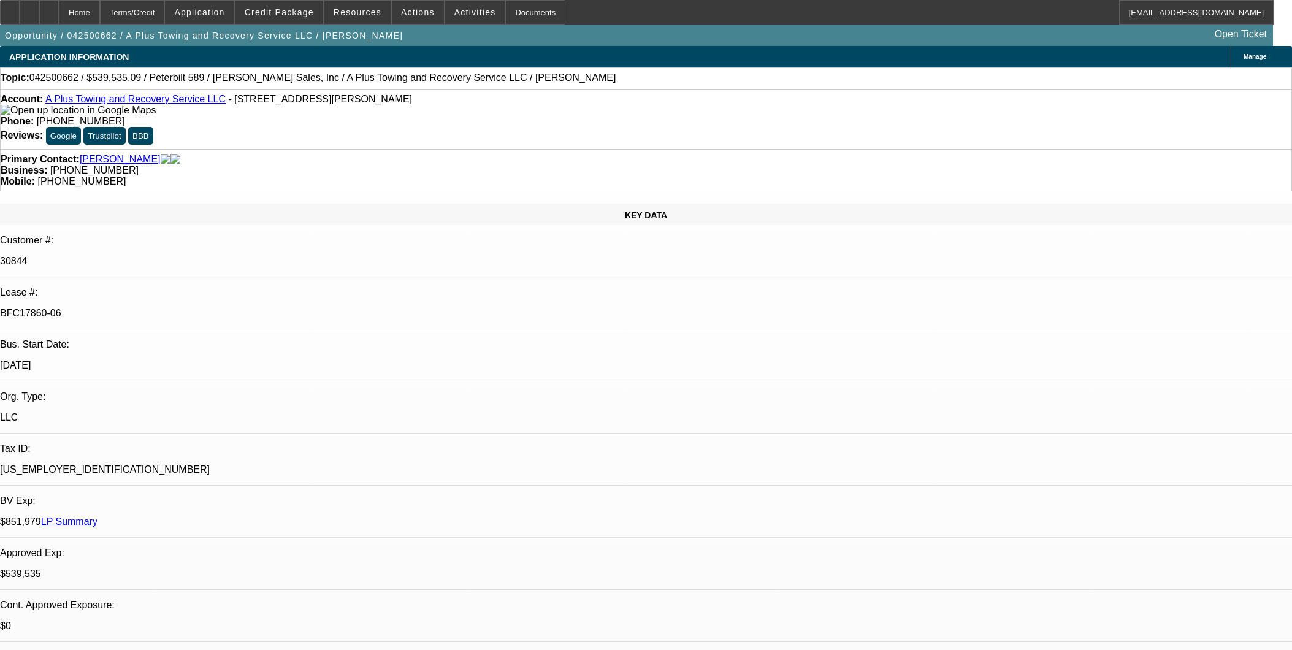
select select "6"
click at [168, 104] on link "A Plus Towing and Recovery Service LLC" at bounding box center [135, 99] width 180 height 10
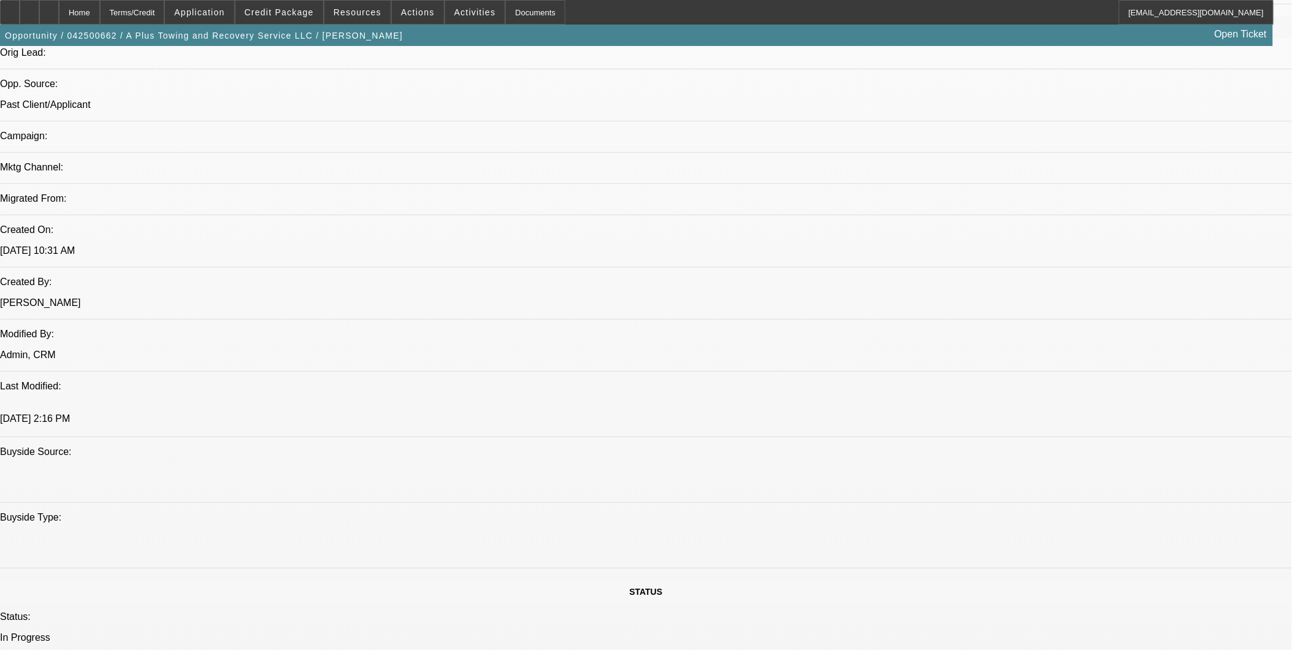
scroll to position [818, 0]
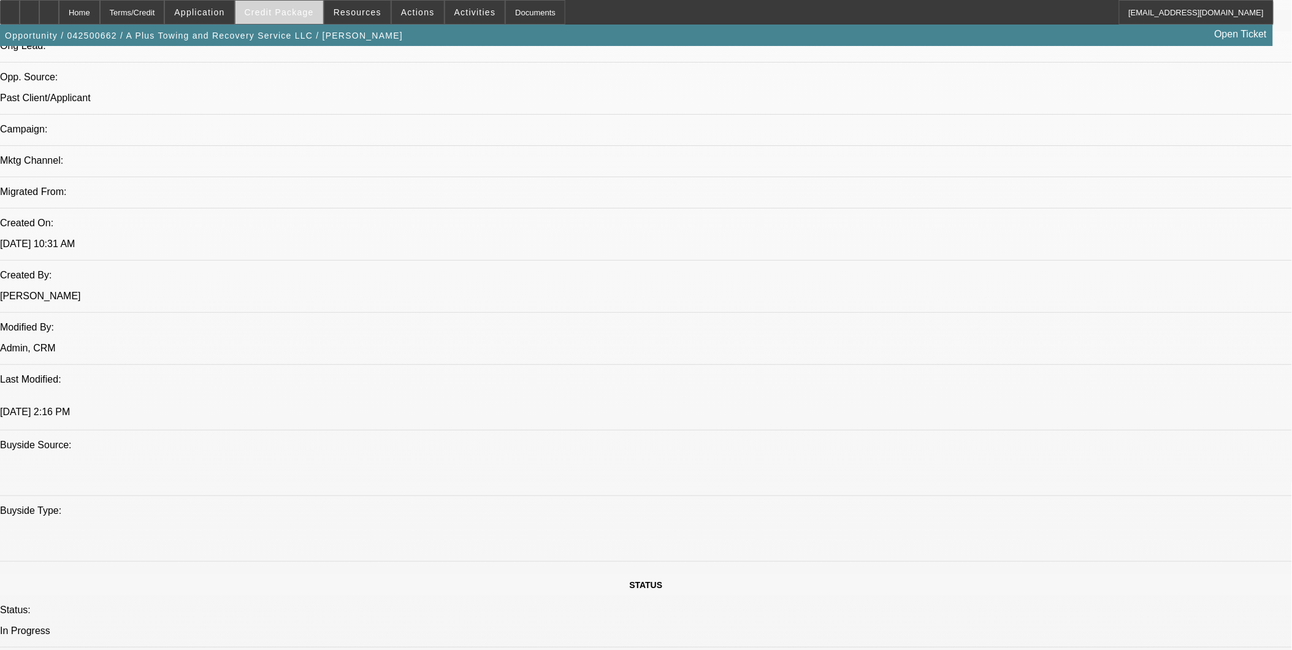
click at [290, 13] on span "Credit Package" at bounding box center [279, 12] width 69 height 10
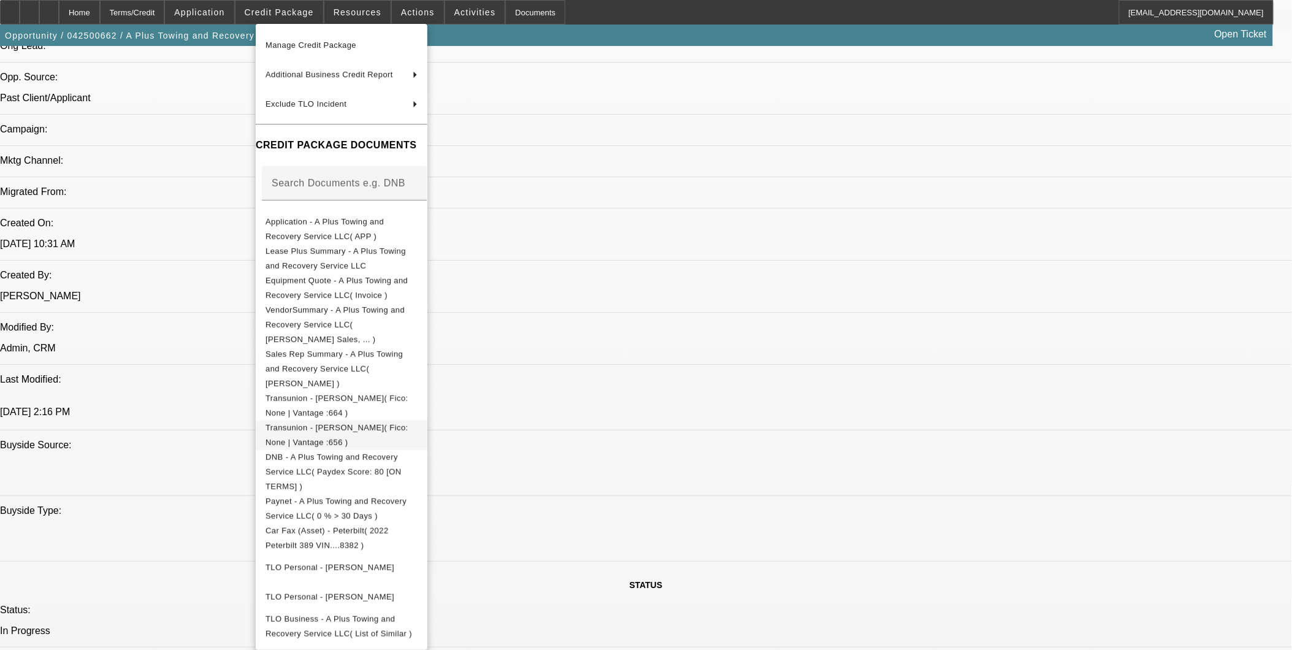
scroll to position [240, 0]
